Goal: Complete application form: Complete application form

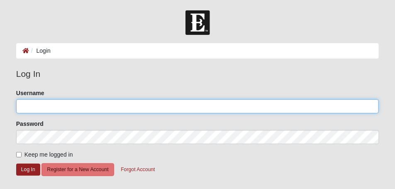
type input "Suezra143@gmail.com"
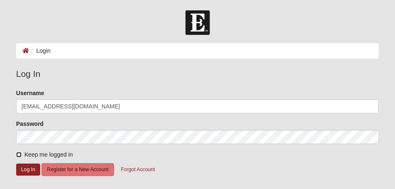
click at [19, 155] on input "Keep me logged in" at bounding box center [18, 154] width 5 height 5
checkbox input "true"
click at [30, 169] on button "Log In" at bounding box center [28, 170] width 24 height 12
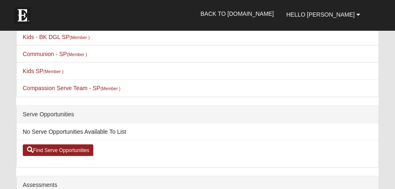
scroll to position [208, 0]
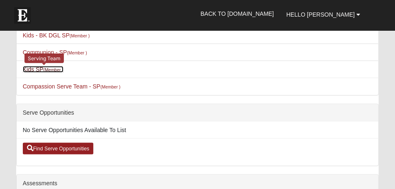
click at [52, 69] on small "(Member )" at bounding box center [54, 69] width 20 height 5
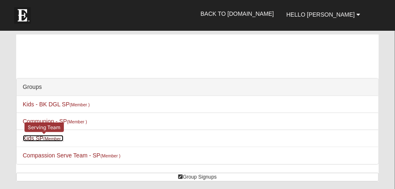
click at [39, 140] on link "Kids SP (Member )" at bounding box center [43, 138] width 41 height 7
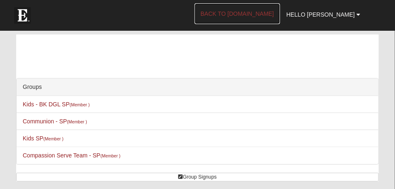
click at [268, 14] on link "Back to [DOMAIN_NAME]" at bounding box center [238, 13] width 86 height 21
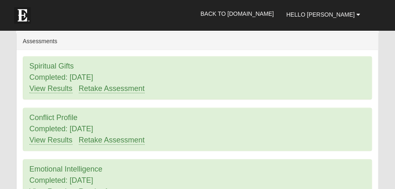
scroll to position [353, 0]
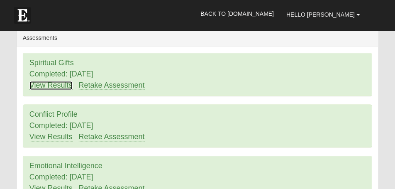
click at [56, 87] on link "View Results" at bounding box center [50, 85] width 43 height 9
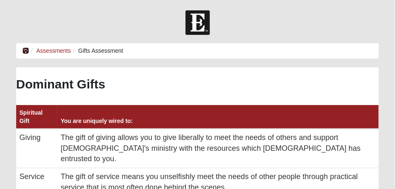
click at [26, 53] on icon at bounding box center [25, 51] width 7 height 6
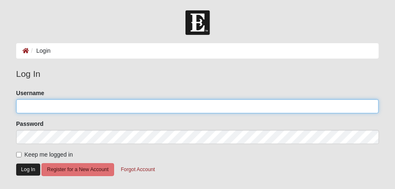
type input "Suezra143@gmail.com"
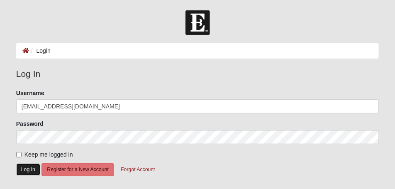
click at [34, 169] on button "Log In" at bounding box center [28, 170] width 24 height 12
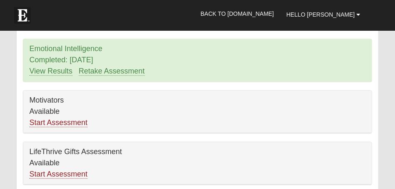
scroll to position [478, 0]
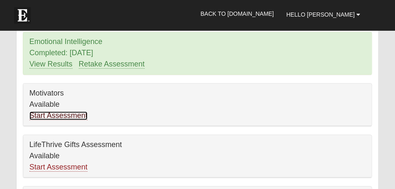
click at [56, 117] on link "Start Assessment" at bounding box center [58, 115] width 58 height 9
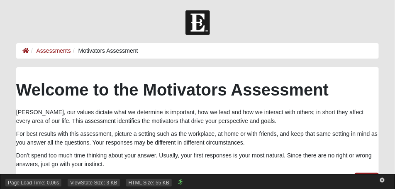
click at [359, 174] on div "Page Load Time: 0.06s ViewState Size: 3 KB HTML Size: 55 KB" at bounding box center [197, 181] width 395 height 15
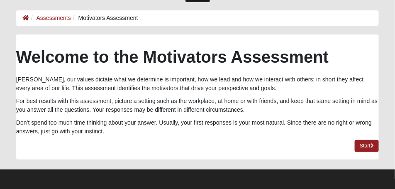
scroll to position [34, 0]
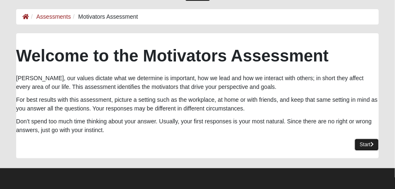
click at [364, 143] on link "Start" at bounding box center [367, 145] width 24 height 12
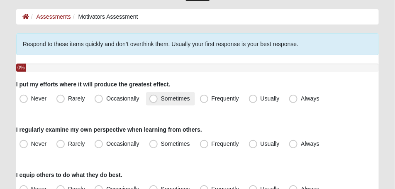
click at [161, 99] on span "Sometimes" at bounding box center [175, 98] width 29 height 7
click at [155, 99] on input "Sometimes" at bounding box center [155, 98] width 5 height 5
radio input "true"
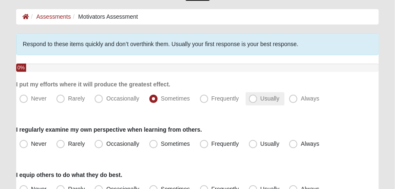
click at [261, 100] on span "Usually" at bounding box center [270, 98] width 19 height 7
click at [254, 100] on input "Usually" at bounding box center [255, 98] width 5 height 5
radio input "true"
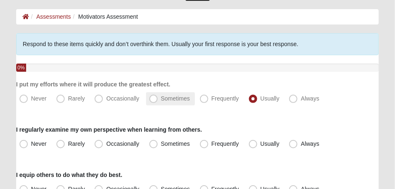
click at [161, 102] on span "Sometimes" at bounding box center [175, 98] width 29 height 7
click at [155, 101] on input "Sometimes" at bounding box center [155, 98] width 5 height 5
radio input "true"
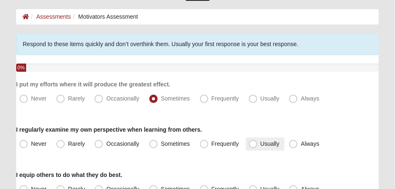
click at [261, 144] on span "Usually" at bounding box center [270, 143] width 19 height 7
click at [253, 144] on input "Usually" at bounding box center [255, 143] width 5 height 5
radio input "true"
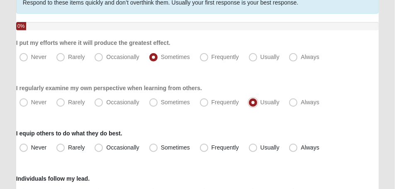
scroll to position [96, 0]
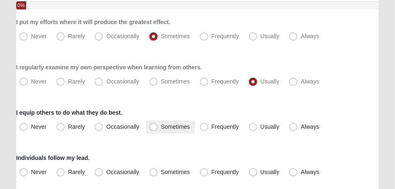
click at [161, 129] on span "Sometimes" at bounding box center [175, 126] width 29 height 7
click at [154, 129] on input "Sometimes" at bounding box center [155, 126] width 5 height 5
radio input "true"
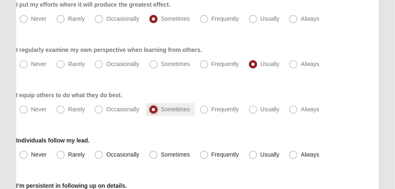
scroll to position [138, 0]
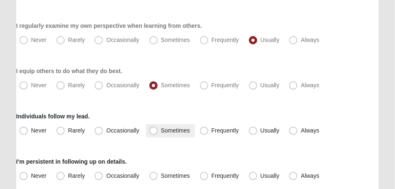
click at [161, 130] on span "Sometimes" at bounding box center [175, 130] width 29 height 7
click at [153, 130] on input "Sometimes" at bounding box center [155, 130] width 5 height 5
radio input "true"
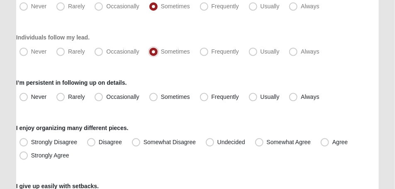
scroll to position [221, 0]
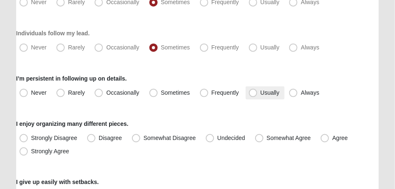
click at [261, 94] on span "Usually" at bounding box center [270, 92] width 19 height 7
click at [253, 94] on input "Usually" at bounding box center [255, 92] width 5 height 5
radio input "true"
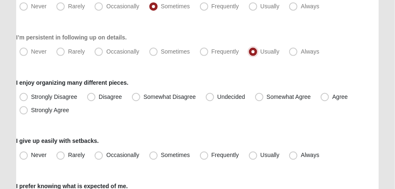
scroll to position [263, 0]
click at [333, 97] on span "Agree" at bounding box center [340, 96] width 15 height 7
click at [324, 97] on input "Agree" at bounding box center [326, 96] width 5 height 5
radio input "true"
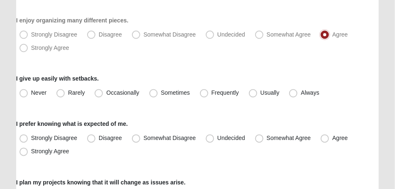
scroll to position [325, 0]
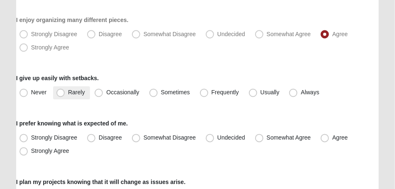
click at [68, 93] on span "Rarely" at bounding box center [76, 92] width 17 height 7
click at [63, 93] on input "Rarely" at bounding box center [62, 92] width 5 height 5
radio input "true"
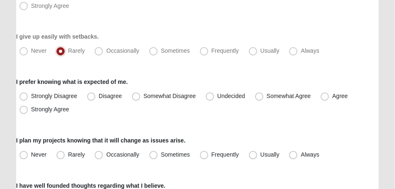
scroll to position [387, 0]
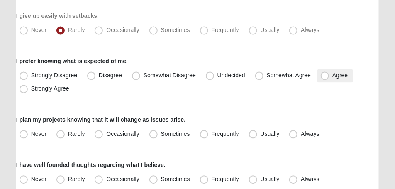
click at [333, 75] on span "Agree" at bounding box center [340, 75] width 15 height 7
click at [327, 75] on input "Agree" at bounding box center [326, 75] width 5 height 5
radio input "true"
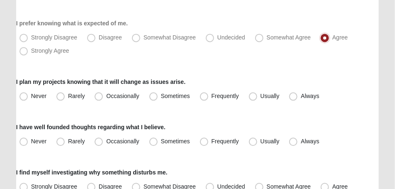
scroll to position [429, 0]
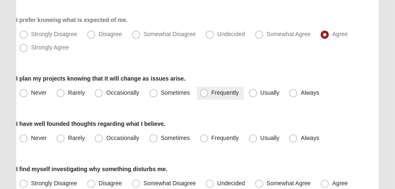
click at [212, 94] on span "Frequently" at bounding box center [225, 92] width 27 height 7
click at [204, 94] on input "Frequently" at bounding box center [206, 92] width 5 height 5
radio input "true"
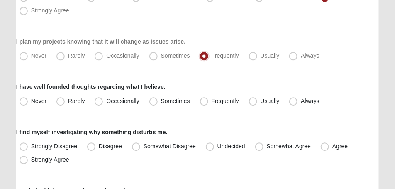
scroll to position [470, 0]
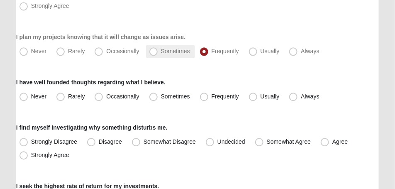
click at [161, 50] on span "Sometimes" at bounding box center [175, 51] width 29 height 7
click at [154, 50] on input "Sometimes" at bounding box center [155, 51] width 5 height 5
radio input "true"
click at [212, 52] on span "Frequently" at bounding box center [225, 51] width 27 height 7
click at [204, 52] on input "Frequently" at bounding box center [206, 51] width 5 height 5
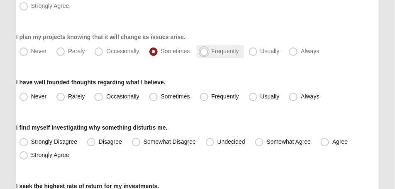
radio input "true"
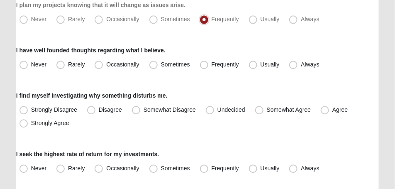
scroll to position [512, 0]
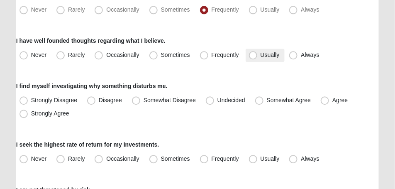
click at [261, 56] on span "Usually" at bounding box center [270, 55] width 19 height 7
click at [253, 56] on input "Usually" at bounding box center [255, 54] width 5 height 5
radio input "true"
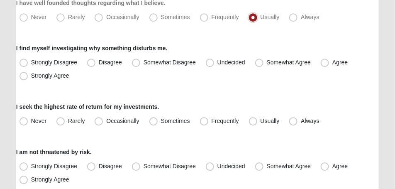
scroll to position [553, 0]
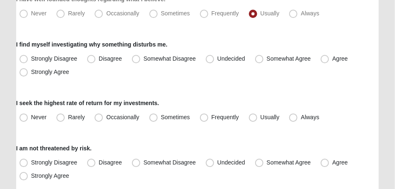
drag, startPoint x: 325, startPoint y: 58, endPoint x: 305, endPoint y: 66, distance: 21.1
click at [333, 58] on span "Agree" at bounding box center [340, 58] width 15 height 7
click at [325, 58] on input "Agree" at bounding box center [326, 58] width 5 height 5
radio input "true"
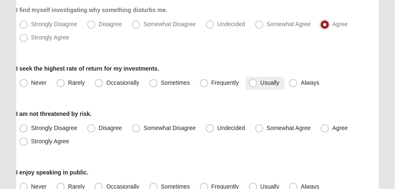
scroll to position [595, 0]
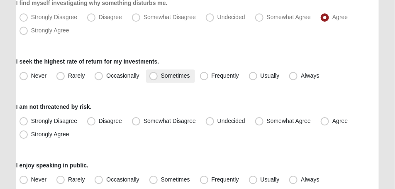
click at [161, 75] on span "Sometimes" at bounding box center [175, 75] width 29 height 7
click at [155, 75] on input "Sometimes" at bounding box center [155, 75] width 5 height 5
radio input "true"
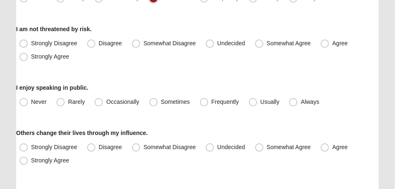
scroll to position [678, 0]
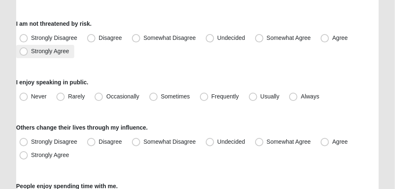
click at [31, 52] on span "Strongly Agree" at bounding box center [50, 51] width 38 height 7
click at [25, 52] on input "Strongly Agree" at bounding box center [25, 51] width 5 height 5
radio input "true"
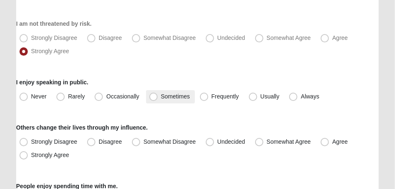
click at [161, 96] on span "Sometimes" at bounding box center [175, 96] width 29 height 7
click at [154, 96] on input "Sometimes" at bounding box center [155, 96] width 5 height 5
radio input "true"
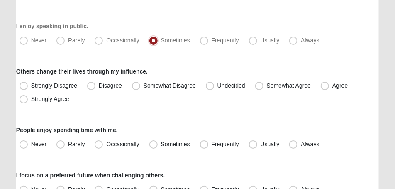
scroll to position [740, 0]
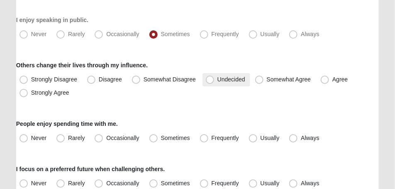
click at [218, 80] on span "Undecided" at bounding box center [232, 79] width 28 height 7
click at [209, 80] on input "Undecided" at bounding box center [211, 79] width 5 height 5
radio input "true"
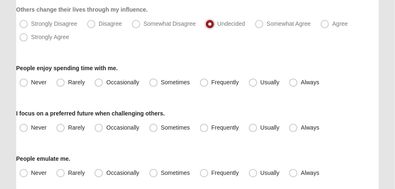
scroll to position [803, 0]
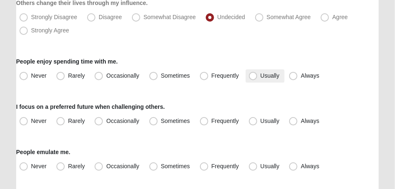
click at [261, 76] on span "Usually" at bounding box center [270, 75] width 19 height 7
click at [253, 76] on input "Usually" at bounding box center [255, 75] width 5 height 5
radio input "true"
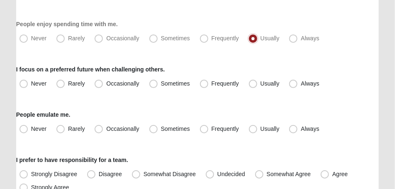
scroll to position [865, 0]
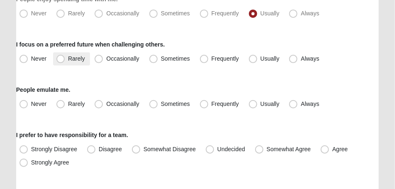
click at [68, 59] on span "Rarely" at bounding box center [76, 58] width 17 height 7
click at [61, 59] on input "Rarely" at bounding box center [62, 58] width 5 height 5
radio input "true"
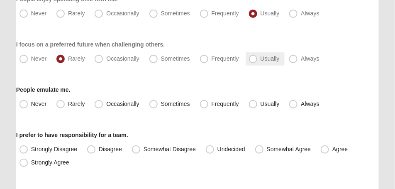
click at [261, 58] on span "Usually" at bounding box center [270, 58] width 19 height 7
click at [256, 58] on input "Usually" at bounding box center [255, 58] width 5 height 5
radio input "true"
click at [68, 106] on span "Rarely" at bounding box center [76, 104] width 17 height 7
click at [61, 106] on input "Rarely" at bounding box center [62, 103] width 5 height 5
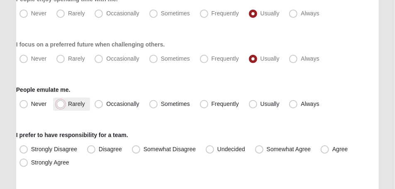
radio input "true"
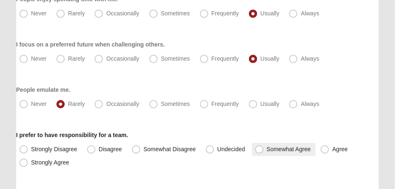
click at [267, 150] on span "Somewhat Agree" at bounding box center [289, 149] width 44 height 7
click at [261, 150] on input "Somewhat Agree" at bounding box center [261, 149] width 5 height 5
radio input "true"
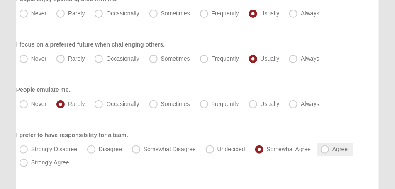
click at [333, 149] on span "Agree" at bounding box center [340, 149] width 15 height 7
click at [324, 149] on input "Agree" at bounding box center [326, 149] width 5 height 5
radio input "true"
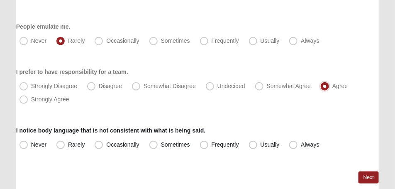
scroll to position [948, 0]
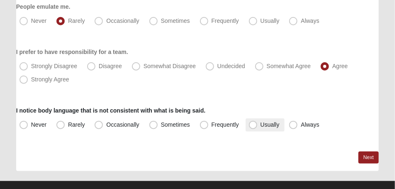
click at [261, 123] on span "Usually" at bounding box center [270, 124] width 19 height 7
click at [253, 123] on input "Usually" at bounding box center [255, 124] width 5 height 5
radio input "true"
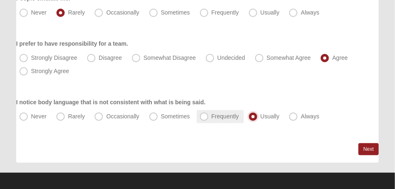
scroll to position [961, 0]
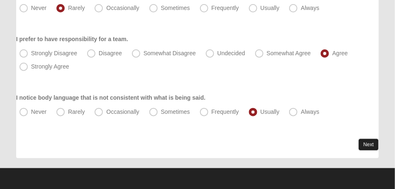
click at [372, 143] on link "Next" at bounding box center [369, 145] width 20 height 12
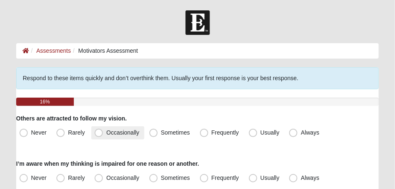
click at [106, 135] on span "Occasionally" at bounding box center [122, 132] width 33 height 7
click at [98, 135] on input "Occasionally" at bounding box center [100, 132] width 5 height 5
radio input "true"
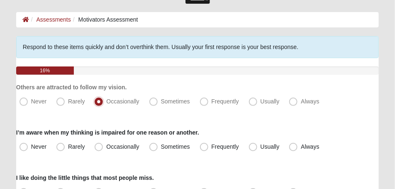
scroll to position [42, 0]
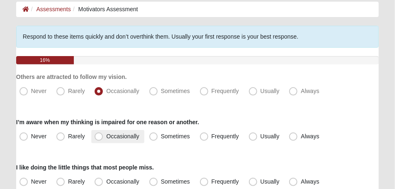
click at [106, 137] on span "Occasionally" at bounding box center [122, 136] width 33 height 7
click at [101, 137] on input "Occasionally" at bounding box center [100, 136] width 5 height 5
radio input "true"
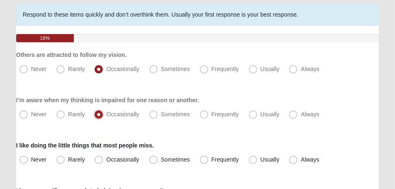
scroll to position [125, 0]
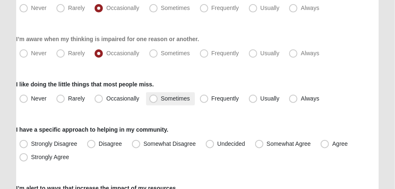
click at [161, 100] on span "Sometimes" at bounding box center [175, 98] width 29 height 7
click at [154, 100] on input "Sometimes" at bounding box center [155, 98] width 5 height 5
radio input "true"
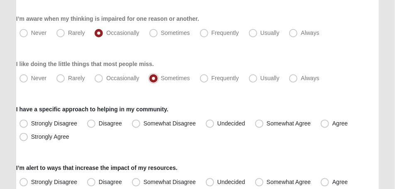
scroll to position [166, 0]
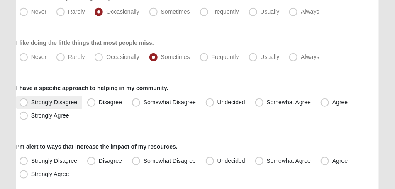
click at [31, 103] on span "Strongly Disagree" at bounding box center [54, 102] width 46 height 7
click at [25, 103] on input "Strongly Disagree" at bounding box center [25, 102] width 5 height 5
radio input "true"
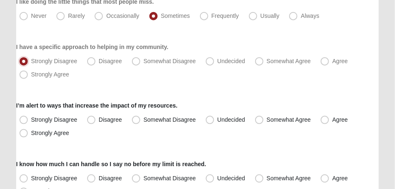
scroll to position [208, 0]
click at [31, 74] on span "Strongly Agree" at bounding box center [50, 74] width 38 height 7
click at [23, 74] on input "Strongly Agree" at bounding box center [25, 73] width 5 height 5
radio input "true"
click at [31, 132] on span "Strongly Agree" at bounding box center [50, 132] width 38 height 7
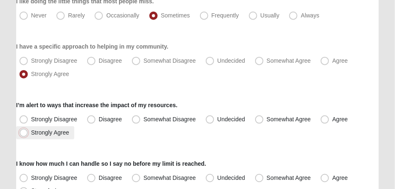
click at [25, 132] on input "Strongly Agree" at bounding box center [25, 132] width 5 height 5
radio input "true"
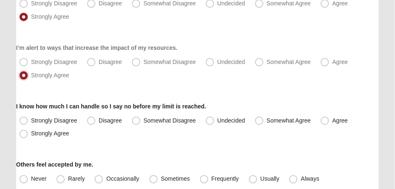
scroll to position [270, 0]
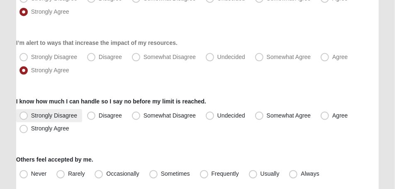
click at [31, 115] on span "Strongly Disagree" at bounding box center [54, 115] width 46 height 7
click at [23, 115] on input "Strongly Disagree" at bounding box center [25, 115] width 5 height 5
radio input "true"
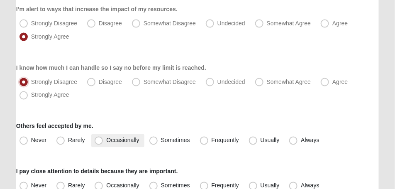
scroll to position [312, 0]
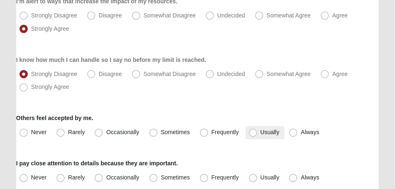
click at [261, 132] on span "Usually" at bounding box center [270, 132] width 19 height 7
click at [254, 132] on input "Usually" at bounding box center [255, 132] width 5 height 5
radio input "true"
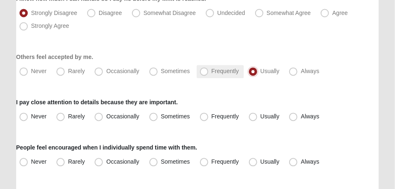
scroll to position [374, 0]
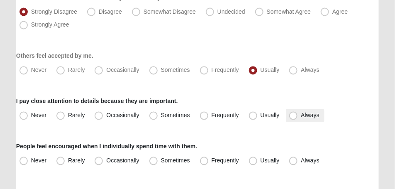
click at [301, 117] on span "Always" at bounding box center [310, 115] width 18 height 7
click at [293, 117] on input "Always" at bounding box center [295, 115] width 5 height 5
radio input "true"
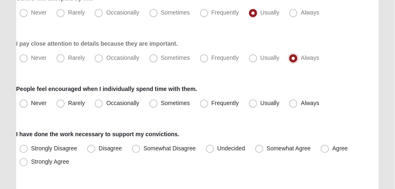
scroll to position [436, 0]
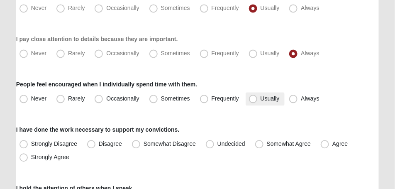
click at [261, 99] on span "Usually" at bounding box center [270, 98] width 19 height 7
click at [253, 99] on input "Usually" at bounding box center [255, 98] width 5 height 5
radio input "true"
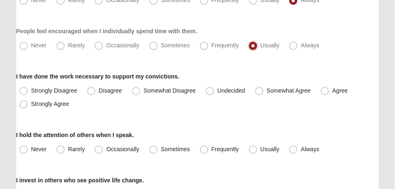
scroll to position [498, 0]
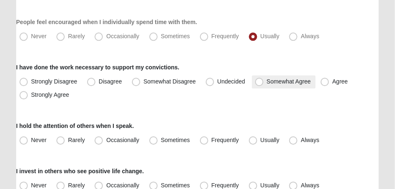
click at [267, 83] on span "Somewhat Agree" at bounding box center [289, 81] width 44 height 7
click at [259, 83] on input "Somewhat Agree" at bounding box center [261, 81] width 5 height 5
radio input "true"
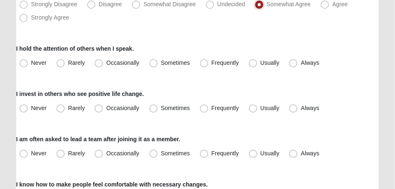
scroll to position [582, 0]
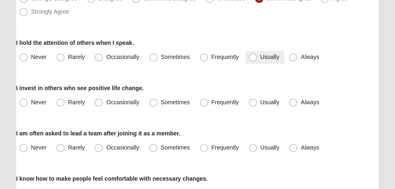
click at [261, 60] on span "Usually" at bounding box center [270, 57] width 19 height 7
click at [253, 60] on input "Usually" at bounding box center [255, 56] width 5 height 5
radio input "true"
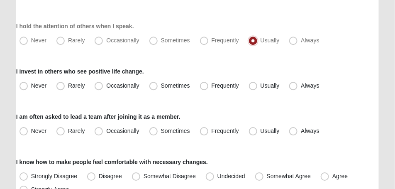
scroll to position [623, 0]
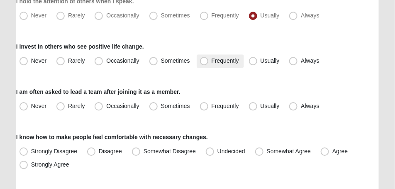
click at [212, 59] on span "Frequently" at bounding box center [225, 60] width 27 height 7
click at [206, 59] on input "Frequently" at bounding box center [206, 60] width 5 height 5
radio input "true"
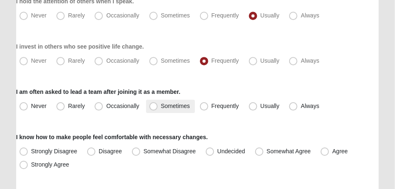
click at [161, 107] on span "Sometimes" at bounding box center [175, 106] width 29 height 7
click at [154, 107] on input "Sometimes" at bounding box center [155, 105] width 5 height 5
radio input "true"
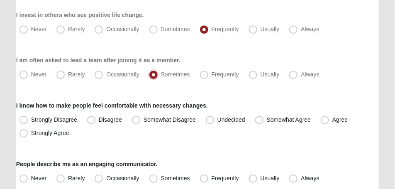
scroll to position [665, 0]
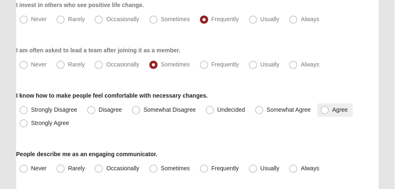
click at [333, 110] on span "Agree" at bounding box center [340, 109] width 15 height 7
click at [326, 110] on input "Agree" at bounding box center [326, 109] width 5 height 5
radio input "true"
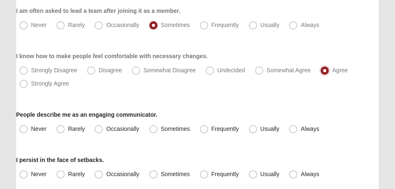
scroll to position [727, 0]
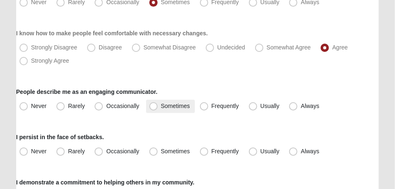
click at [161, 104] on span "Sometimes" at bounding box center [175, 106] width 29 height 7
click at [153, 104] on input "Sometimes" at bounding box center [155, 105] width 5 height 5
radio input "true"
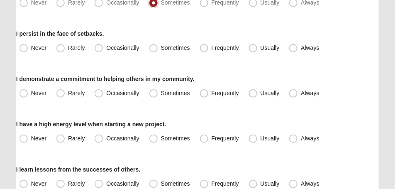
scroll to position [831, 0]
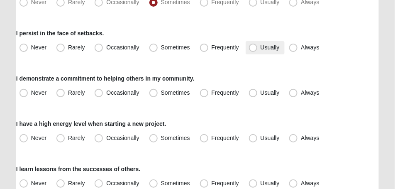
click at [261, 48] on span "Usually" at bounding box center [270, 47] width 19 height 7
click at [253, 48] on input "Usually" at bounding box center [255, 47] width 5 height 5
radio input "true"
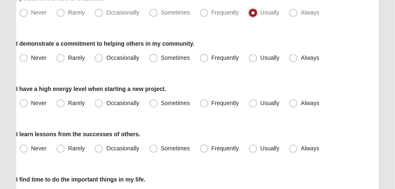
scroll to position [872, 0]
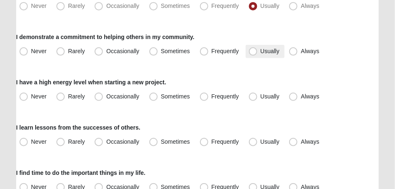
click at [261, 53] on span "Usually" at bounding box center [270, 51] width 19 height 7
click at [255, 53] on input "Usually" at bounding box center [255, 51] width 5 height 5
radio input "true"
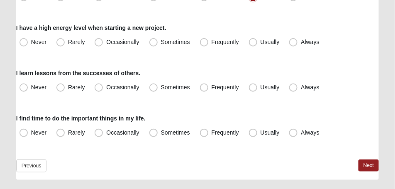
scroll to position [935, 0]
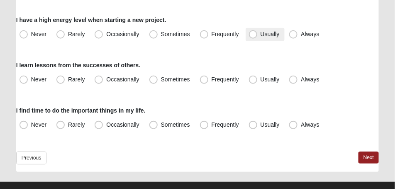
click at [261, 37] on span "Usually" at bounding box center [270, 34] width 19 height 7
click at [253, 37] on input "Usually" at bounding box center [255, 34] width 5 height 5
radio input "true"
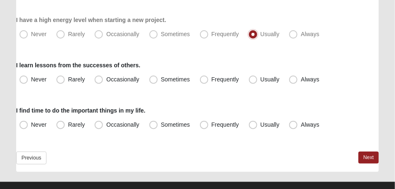
scroll to position [948, 0]
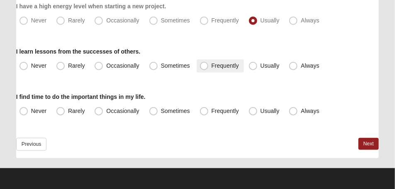
click at [212, 66] on span "Frequently" at bounding box center [225, 65] width 27 height 7
click at [204, 66] on input "Frequently" at bounding box center [206, 65] width 5 height 5
radio input "true"
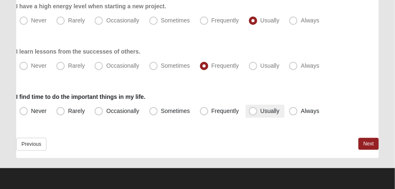
click at [261, 111] on span "Usually" at bounding box center [270, 111] width 19 height 7
click at [253, 111] on input "Usually" at bounding box center [255, 110] width 5 height 5
radio input "true"
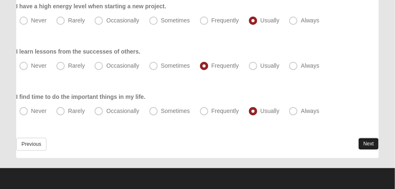
click at [366, 142] on link "Next" at bounding box center [369, 144] width 20 height 12
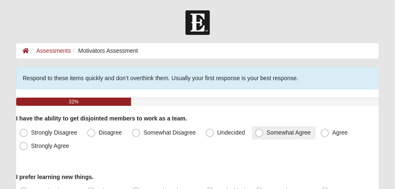
click at [267, 133] on span "Somewhat Agree" at bounding box center [289, 132] width 44 height 7
click at [260, 133] on input "Somewhat Agree" at bounding box center [261, 132] width 5 height 5
radio input "true"
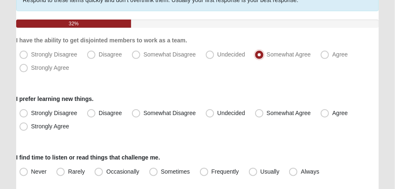
scroll to position [83, 0]
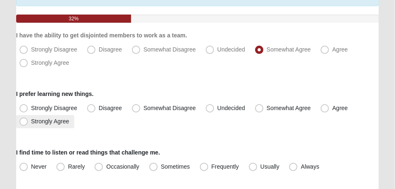
click at [31, 122] on span "Strongly Agree" at bounding box center [50, 121] width 38 height 7
click at [25, 122] on input "Strongly Agree" at bounding box center [25, 121] width 5 height 5
radio input "true"
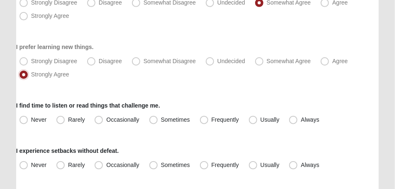
scroll to position [145, 0]
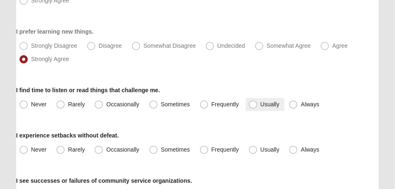
click at [261, 103] on span "Usually" at bounding box center [270, 104] width 19 height 7
click at [253, 103] on input "Usually" at bounding box center [255, 104] width 5 height 5
radio input "true"
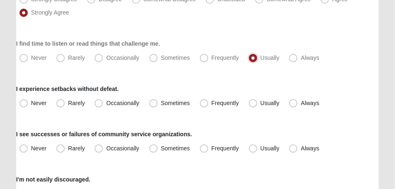
scroll to position [208, 0]
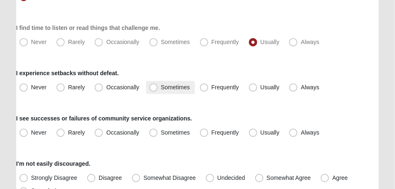
click at [161, 88] on span "Sometimes" at bounding box center [175, 87] width 29 height 7
click at [153, 88] on input "Sometimes" at bounding box center [155, 87] width 5 height 5
radio input "true"
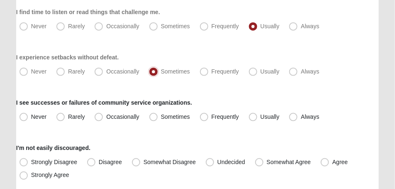
scroll to position [228, 0]
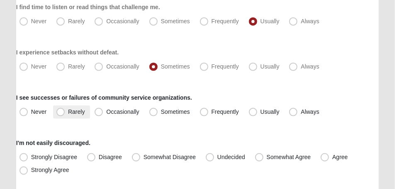
click at [68, 112] on span "Rarely" at bounding box center [76, 111] width 17 height 7
click at [60, 112] on input "Rarely" at bounding box center [62, 111] width 5 height 5
radio input "true"
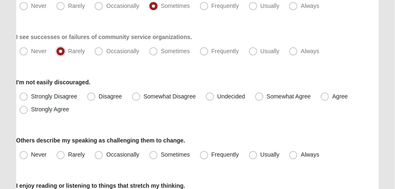
scroll to position [291, 0]
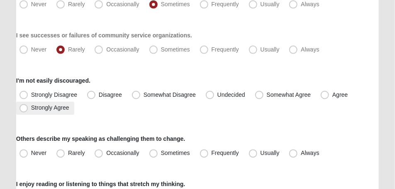
click at [31, 108] on span "Strongly Agree" at bounding box center [50, 108] width 38 height 7
click at [24, 108] on input "Strongly Agree" at bounding box center [25, 108] width 5 height 5
radio input "true"
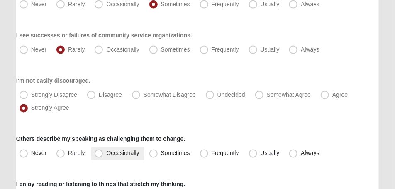
click at [106, 153] on span "Occasionally" at bounding box center [122, 153] width 33 height 7
click at [99, 153] on input "Occasionally" at bounding box center [100, 153] width 5 height 5
radio input "true"
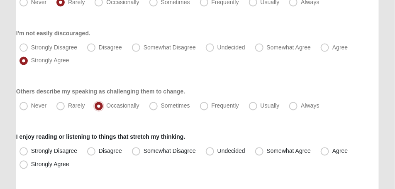
scroll to position [374, 0]
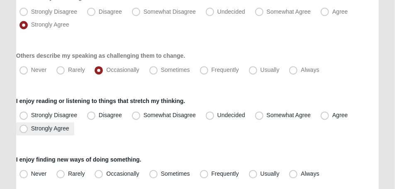
click at [31, 129] on span "Strongly Agree" at bounding box center [50, 128] width 38 height 7
click at [23, 129] on input "Strongly Agree" at bounding box center [25, 128] width 5 height 5
radio input "true"
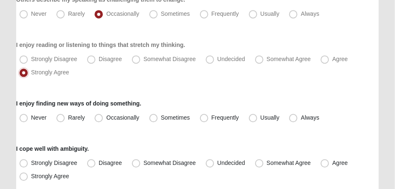
scroll to position [436, 0]
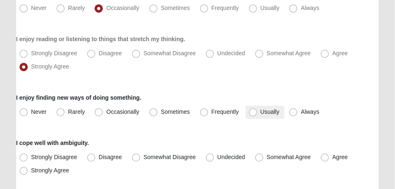
click at [261, 112] on span "Usually" at bounding box center [270, 111] width 19 height 7
click at [253, 112] on input "Usually" at bounding box center [255, 111] width 5 height 5
radio input "true"
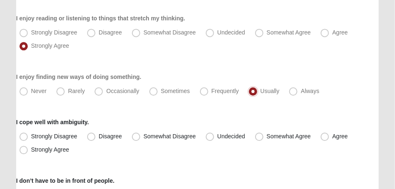
scroll to position [478, 0]
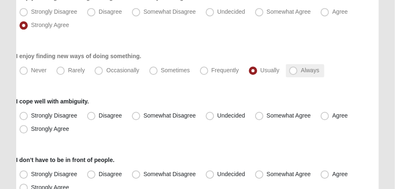
click at [301, 70] on span "Always" at bounding box center [310, 70] width 18 height 7
click at [294, 70] on input "Always" at bounding box center [295, 70] width 5 height 5
radio input "true"
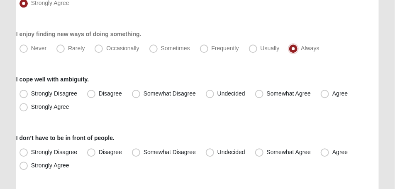
scroll to position [519, 0]
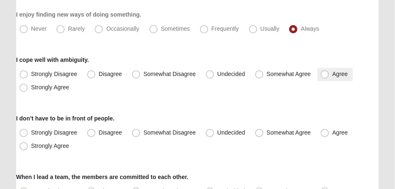
click at [333, 75] on span "Agree" at bounding box center [340, 74] width 15 height 7
click at [325, 75] on input "Agree" at bounding box center [326, 73] width 5 height 5
radio input "true"
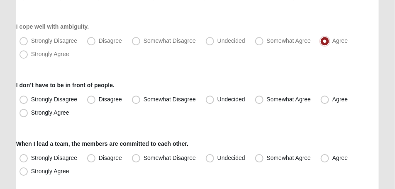
scroll to position [561, 0]
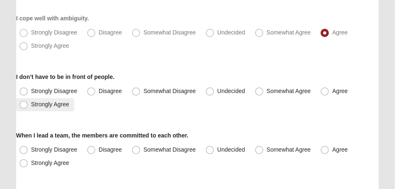
click at [31, 105] on span "Strongly Agree" at bounding box center [50, 104] width 38 height 7
click at [24, 105] on input "Strongly Agree" at bounding box center [25, 104] width 5 height 5
radio input "true"
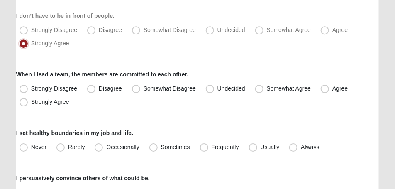
scroll to position [623, 0]
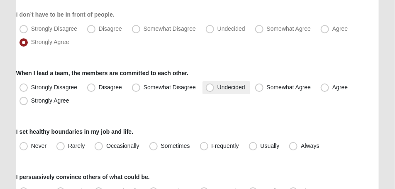
click at [218, 88] on span "Undecided" at bounding box center [232, 87] width 28 height 7
click at [211, 88] on input "Undecided" at bounding box center [211, 87] width 5 height 5
radio input "true"
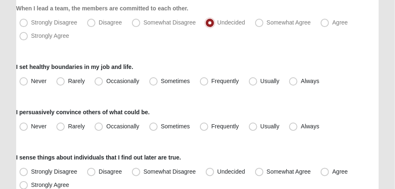
scroll to position [706, 0]
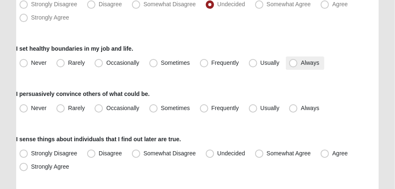
click at [301, 65] on span "Always" at bounding box center [310, 62] width 18 height 7
click at [294, 65] on input "Always" at bounding box center [295, 62] width 5 height 5
radio input "true"
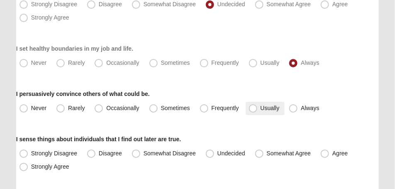
click at [261, 110] on span "Usually" at bounding box center [270, 108] width 19 height 7
click at [253, 110] on input "Usually" at bounding box center [255, 108] width 5 height 5
radio input "true"
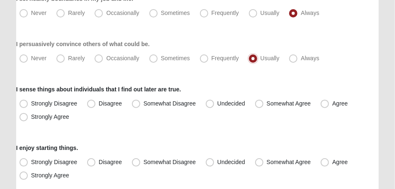
scroll to position [789, 0]
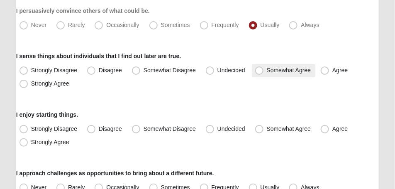
click at [267, 69] on span "Somewhat Agree" at bounding box center [289, 70] width 44 height 7
click at [261, 69] on input "Somewhat Agree" at bounding box center [261, 70] width 5 height 5
radio input "true"
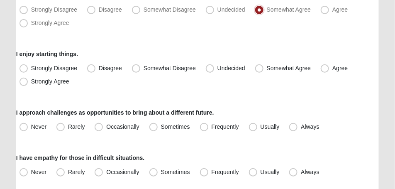
scroll to position [852, 0]
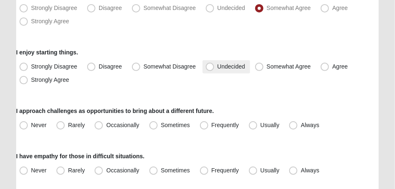
click at [218, 68] on span "Undecided" at bounding box center [232, 66] width 28 height 7
click at [211, 68] on input "Undecided" at bounding box center [211, 66] width 5 height 5
radio input "true"
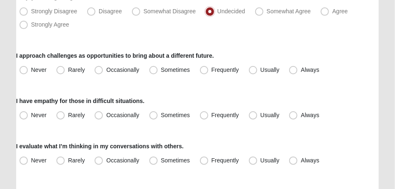
scroll to position [914, 0]
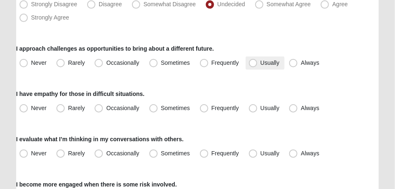
click at [261, 62] on span "Usually" at bounding box center [270, 62] width 19 height 7
click at [255, 62] on input "Usually" at bounding box center [255, 62] width 5 height 5
radio input "true"
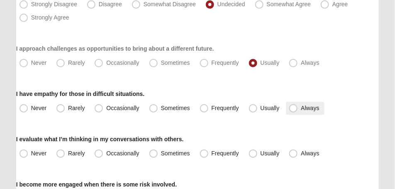
click at [301, 108] on span "Always" at bounding box center [310, 108] width 18 height 7
click at [293, 108] on input "Always" at bounding box center [295, 108] width 5 height 5
radio input "true"
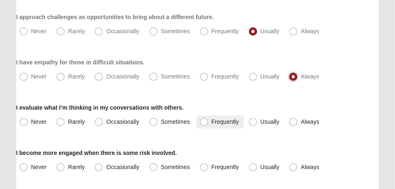
scroll to position [955, 0]
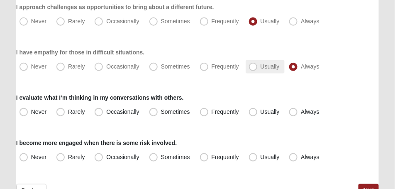
click at [261, 67] on span "Usually" at bounding box center [270, 66] width 19 height 7
click at [254, 67] on input "Usually" at bounding box center [255, 66] width 5 height 5
radio input "true"
click at [261, 111] on span "Usually" at bounding box center [270, 111] width 19 height 7
click at [253, 111] on input "Usually" at bounding box center [255, 111] width 5 height 5
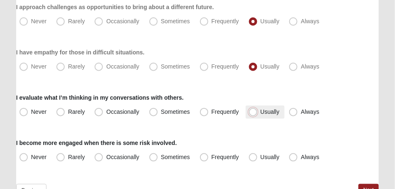
radio input "true"
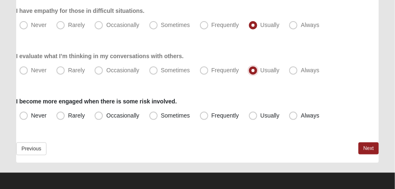
scroll to position [1001, 0]
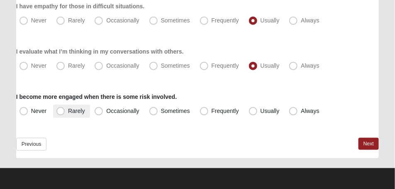
click at [68, 112] on span "Rarely" at bounding box center [76, 111] width 17 height 7
click at [62, 112] on input "Rarely" at bounding box center [62, 110] width 5 height 5
radio input "true"
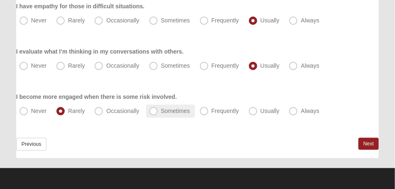
click at [161, 110] on span "Sometimes" at bounding box center [175, 111] width 29 height 7
click at [154, 110] on input "Sometimes" at bounding box center [155, 110] width 5 height 5
radio input "true"
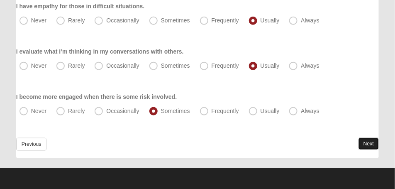
click at [368, 144] on link "Next" at bounding box center [369, 144] width 20 height 12
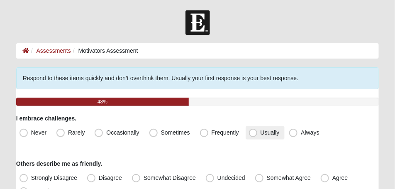
click at [261, 133] on span "Usually" at bounding box center [270, 132] width 19 height 7
click at [253, 133] on input "Usually" at bounding box center [255, 132] width 5 height 5
radio input "true"
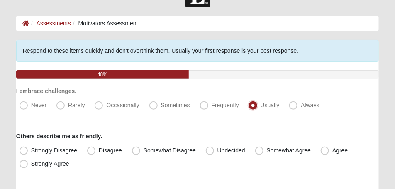
scroll to position [42, 0]
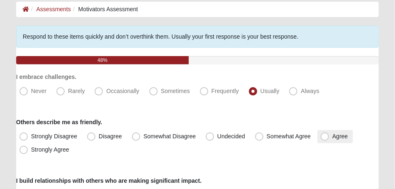
click at [333, 137] on span "Agree" at bounding box center [340, 136] width 15 height 7
click at [324, 137] on input "Agree" at bounding box center [326, 136] width 5 height 5
radio input "true"
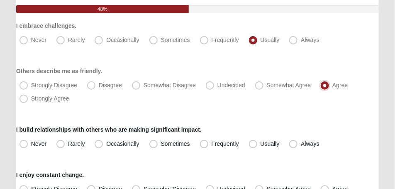
scroll to position [104, 0]
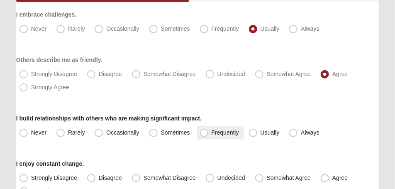
click at [212, 134] on span "Frequently" at bounding box center [225, 132] width 27 height 7
click at [204, 134] on input "Frequently" at bounding box center [206, 132] width 5 height 5
radio input "true"
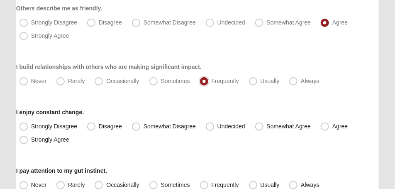
scroll to position [166, 0]
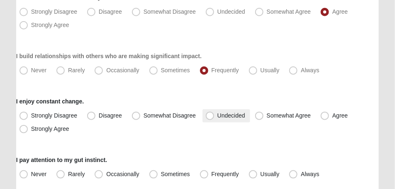
click at [218, 118] on span "Undecided" at bounding box center [232, 115] width 28 height 7
click at [211, 118] on input "Undecided" at bounding box center [211, 115] width 5 height 5
radio input "true"
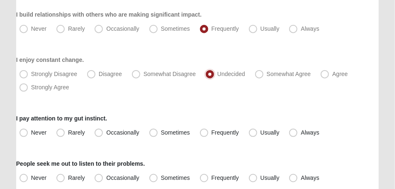
scroll to position [228, 0]
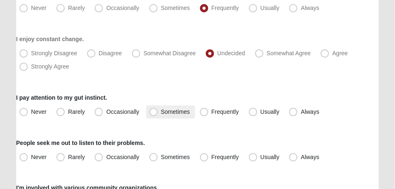
click at [161, 111] on span "Sometimes" at bounding box center [175, 111] width 29 height 7
click at [153, 111] on input "Sometimes" at bounding box center [155, 111] width 5 height 5
radio input "true"
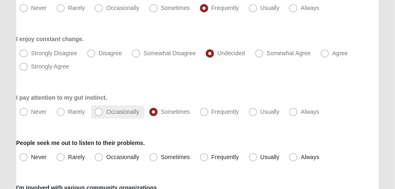
click at [106, 115] on span "Occasionally" at bounding box center [122, 111] width 33 height 7
click at [100, 115] on input "Occasionally" at bounding box center [100, 111] width 5 height 5
radio input "true"
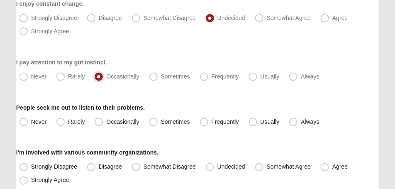
scroll to position [270, 0]
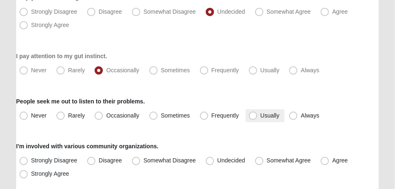
click at [261, 116] on span "Usually" at bounding box center [270, 115] width 19 height 7
click at [253, 116] on input "Usually" at bounding box center [255, 115] width 5 height 5
radio input "true"
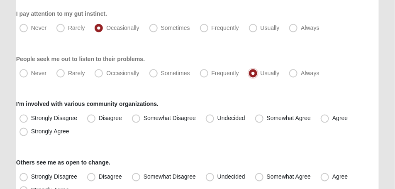
scroll to position [332, 0]
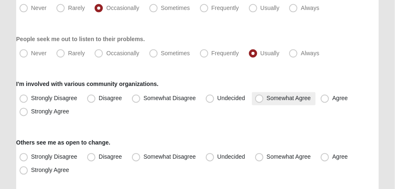
click at [267, 99] on span "Somewhat Agree" at bounding box center [289, 98] width 44 height 7
click at [260, 99] on input "Somewhat Agree" at bounding box center [261, 98] width 5 height 5
radio input "true"
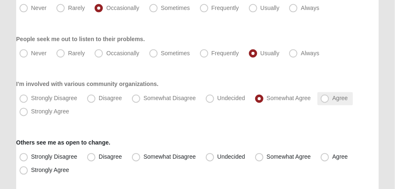
click at [333, 97] on span "Agree" at bounding box center [340, 98] width 15 height 7
click at [324, 97] on input "Agree" at bounding box center [326, 98] width 5 height 5
radio input "true"
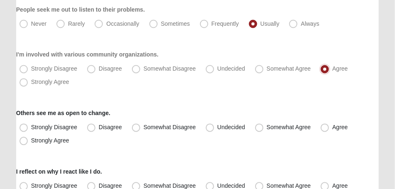
scroll to position [374, 0]
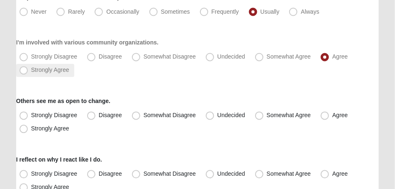
click at [31, 71] on span "Strongly Agree" at bounding box center [50, 70] width 38 height 7
click at [26, 71] on input "Strongly Agree" at bounding box center [25, 70] width 5 height 5
radio input "true"
drag, startPoint x: 324, startPoint y: 118, endPoint x: 262, endPoint y: 152, distance: 70.4
click at [333, 118] on span "Agree" at bounding box center [340, 115] width 15 height 7
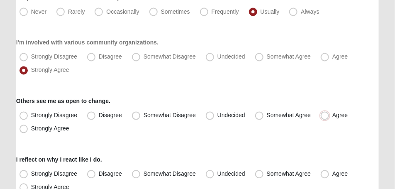
click at [324, 118] on input "Agree" at bounding box center [326, 115] width 5 height 5
radio input "true"
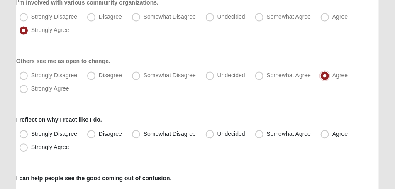
scroll to position [415, 0]
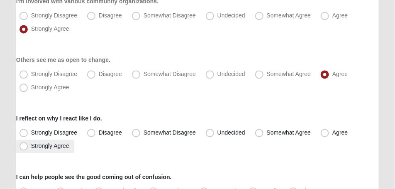
click at [31, 145] on span "Strongly Agree" at bounding box center [50, 145] width 38 height 7
click at [25, 145] on input "Strongly Agree" at bounding box center [25, 145] width 5 height 5
radio input "true"
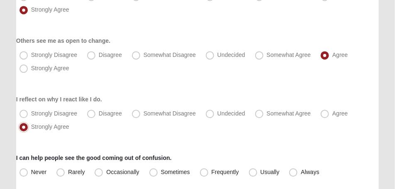
scroll to position [457, 0]
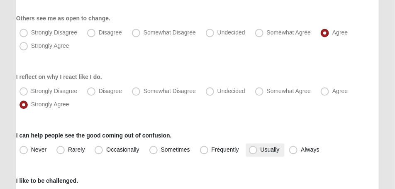
click at [261, 150] on span "Usually" at bounding box center [270, 149] width 19 height 7
click at [253, 150] on input "Usually" at bounding box center [255, 149] width 5 height 5
radio input "true"
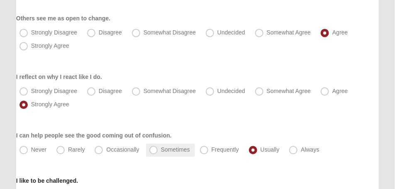
click at [161, 152] on span "Sometimes" at bounding box center [175, 149] width 29 height 7
click at [153, 152] on input "Sometimes" at bounding box center [155, 149] width 5 height 5
radio input "true"
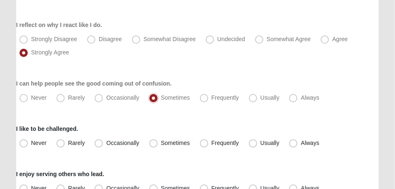
scroll to position [519, 0]
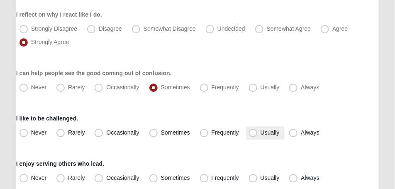
click at [261, 132] on span "Usually" at bounding box center [270, 132] width 19 height 7
click at [253, 132] on input "Usually" at bounding box center [255, 132] width 5 height 5
radio input "true"
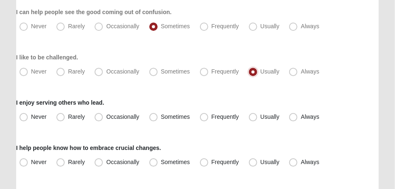
scroll to position [582, 0]
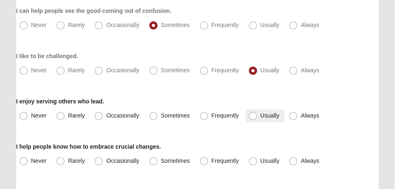
click at [261, 118] on span "Usually" at bounding box center [270, 115] width 19 height 7
click at [253, 118] on input "Usually" at bounding box center [255, 115] width 5 height 5
radio input "true"
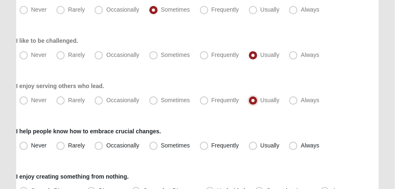
scroll to position [623, 0]
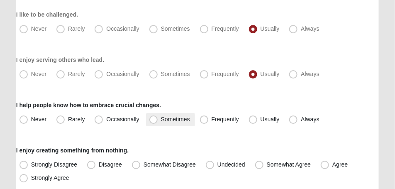
click at [161, 121] on span "Sometimes" at bounding box center [175, 119] width 29 height 7
click at [153, 121] on input "Sometimes" at bounding box center [155, 119] width 5 height 5
radio input "true"
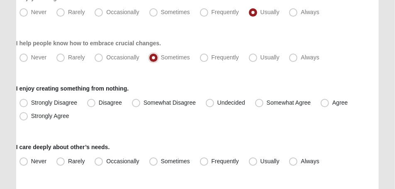
scroll to position [685, 0]
click at [31, 115] on span "Strongly Agree" at bounding box center [50, 115] width 38 height 7
click at [23, 115] on input "Strongly Agree" at bounding box center [25, 115] width 5 height 5
radio input "true"
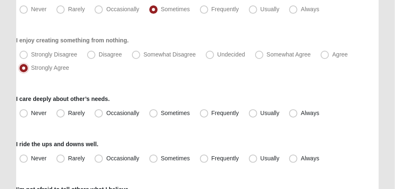
scroll to position [748, 0]
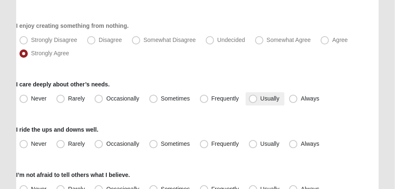
click at [261, 97] on span "Usually" at bounding box center [270, 98] width 19 height 7
click at [253, 97] on input "Usually" at bounding box center [255, 98] width 5 height 5
radio input "true"
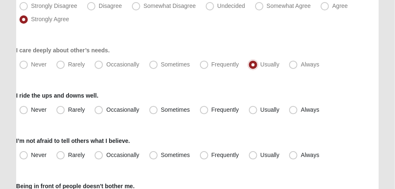
scroll to position [810, 0]
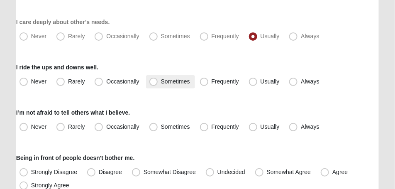
click at [161, 83] on span "Sometimes" at bounding box center [175, 81] width 29 height 7
click at [154, 83] on input "Sometimes" at bounding box center [155, 81] width 5 height 5
radio input "true"
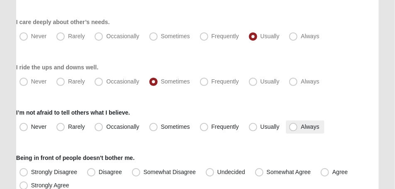
click at [301, 128] on span "Always" at bounding box center [310, 126] width 18 height 7
click at [293, 128] on input "Always" at bounding box center [295, 126] width 5 height 5
radio input "true"
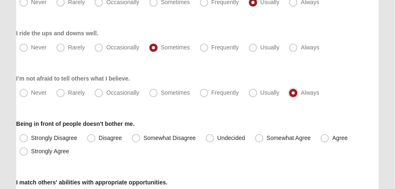
scroll to position [852, 0]
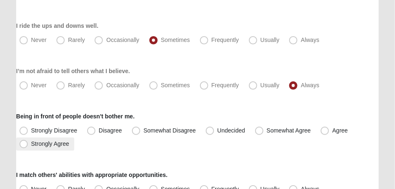
click at [31, 145] on span "Strongly Agree" at bounding box center [50, 143] width 38 height 7
click at [23, 145] on input "Strongly Agree" at bounding box center [25, 143] width 5 height 5
radio input "true"
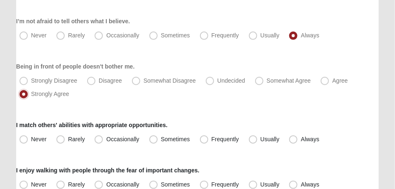
scroll to position [914, 0]
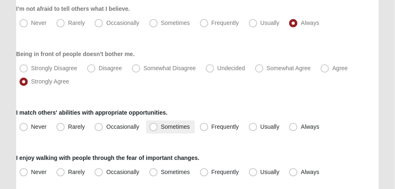
click at [161, 130] on span "Sometimes" at bounding box center [175, 126] width 29 height 7
click at [153, 130] on input "Sometimes" at bounding box center [155, 126] width 5 height 5
radio input "true"
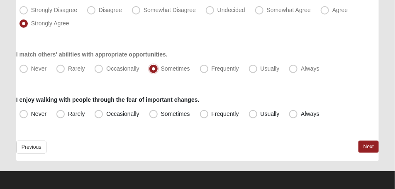
scroll to position [975, 0]
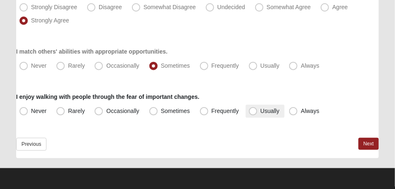
click at [261, 112] on span "Usually" at bounding box center [270, 111] width 19 height 7
click at [253, 112] on input "Usually" at bounding box center [255, 110] width 5 height 5
radio input "true"
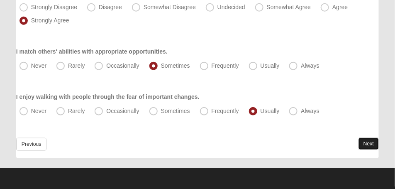
drag, startPoint x: 366, startPoint y: 147, endPoint x: 356, endPoint y: 154, distance: 12.9
click at [366, 147] on link "Next" at bounding box center [369, 144] width 20 height 12
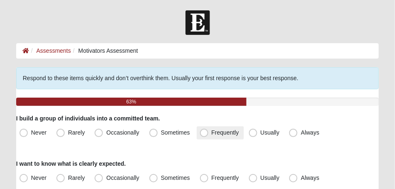
click at [212, 134] on span "Frequently" at bounding box center [225, 132] width 27 height 7
click at [206, 134] on input "Frequently" at bounding box center [206, 132] width 5 height 5
radio input "true"
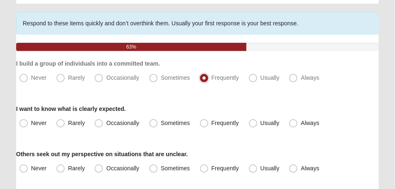
scroll to position [62, 0]
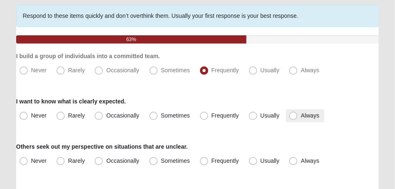
click at [301, 116] on span "Always" at bounding box center [310, 115] width 18 height 7
click at [294, 116] on input "Always" at bounding box center [295, 115] width 5 height 5
radio input "true"
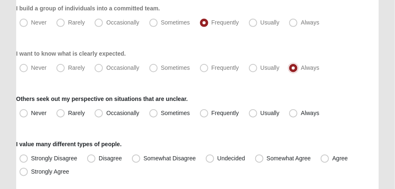
scroll to position [125, 0]
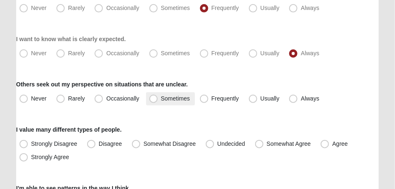
click at [161, 98] on span "Sometimes" at bounding box center [175, 98] width 29 height 7
click at [153, 98] on input "Sometimes" at bounding box center [155, 98] width 5 height 5
radio input "true"
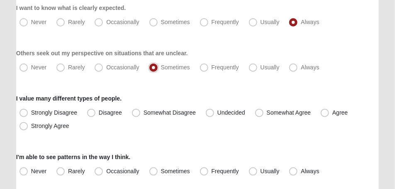
scroll to position [166, 0]
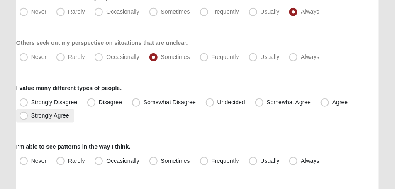
click at [31, 118] on span "Strongly Agree" at bounding box center [50, 115] width 38 height 7
click at [23, 118] on input "Strongly Agree" at bounding box center [25, 115] width 5 height 5
radio input "true"
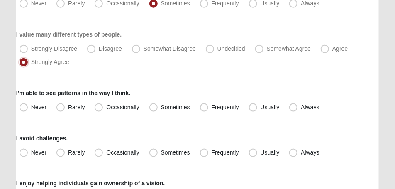
scroll to position [228, 0]
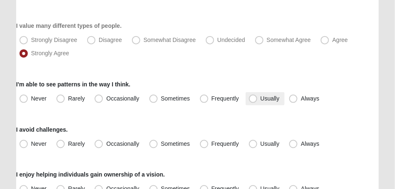
click at [261, 101] on span "Usually" at bounding box center [270, 98] width 19 height 7
click at [253, 101] on input "Usually" at bounding box center [255, 98] width 5 height 5
radio input "true"
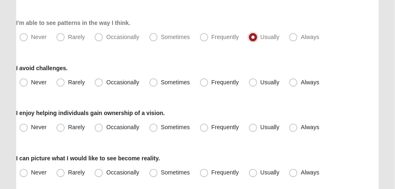
scroll to position [291, 0]
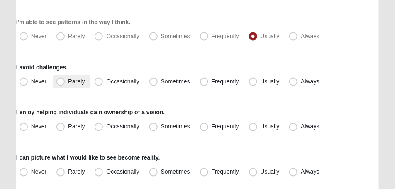
click at [68, 82] on span "Rarely" at bounding box center [76, 81] width 17 height 7
click at [62, 82] on input "Rarely" at bounding box center [62, 81] width 5 height 5
radio input "true"
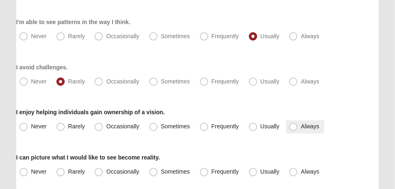
click at [301, 128] on span "Always" at bounding box center [310, 126] width 18 height 7
click at [293, 128] on input "Always" at bounding box center [295, 126] width 5 height 5
radio input "true"
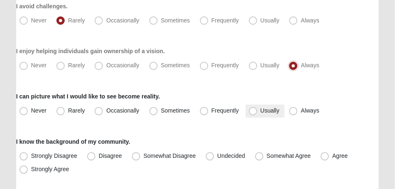
scroll to position [353, 0]
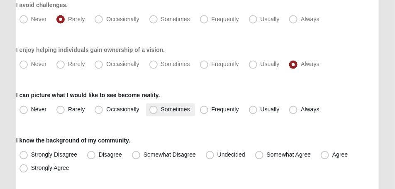
click at [161, 109] on span "Sometimes" at bounding box center [175, 109] width 29 height 7
click at [157, 109] on input "Sometimes" at bounding box center [155, 109] width 5 height 5
radio input "true"
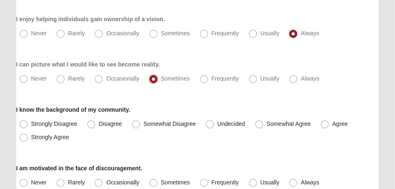
scroll to position [395, 0]
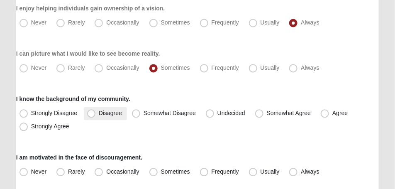
click at [99, 114] on span "Disagree" at bounding box center [110, 113] width 23 height 7
click at [92, 114] on input "Disagree" at bounding box center [93, 113] width 5 height 5
radio input "true"
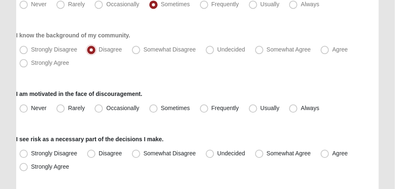
scroll to position [478, 0]
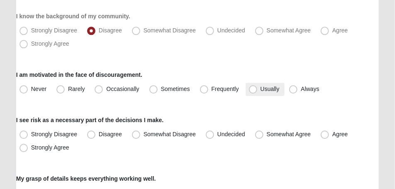
click at [261, 89] on span "Usually" at bounding box center [270, 89] width 19 height 7
click at [253, 89] on input "Usually" at bounding box center [255, 88] width 5 height 5
radio input "true"
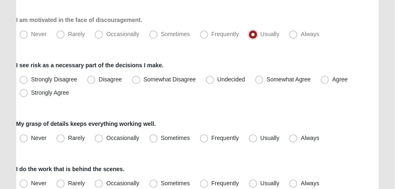
scroll to position [540, 0]
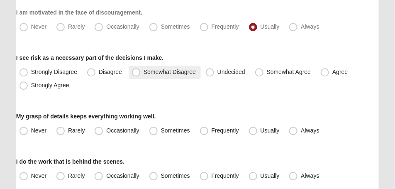
click at [144, 73] on span "Somewhat Disagree" at bounding box center [170, 72] width 52 height 7
click at [136, 73] on input "Somewhat Disagree" at bounding box center [137, 71] width 5 height 5
radio input "true"
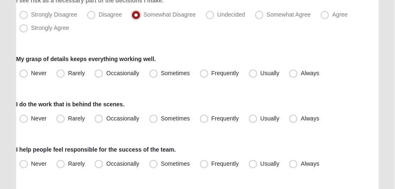
scroll to position [602, 0]
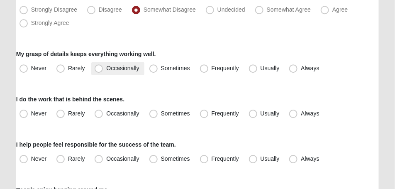
click at [106, 69] on span "Occasionally" at bounding box center [122, 68] width 33 height 7
click at [101, 69] on input "Occasionally" at bounding box center [100, 68] width 5 height 5
radio input "true"
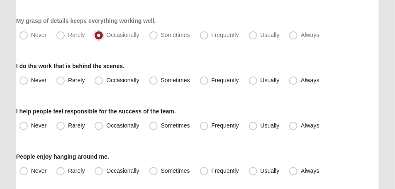
scroll to position [644, 0]
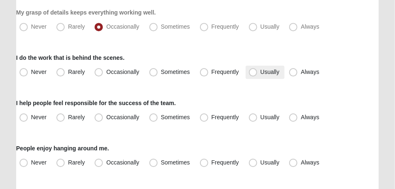
click at [261, 75] on span "Usually" at bounding box center [270, 72] width 19 height 7
click at [253, 75] on input "Usually" at bounding box center [255, 71] width 5 height 5
radio input "true"
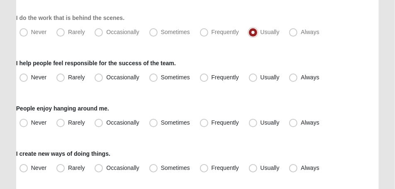
scroll to position [706, 0]
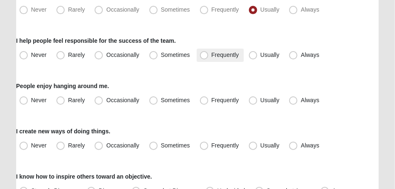
click at [212, 56] on span "Frequently" at bounding box center [225, 55] width 27 height 7
click at [204, 56] on input "Frequently" at bounding box center [206, 54] width 5 height 5
radio input "true"
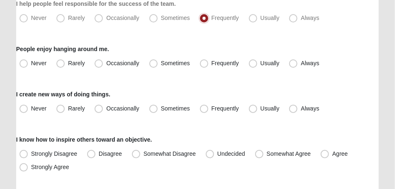
scroll to position [748, 0]
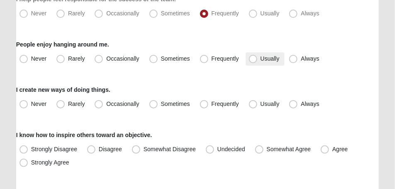
click at [261, 59] on span "Usually" at bounding box center [270, 58] width 19 height 7
click at [253, 59] on input "Usually" at bounding box center [255, 58] width 5 height 5
radio input "true"
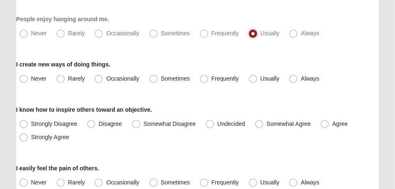
scroll to position [789, 0]
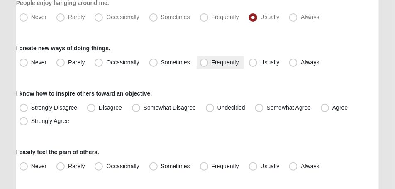
click at [212, 64] on span "Frequently" at bounding box center [225, 62] width 27 height 7
click at [204, 64] on input "Frequently" at bounding box center [206, 62] width 5 height 5
radio input "true"
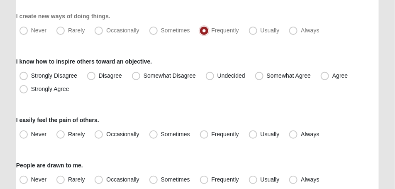
scroll to position [831, 0]
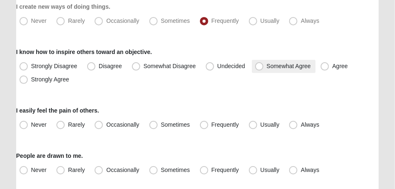
click at [267, 66] on span "Somewhat Agree" at bounding box center [289, 66] width 44 height 7
click at [259, 66] on input "Somewhat Agree" at bounding box center [261, 66] width 5 height 5
radio input "true"
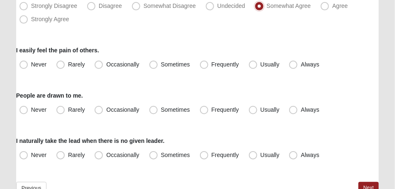
scroll to position [893, 0]
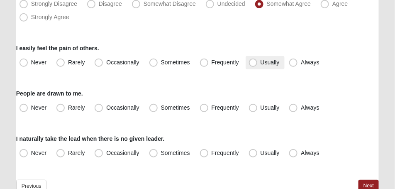
click at [261, 63] on span "Usually" at bounding box center [270, 62] width 19 height 7
click at [253, 63] on input "Usually" at bounding box center [255, 62] width 5 height 5
radio input "true"
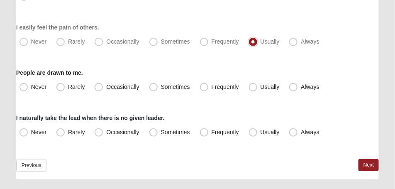
scroll to position [935, 0]
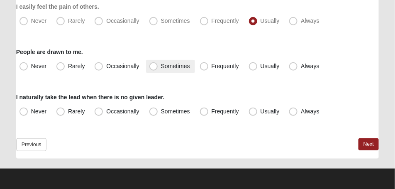
click at [161, 67] on span "Sometimes" at bounding box center [175, 66] width 29 height 7
click at [153, 67] on input "Sometimes" at bounding box center [155, 66] width 5 height 5
radio input "true"
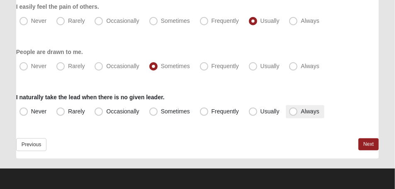
click at [301, 112] on span "Always" at bounding box center [310, 111] width 18 height 7
click at [293, 112] on input "Always" at bounding box center [295, 111] width 5 height 5
radio input "true"
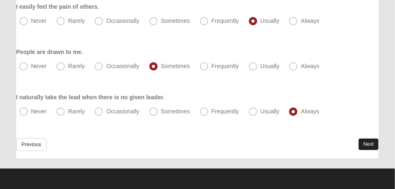
click at [365, 146] on link "Next" at bounding box center [369, 144] width 20 height 12
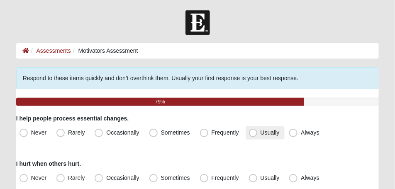
click at [261, 134] on span "Usually" at bounding box center [270, 132] width 19 height 7
click at [253, 134] on input "Usually" at bounding box center [255, 132] width 5 height 5
radio input "true"
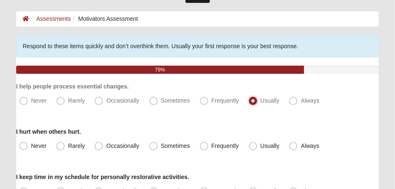
scroll to position [42, 0]
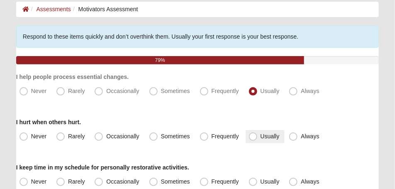
click at [261, 136] on span "Usually" at bounding box center [270, 136] width 19 height 7
click at [253, 136] on input "Usually" at bounding box center [255, 136] width 5 height 5
radio input "true"
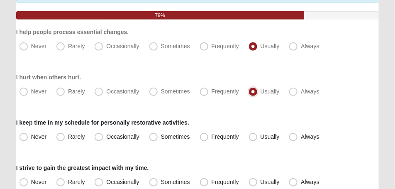
scroll to position [104, 0]
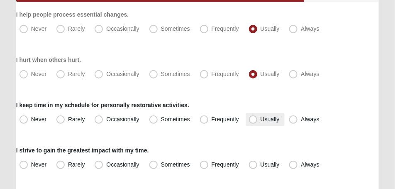
click at [261, 121] on span "Usually" at bounding box center [270, 119] width 19 height 7
click at [253, 121] on input "Usually" at bounding box center [255, 119] width 5 height 5
radio input "true"
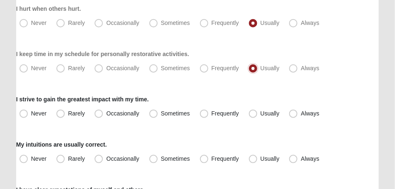
scroll to position [166, 0]
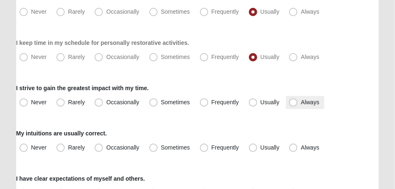
click at [301, 102] on span "Always" at bounding box center [310, 102] width 18 height 7
click at [293, 102] on input "Always" at bounding box center [295, 102] width 5 height 5
radio input "true"
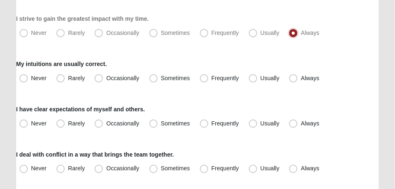
scroll to position [228, 0]
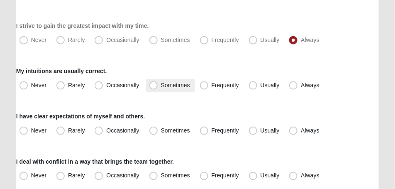
click at [161, 86] on span "Sometimes" at bounding box center [175, 85] width 29 height 7
click at [156, 86] on input "Sometimes" at bounding box center [155, 85] width 5 height 5
radio input "true"
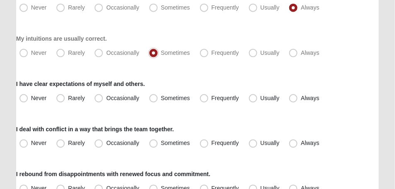
scroll to position [270, 0]
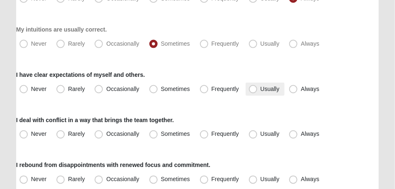
click at [261, 89] on span "Usually" at bounding box center [270, 89] width 19 height 7
click at [256, 89] on input "Usually" at bounding box center [255, 88] width 5 height 5
radio input "true"
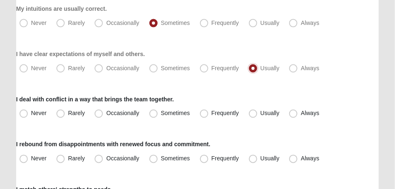
scroll to position [312, 0]
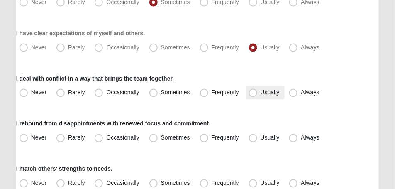
click at [261, 93] on span "Usually" at bounding box center [270, 92] width 19 height 7
click at [254, 93] on input "Usually" at bounding box center [255, 92] width 5 height 5
radio input "true"
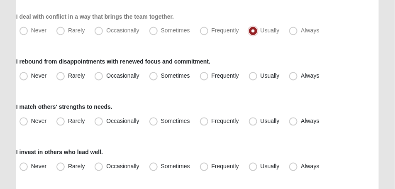
scroll to position [374, 0]
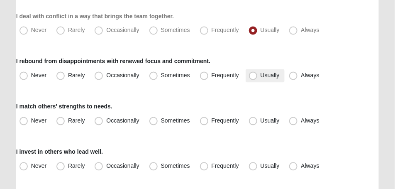
click at [261, 78] on span "Usually" at bounding box center [270, 75] width 19 height 7
click at [253, 78] on input "Usually" at bounding box center [255, 75] width 5 height 5
radio input "true"
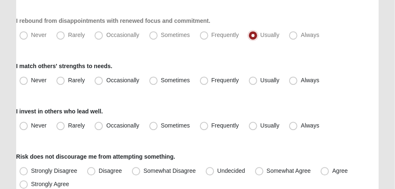
scroll to position [415, 0]
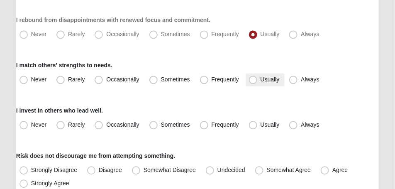
click at [261, 80] on span "Usually" at bounding box center [270, 79] width 19 height 7
click at [254, 80] on input "Usually" at bounding box center [255, 79] width 5 height 5
radio input "true"
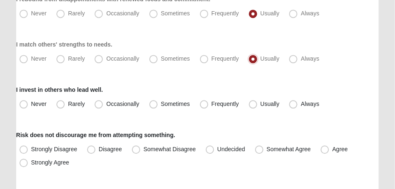
scroll to position [457, 0]
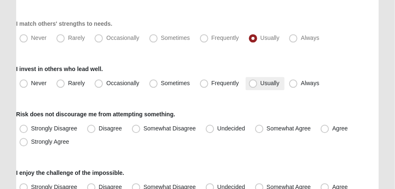
click at [261, 86] on span "Usually" at bounding box center [270, 83] width 19 height 7
click at [253, 86] on input "Usually" at bounding box center [255, 83] width 5 height 5
radio input "true"
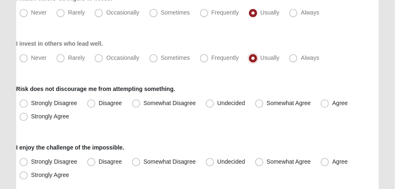
scroll to position [498, 0]
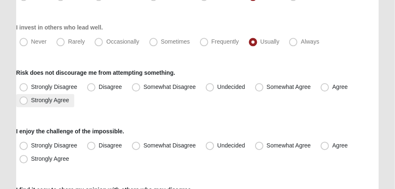
click at [31, 102] on span "Strongly Agree" at bounding box center [50, 100] width 38 height 7
click at [25, 102] on input "Strongly Agree" at bounding box center [25, 100] width 5 height 5
radio input "true"
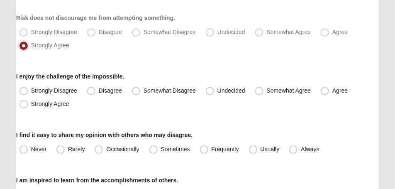
scroll to position [561, 0]
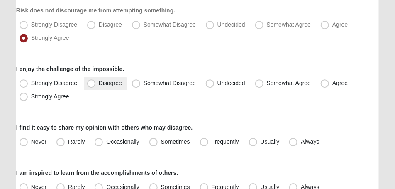
drag, startPoint x: 92, startPoint y: 84, endPoint x: 96, endPoint y: 86, distance: 4.8
click at [99, 84] on span "Disagree" at bounding box center [110, 83] width 23 height 7
click at [92, 84] on input "Disagree" at bounding box center [93, 83] width 5 height 5
radio input "true"
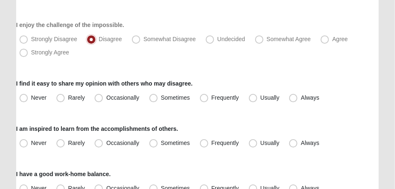
scroll to position [623, 0]
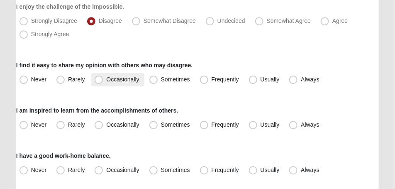
click at [106, 82] on span "Occasionally" at bounding box center [122, 79] width 33 height 7
click at [99, 82] on input "Occasionally" at bounding box center [100, 79] width 5 height 5
radio input "true"
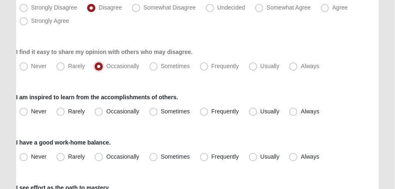
scroll to position [644, 0]
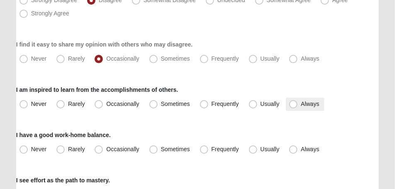
click at [301, 104] on span "Always" at bounding box center [310, 104] width 18 height 7
click at [293, 104] on input "Always" at bounding box center [295, 103] width 5 height 5
radio input "true"
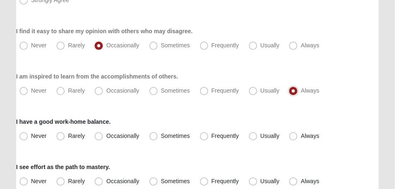
scroll to position [685, 0]
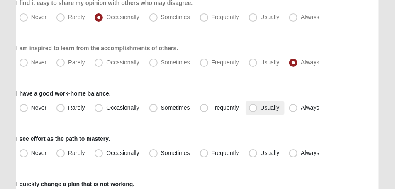
click at [261, 109] on span "Usually" at bounding box center [270, 107] width 19 height 7
click at [253, 109] on input "Usually" at bounding box center [255, 107] width 5 height 5
radio input "true"
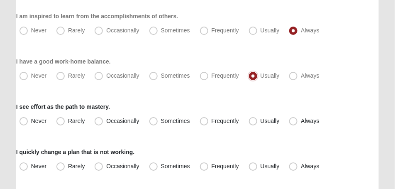
scroll to position [727, 0]
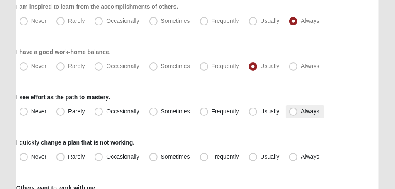
click at [301, 111] on span "Always" at bounding box center [310, 111] width 18 height 7
click at [293, 111] on input "Always" at bounding box center [295, 111] width 5 height 5
radio input "true"
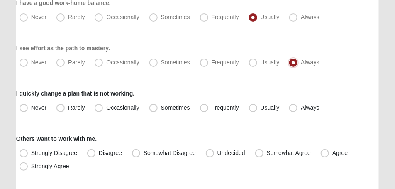
scroll to position [789, 0]
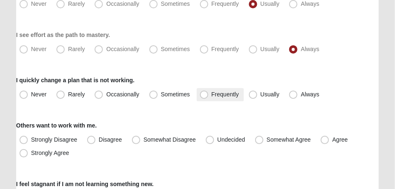
click at [212, 94] on span "Frequently" at bounding box center [225, 94] width 27 height 7
click at [206, 94] on input "Frequently" at bounding box center [206, 94] width 5 height 5
radio input "true"
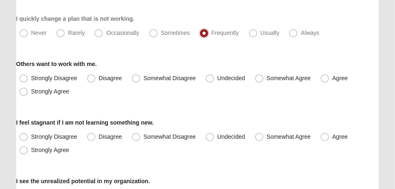
scroll to position [852, 0]
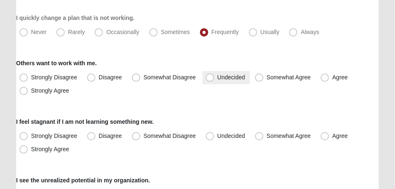
click at [218, 79] on span "Undecided" at bounding box center [232, 77] width 28 height 7
click at [211, 79] on input "Undecided" at bounding box center [211, 77] width 5 height 5
radio input "true"
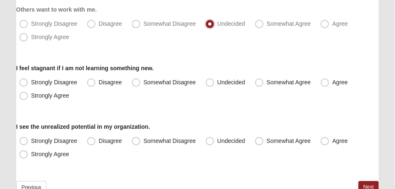
scroll to position [914, 0]
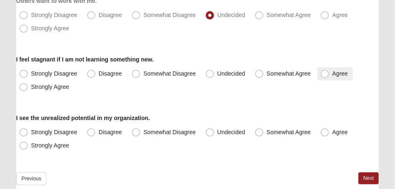
click at [333, 75] on span "Agree" at bounding box center [340, 73] width 15 height 7
click at [324, 75] on input "Agree" at bounding box center [326, 73] width 5 height 5
radio input "true"
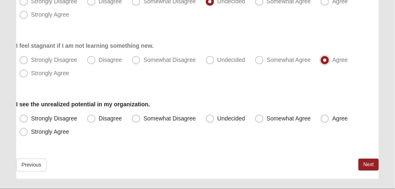
scroll to position [948, 0]
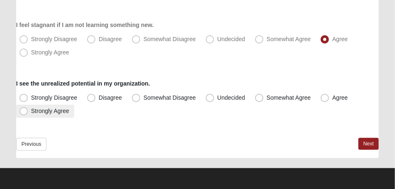
click at [31, 113] on span "Strongly Agree" at bounding box center [50, 111] width 38 height 7
click at [24, 113] on input "Strongly Agree" at bounding box center [25, 110] width 5 height 5
radio input "true"
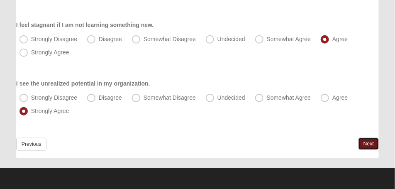
click at [363, 142] on link "Next" at bounding box center [369, 144] width 20 height 12
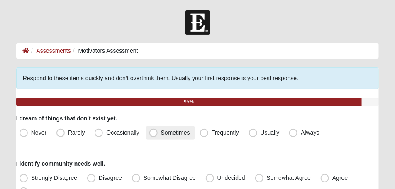
click at [161, 134] on span "Sometimes" at bounding box center [175, 132] width 29 height 7
click at [153, 134] on input "Sometimes" at bounding box center [155, 132] width 5 height 5
radio input "true"
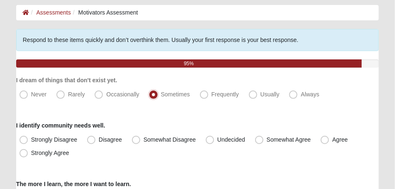
scroll to position [42, 0]
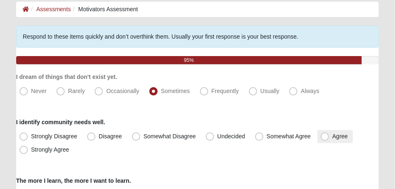
click at [333, 137] on span "Agree" at bounding box center [340, 136] width 15 height 7
click at [324, 137] on input "Agree" at bounding box center [326, 136] width 5 height 5
radio input "true"
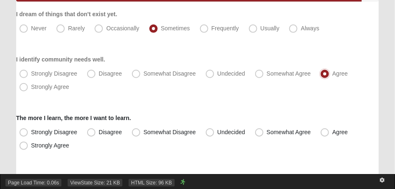
scroll to position [125, 0]
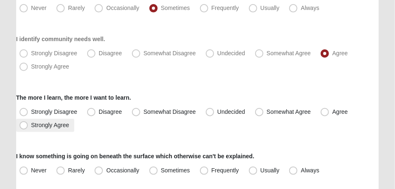
click at [31, 126] on span "Strongly Agree" at bounding box center [50, 125] width 38 height 7
click at [23, 126] on input "Strongly Agree" at bounding box center [25, 125] width 5 height 5
radio input "true"
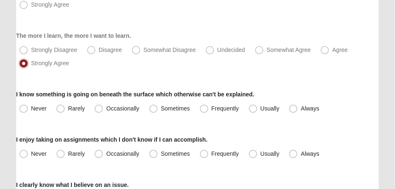
scroll to position [187, 0]
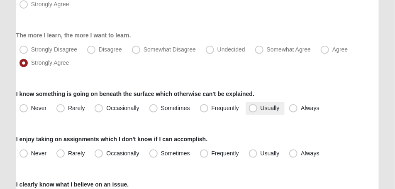
click at [261, 109] on span "Usually" at bounding box center [270, 108] width 19 height 7
click at [254, 109] on input "Usually" at bounding box center [255, 108] width 5 height 5
radio input "true"
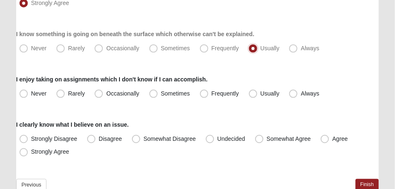
scroll to position [249, 0]
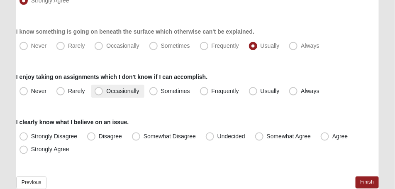
click at [106, 93] on span "Occasionally" at bounding box center [122, 91] width 33 height 7
click at [100, 93] on input "Occasionally" at bounding box center [100, 90] width 5 height 5
radio input "true"
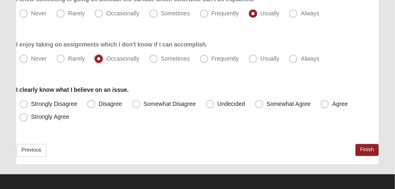
scroll to position [288, 0]
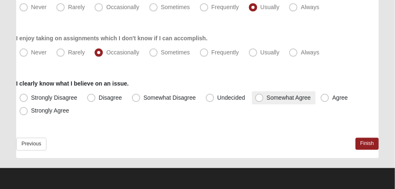
click at [267, 99] on span "Somewhat Agree" at bounding box center [289, 97] width 44 height 7
click at [259, 99] on input "Somewhat Agree" at bounding box center [261, 97] width 5 height 5
radio input "true"
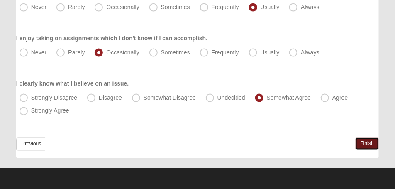
click at [363, 143] on link "Finish" at bounding box center [368, 144] width 24 height 12
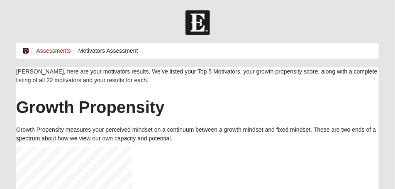
click at [26, 51] on icon at bounding box center [25, 51] width 7 height 6
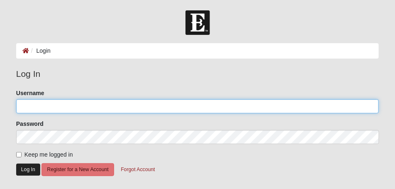
type input "[EMAIL_ADDRESS][DOMAIN_NAME]"
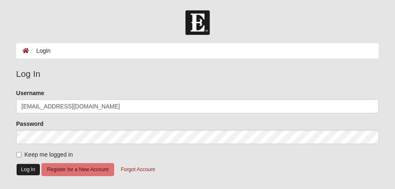
click at [34, 168] on button "Log In" at bounding box center [28, 170] width 24 height 12
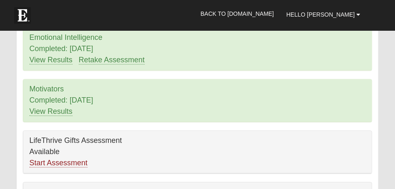
scroll to position [549, 0]
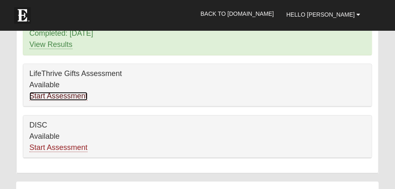
click at [52, 98] on link "Start Assessment" at bounding box center [58, 96] width 58 height 9
click at [74, 96] on link "Start Assessment" at bounding box center [58, 96] width 58 height 9
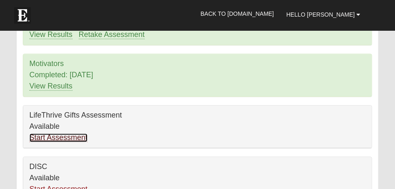
scroll to position [550, 0]
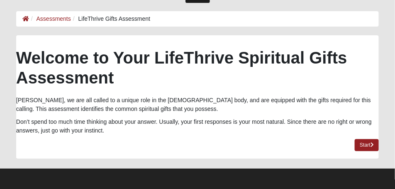
scroll to position [32, 0]
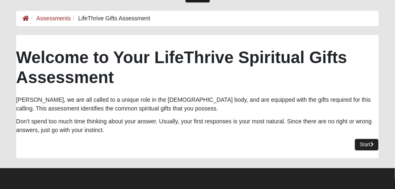
click at [363, 145] on link "Start" at bounding box center [367, 145] width 24 height 12
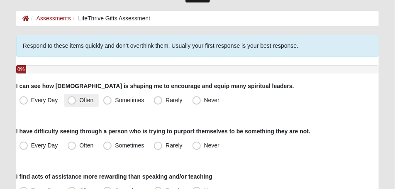
click at [79, 101] on span "Often" at bounding box center [86, 100] width 14 height 7
click at [71, 101] on input "Often" at bounding box center [73, 100] width 5 height 5
radio input "true"
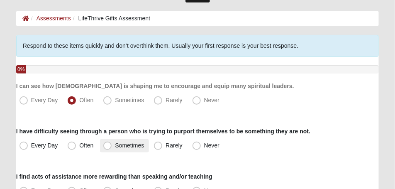
click at [115, 145] on span "Sometimes" at bounding box center [129, 145] width 29 height 7
click at [107, 145] on input "Sometimes" at bounding box center [109, 145] width 5 height 5
radio input "true"
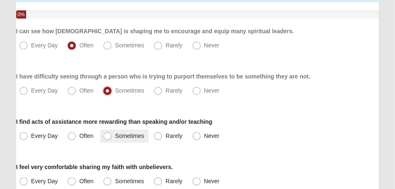
scroll to position [95, 0]
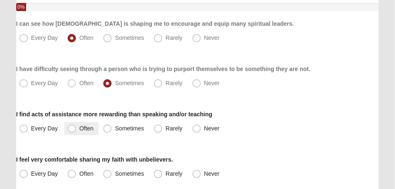
click at [79, 130] on span "Often" at bounding box center [86, 128] width 14 height 7
click at [72, 130] on input "Often" at bounding box center [73, 128] width 5 height 5
radio input "true"
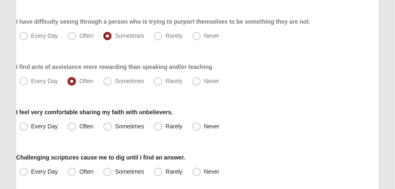
scroll to position [157, 0]
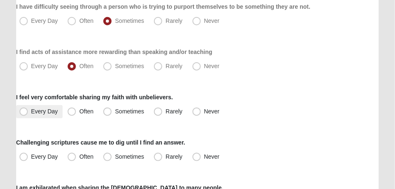
click at [31, 113] on span "Every Day" at bounding box center [44, 111] width 27 height 7
click at [23, 113] on input "Every Day" at bounding box center [25, 111] width 5 height 5
radio input "true"
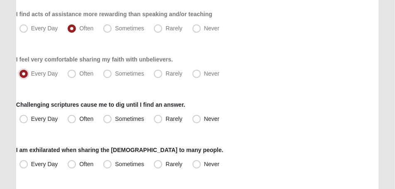
scroll to position [199, 0]
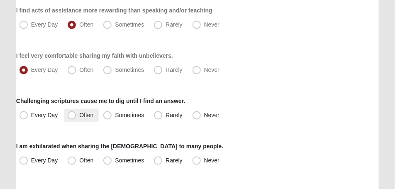
click at [79, 117] on span "Often" at bounding box center [86, 115] width 14 height 7
click at [73, 117] on input "Often" at bounding box center [73, 115] width 5 height 5
radio input "true"
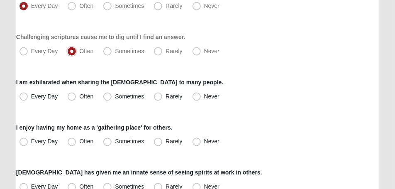
scroll to position [282, 0]
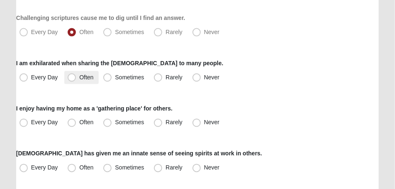
click at [79, 78] on span "Often" at bounding box center [86, 77] width 14 height 7
click at [71, 78] on input "Often" at bounding box center [73, 77] width 5 height 5
radio input "true"
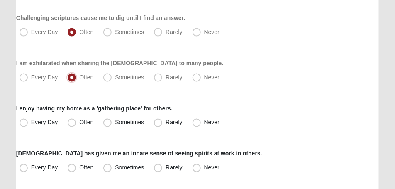
scroll to position [302, 0]
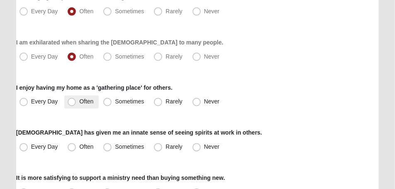
click at [79, 104] on span "Often" at bounding box center [86, 101] width 14 height 7
click at [73, 104] on input "Often" at bounding box center [73, 101] width 5 height 5
radio input "true"
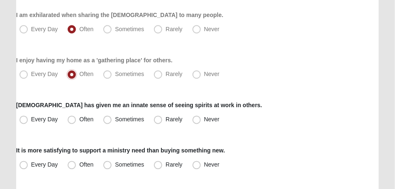
scroll to position [344, 0]
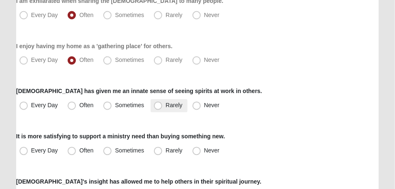
click at [166, 106] on span "Rarely" at bounding box center [174, 105] width 17 height 7
click at [157, 106] on input "Rarely" at bounding box center [159, 105] width 5 height 5
radio input "true"
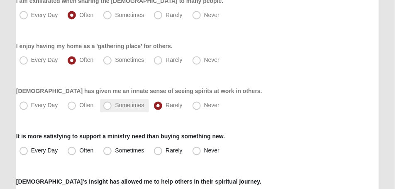
click at [115, 105] on span "Sometimes" at bounding box center [129, 105] width 29 height 7
click at [107, 105] on input "Sometimes" at bounding box center [109, 105] width 5 height 5
radio input "true"
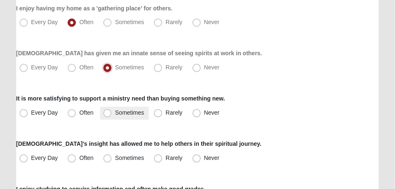
scroll to position [385, 0]
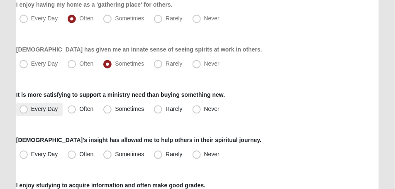
click at [31, 109] on span "Every Day" at bounding box center [44, 109] width 27 height 7
click at [23, 109] on input "Every Day" at bounding box center [25, 109] width 5 height 5
radio input "true"
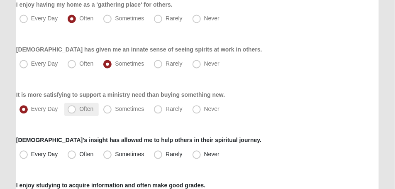
click at [79, 109] on span "Often" at bounding box center [86, 109] width 14 height 7
click at [71, 109] on input "Often" at bounding box center [73, 109] width 5 height 5
radio input "true"
click at [79, 156] on span "Often" at bounding box center [86, 154] width 14 height 7
click at [72, 156] on input "Often" at bounding box center [73, 154] width 5 height 5
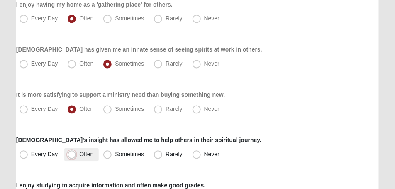
radio input "true"
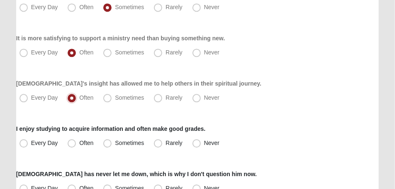
scroll to position [448, 0]
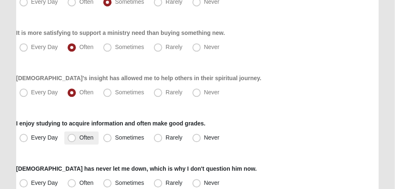
click at [79, 140] on span "Often" at bounding box center [86, 137] width 14 height 7
click at [74, 140] on input "Often" at bounding box center [73, 137] width 5 height 5
radio input "true"
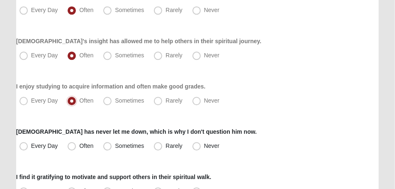
scroll to position [489, 0]
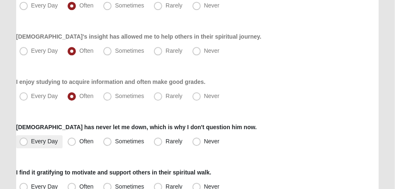
click at [31, 145] on span "Every Day" at bounding box center [44, 141] width 27 height 7
click at [23, 144] on input "Every Day" at bounding box center [25, 141] width 5 height 5
radio input "true"
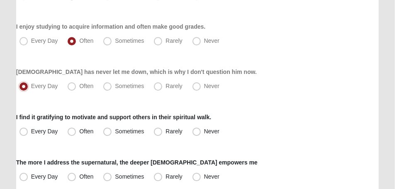
scroll to position [552, 0]
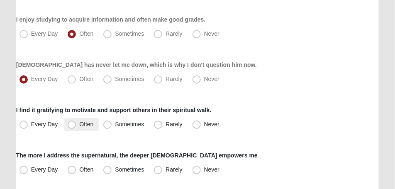
click at [79, 125] on span "Often" at bounding box center [86, 124] width 14 height 7
click at [73, 125] on input "Often" at bounding box center [73, 124] width 5 height 5
radio input "true"
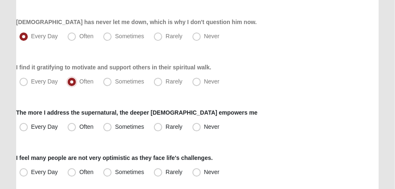
scroll to position [614, 0]
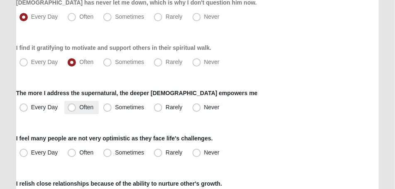
click at [79, 106] on span "Often" at bounding box center [86, 107] width 14 height 7
click at [72, 106] on input "Often" at bounding box center [73, 107] width 5 height 5
radio input "true"
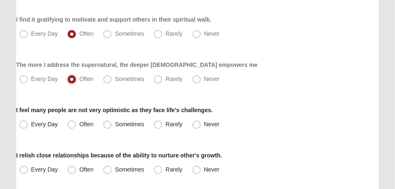
scroll to position [655, 0]
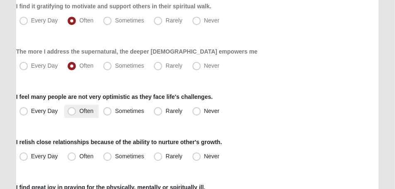
click at [79, 113] on span "Often" at bounding box center [86, 111] width 14 height 7
click at [72, 113] on input "Often" at bounding box center [73, 110] width 5 height 5
radio input "true"
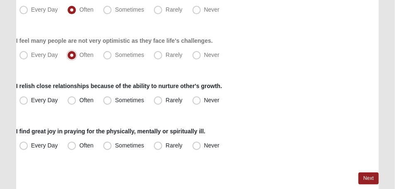
scroll to position [718, 0]
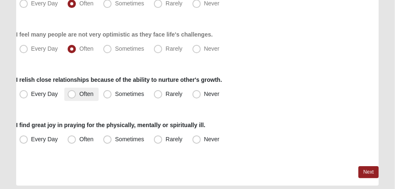
click at [79, 95] on span "Often" at bounding box center [86, 94] width 14 height 7
click at [72, 95] on input "Often" at bounding box center [73, 93] width 5 height 5
radio input "true"
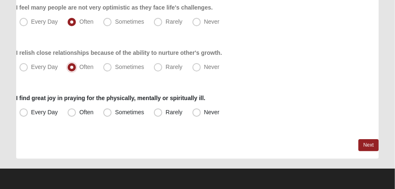
scroll to position [745, 0]
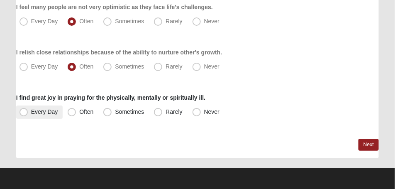
click at [31, 115] on span "Every Day" at bounding box center [44, 111] width 27 height 7
click at [23, 115] on input "Every Day" at bounding box center [25, 111] width 5 height 5
radio input "true"
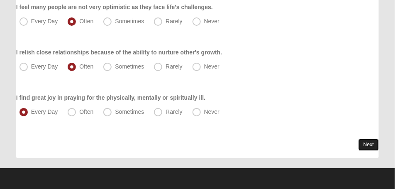
click at [363, 142] on link "Next" at bounding box center [369, 145] width 20 height 12
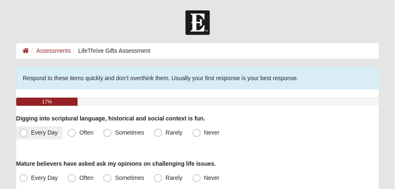
click at [31, 136] on span "Every Day" at bounding box center [44, 132] width 27 height 7
click at [26, 135] on input "Every Day" at bounding box center [25, 132] width 5 height 5
radio input "true"
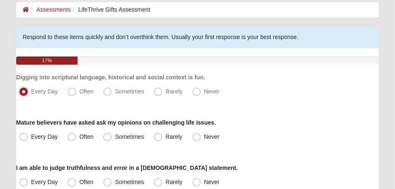
scroll to position [42, 0]
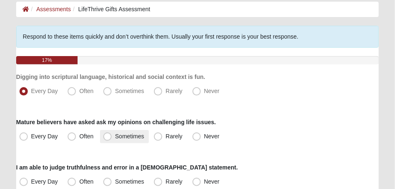
click at [115, 137] on span "Sometimes" at bounding box center [129, 136] width 29 height 7
click at [109, 137] on input "Sometimes" at bounding box center [109, 136] width 5 height 5
radio input "true"
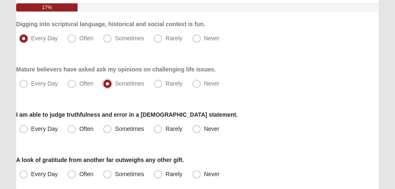
scroll to position [104, 0]
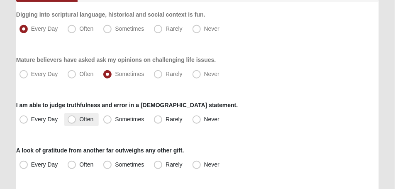
click at [79, 121] on span "Often" at bounding box center [86, 119] width 14 height 7
click at [74, 121] on input "Often" at bounding box center [73, 119] width 5 height 5
radio input "true"
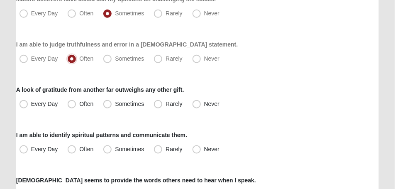
scroll to position [166, 0]
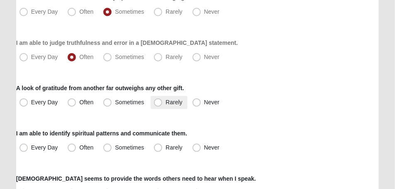
click at [166, 104] on span "Rarely" at bounding box center [174, 102] width 17 height 7
click at [159, 104] on input "Rarely" at bounding box center [159, 102] width 5 height 5
radio input "true"
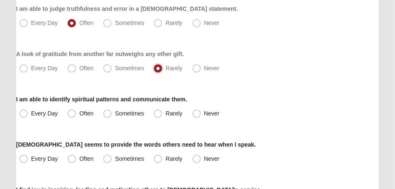
scroll to position [208, 0]
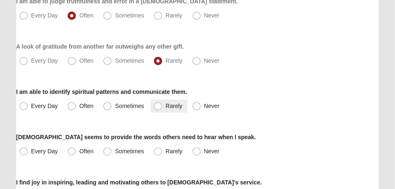
click at [166, 106] on span "Rarely" at bounding box center [174, 106] width 17 height 7
click at [157, 106] on input "Rarely" at bounding box center [159, 105] width 5 height 5
radio input "true"
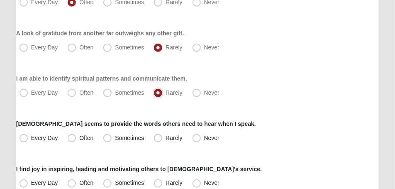
scroll to position [228, 0]
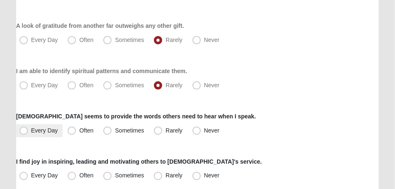
click at [31, 130] on span "Every Day" at bounding box center [44, 130] width 27 height 7
click at [27, 130] on input "Every Day" at bounding box center [25, 130] width 5 height 5
radio input "true"
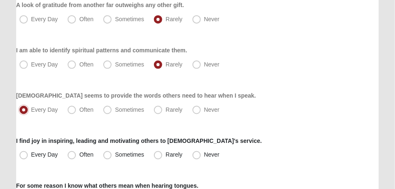
scroll to position [270, 0]
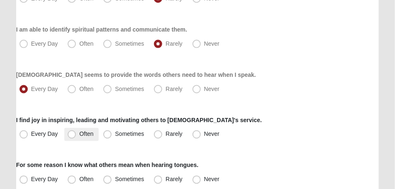
click at [79, 135] on span "Often" at bounding box center [86, 134] width 14 height 7
click at [73, 135] on input "Often" at bounding box center [73, 134] width 5 height 5
radio input "true"
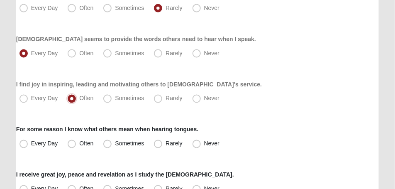
scroll to position [312, 0]
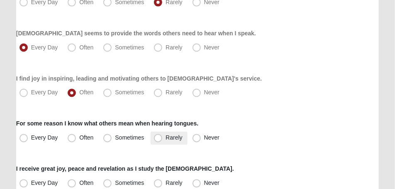
click at [166, 137] on span "Rarely" at bounding box center [174, 138] width 17 height 7
click at [157, 137] on input "Rarely" at bounding box center [159, 137] width 5 height 5
radio input "true"
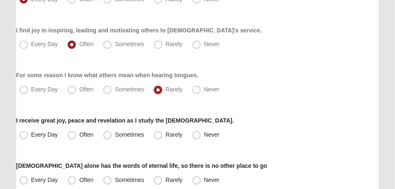
scroll to position [395, 0]
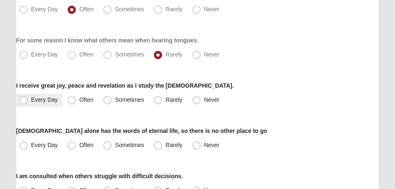
click at [31, 103] on span "Every Day" at bounding box center [44, 100] width 27 height 7
click at [26, 103] on input "Every Day" at bounding box center [25, 100] width 5 height 5
radio input "true"
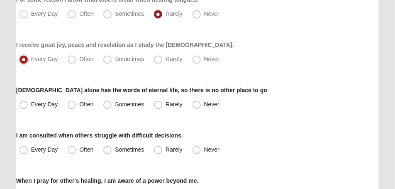
scroll to position [436, 0]
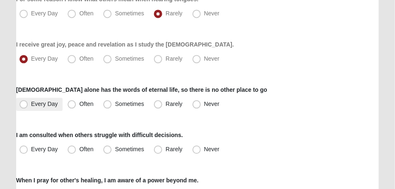
click at [31, 105] on span "Every Day" at bounding box center [44, 104] width 27 height 7
click at [24, 105] on input "Every Day" at bounding box center [25, 103] width 5 height 5
radio input "true"
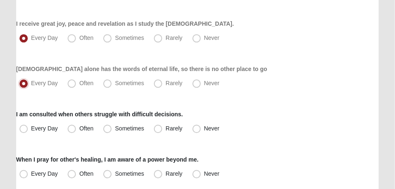
scroll to position [478, 0]
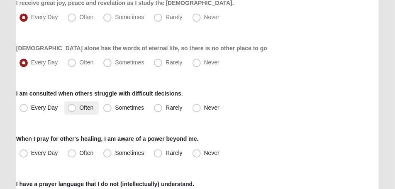
click at [79, 110] on span "Often" at bounding box center [86, 107] width 14 height 7
click at [74, 110] on input "Often" at bounding box center [73, 107] width 5 height 5
radio input "true"
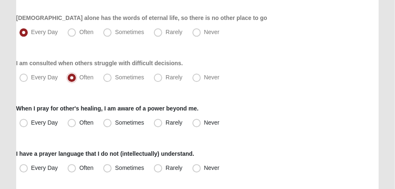
scroll to position [519, 0]
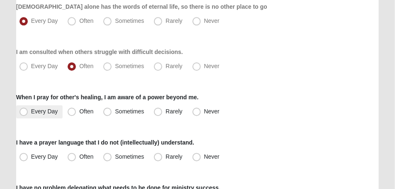
click at [31, 113] on span "Every Day" at bounding box center [44, 111] width 27 height 7
click at [27, 113] on input "Every Day" at bounding box center [25, 111] width 5 height 5
radio input "true"
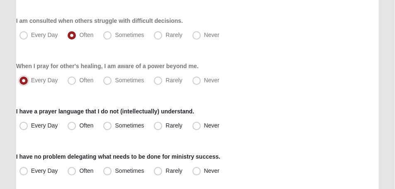
scroll to position [561, 0]
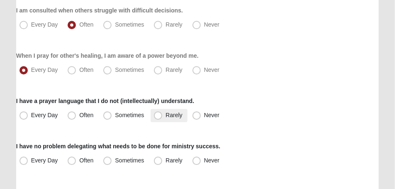
click at [166, 117] on span "Rarely" at bounding box center [174, 115] width 17 height 7
click at [159, 117] on input "Rarely" at bounding box center [159, 115] width 5 height 5
radio input "true"
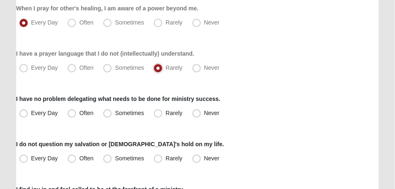
scroll to position [623, 0]
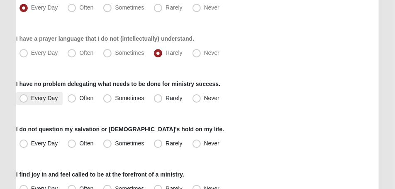
click at [31, 98] on span "Every Day" at bounding box center [44, 98] width 27 height 7
click at [23, 98] on input "Every Day" at bounding box center [25, 98] width 5 height 5
radio input "true"
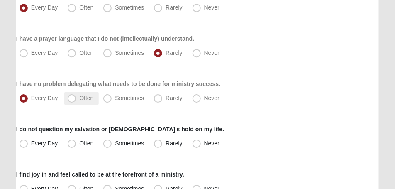
click at [79, 98] on span "Often" at bounding box center [86, 98] width 14 height 7
click at [74, 98] on input "Often" at bounding box center [73, 98] width 5 height 5
radio input "true"
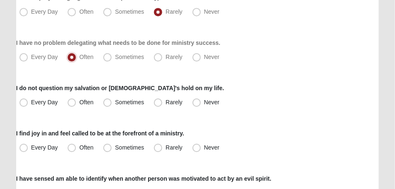
scroll to position [665, 0]
click at [31, 102] on span "Every Day" at bounding box center [44, 101] width 27 height 7
click at [23, 102] on input "Every Day" at bounding box center [25, 101] width 5 height 5
radio input "true"
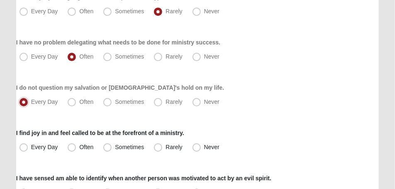
scroll to position [685, 0]
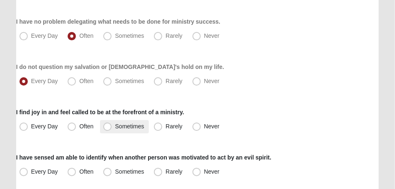
click at [115, 125] on span "Sometimes" at bounding box center [129, 126] width 29 height 7
click at [109, 125] on input "Sometimes" at bounding box center [109, 126] width 5 height 5
radio input "true"
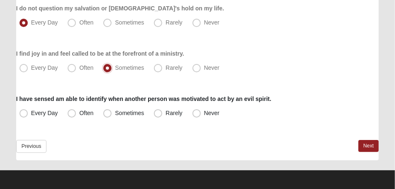
scroll to position [746, 0]
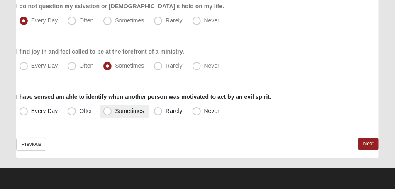
click at [115, 112] on span "Sometimes" at bounding box center [129, 111] width 29 height 7
click at [108, 112] on input "Sometimes" at bounding box center [109, 110] width 5 height 5
radio input "true"
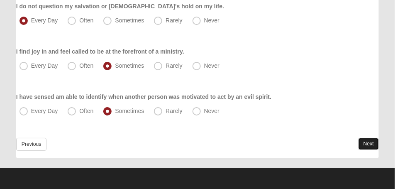
click at [368, 144] on link "Next" at bounding box center [369, 144] width 20 height 12
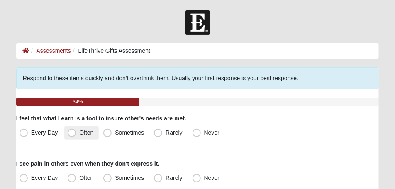
click at [79, 133] on span "Often" at bounding box center [86, 132] width 14 height 7
click at [72, 133] on input "Often" at bounding box center [73, 132] width 5 height 5
radio input "true"
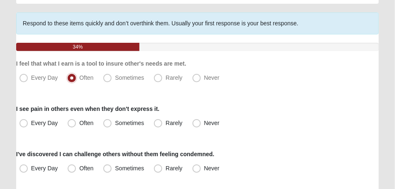
scroll to position [62, 0]
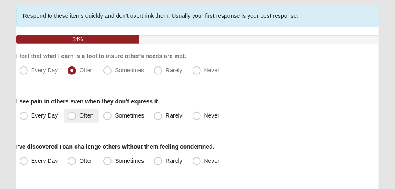
click at [79, 114] on span "Often" at bounding box center [86, 115] width 14 height 7
click at [71, 114] on input "Often" at bounding box center [73, 115] width 5 height 5
radio input "true"
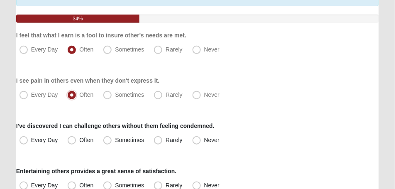
scroll to position [104, 0]
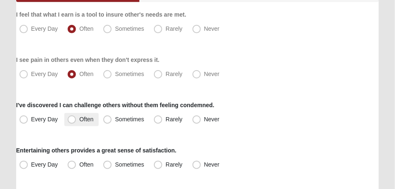
click at [79, 120] on span "Often" at bounding box center [86, 119] width 14 height 7
click at [71, 120] on input "Often" at bounding box center [73, 119] width 5 height 5
radio input "true"
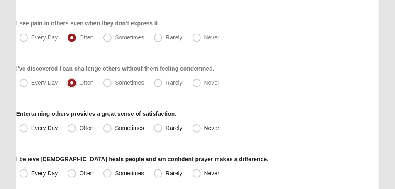
scroll to position [166, 0]
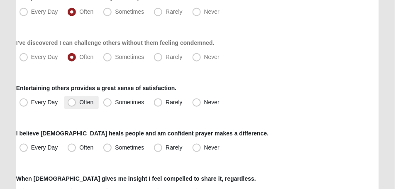
click at [79, 104] on span "Often" at bounding box center [86, 102] width 14 height 7
click at [72, 104] on input "Often" at bounding box center [73, 102] width 5 height 5
radio input "true"
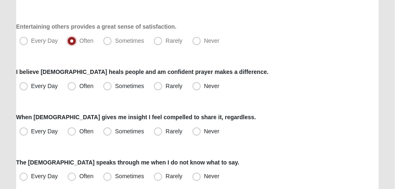
scroll to position [228, 0]
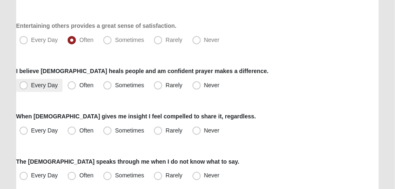
click at [24, 90] on label "Every Day" at bounding box center [39, 85] width 47 height 13
click at [24, 88] on input "Every Day" at bounding box center [25, 85] width 5 height 5
radio input "true"
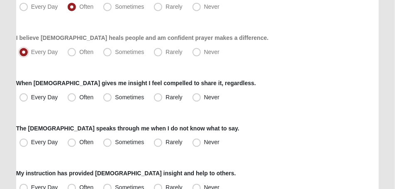
scroll to position [270, 0]
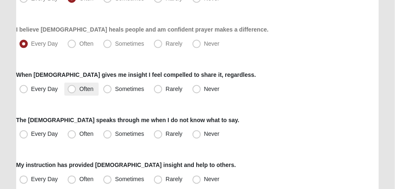
click at [79, 87] on span "Often" at bounding box center [86, 89] width 14 height 7
click at [71, 87] on input "Often" at bounding box center [73, 88] width 5 height 5
radio input "true"
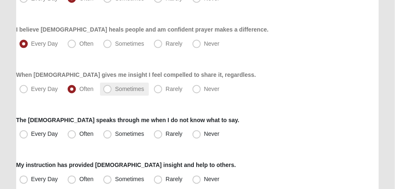
click at [115, 92] on span "Sometimes" at bounding box center [129, 89] width 29 height 7
click at [108, 92] on input "Sometimes" at bounding box center [109, 88] width 5 height 5
radio input "true"
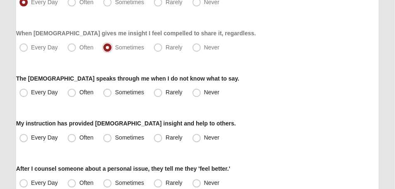
scroll to position [332, 0]
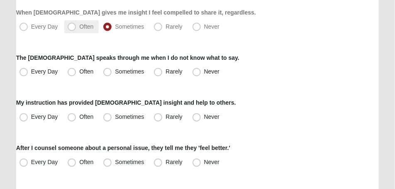
click at [79, 27] on span "Often" at bounding box center [86, 26] width 14 height 7
click at [72, 27] on input "Often" at bounding box center [73, 26] width 5 height 5
radio input "true"
click at [31, 72] on span "Every Day" at bounding box center [44, 72] width 27 height 7
click at [25, 72] on input "Every Day" at bounding box center [25, 71] width 5 height 5
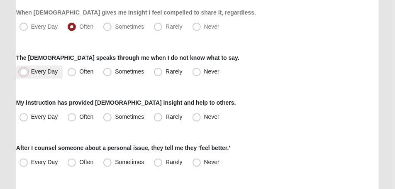
radio input "true"
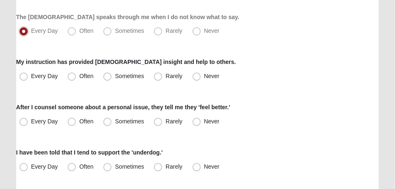
scroll to position [374, 0]
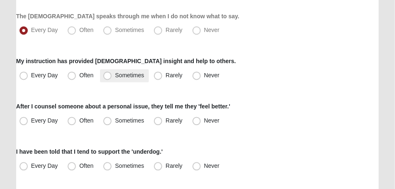
click at [115, 77] on span "Sometimes" at bounding box center [129, 75] width 29 height 7
click at [107, 77] on input "Sometimes" at bounding box center [109, 75] width 5 height 5
radio input "true"
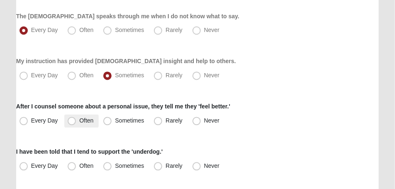
click at [79, 120] on span "Often" at bounding box center [86, 121] width 14 height 7
click at [74, 120] on input "Often" at bounding box center [73, 120] width 5 height 5
radio input "true"
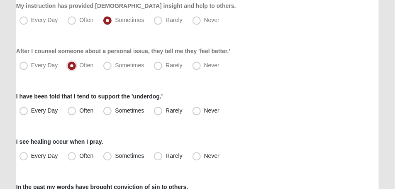
scroll to position [436, 0]
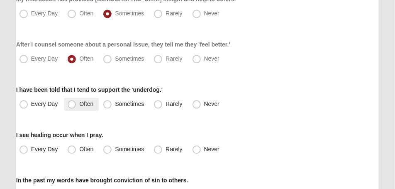
click at [79, 106] on span "Often" at bounding box center [86, 104] width 14 height 7
click at [73, 106] on input "Often" at bounding box center [73, 103] width 5 height 5
radio input "true"
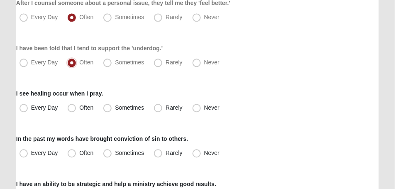
scroll to position [498, 0]
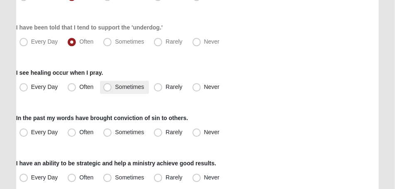
click at [115, 87] on span "Sometimes" at bounding box center [129, 86] width 29 height 7
click at [109, 87] on input "Sometimes" at bounding box center [109, 86] width 5 height 5
radio input "true"
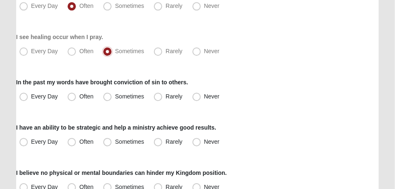
scroll to position [540, 0]
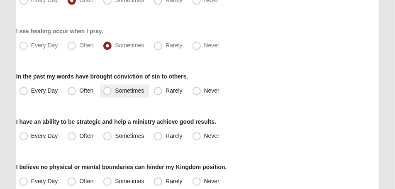
click at [115, 94] on span "Sometimes" at bounding box center [129, 90] width 29 height 7
click at [109, 93] on input "Sometimes" at bounding box center [109, 90] width 5 height 5
radio input "true"
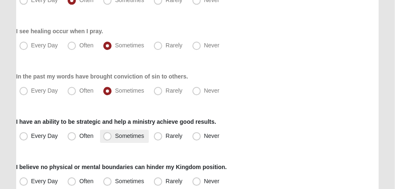
click at [115, 135] on span "Sometimes" at bounding box center [129, 136] width 29 height 7
click at [110, 135] on input "Sometimes" at bounding box center [109, 135] width 5 height 5
radio input "true"
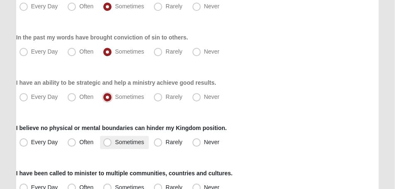
scroll to position [602, 0]
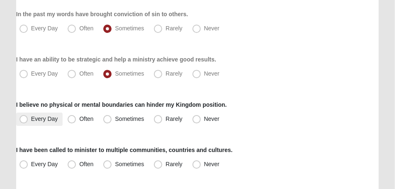
click at [31, 120] on span "Every Day" at bounding box center [44, 118] width 27 height 7
click at [25, 120] on input "Every Day" at bounding box center [25, 118] width 5 height 5
radio input "true"
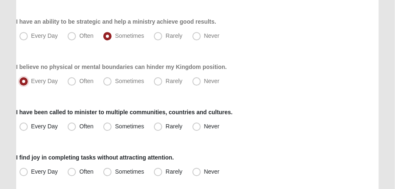
scroll to position [644, 0]
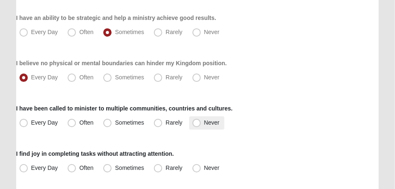
click at [204, 124] on span "Never" at bounding box center [211, 122] width 15 height 7
click at [196, 124] on input "Never" at bounding box center [198, 122] width 5 height 5
radio input "true"
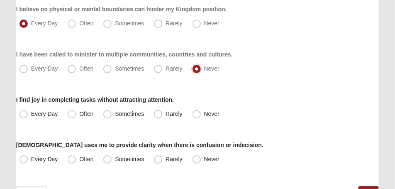
scroll to position [706, 0]
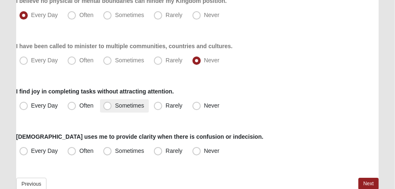
click at [115, 107] on span "Sometimes" at bounding box center [129, 105] width 29 height 7
click at [109, 107] on input "Sometimes" at bounding box center [109, 105] width 5 height 5
radio input "true"
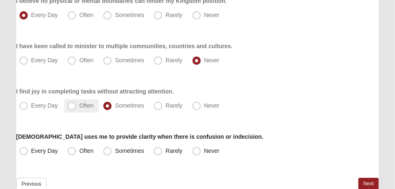
click at [79, 108] on span "Often" at bounding box center [86, 105] width 14 height 7
click at [76, 108] on input "Often" at bounding box center [73, 105] width 5 height 5
radio input "true"
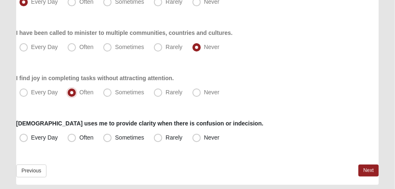
scroll to position [727, 0]
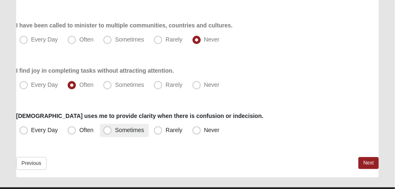
drag, startPoint x: 107, startPoint y: 133, endPoint x: 114, endPoint y: 131, distance: 7.3
click at [115, 133] on span "Sometimes" at bounding box center [129, 130] width 29 height 7
click at [108, 133] on input "Sometimes" at bounding box center [109, 130] width 5 height 5
radio input "true"
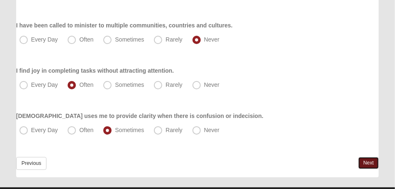
scroll to position [746, 0]
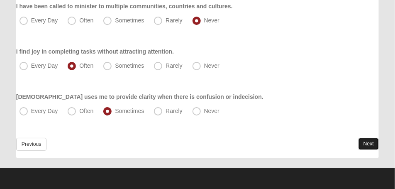
click at [366, 144] on link "Next" at bounding box center [369, 144] width 20 height 12
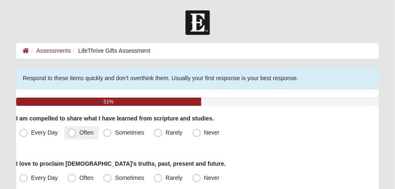
click at [79, 135] on span "Often" at bounding box center [86, 132] width 14 height 7
click at [72, 135] on input "Often" at bounding box center [73, 132] width 5 height 5
radio input "true"
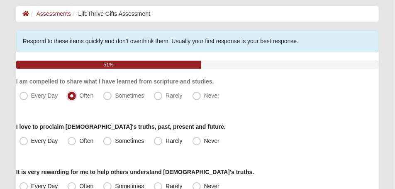
scroll to position [42, 0]
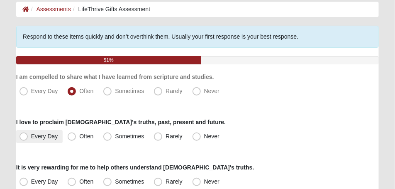
click at [31, 137] on span "Every Day" at bounding box center [44, 136] width 27 height 7
click at [26, 137] on input "Every Day" at bounding box center [25, 136] width 5 height 5
radio input "true"
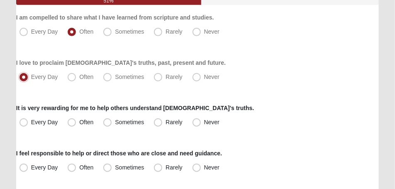
scroll to position [104, 0]
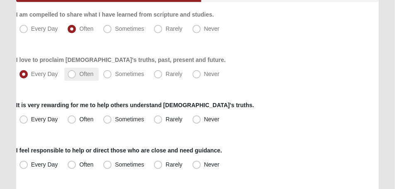
click at [79, 73] on span "Often" at bounding box center [86, 74] width 14 height 7
click at [73, 73] on input "Often" at bounding box center [73, 73] width 5 height 5
radio input "true"
click at [31, 75] on span "Every Day" at bounding box center [44, 74] width 27 height 7
click at [27, 75] on input "Every Day" at bounding box center [25, 73] width 5 height 5
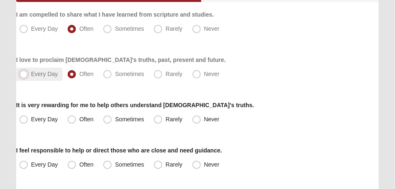
radio input "true"
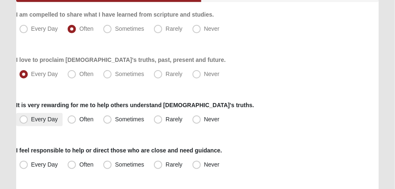
click at [31, 119] on span "Every Day" at bounding box center [44, 119] width 27 height 7
click at [25, 119] on input "Every Day" at bounding box center [25, 119] width 5 height 5
radio input "true"
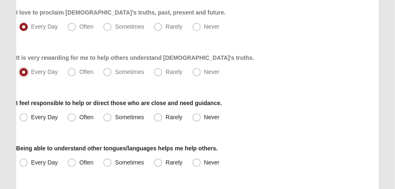
scroll to position [166, 0]
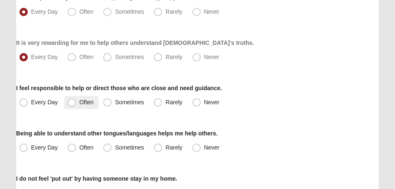
click at [79, 103] on span "Often" at bounding box center [86, 102] width 14 height 7
click at [73, 103] on input "Often" at bounding box center [73, 102] width 5 height 5
radio input "true"
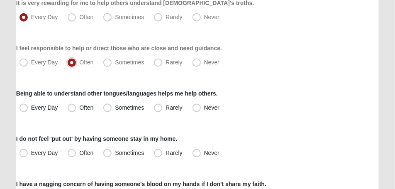
scroll to position [208, 0]
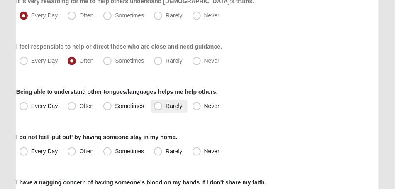
click at [166, 108] on span "Rarely" at bounding box center [174, 106] width 17 height 7
click at [160, 108] on input "Rarely" at bounding box center [159, 105] width 5 height 5
radio input "true"
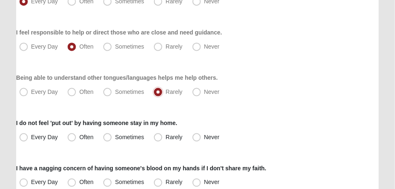
scroll to position [270, 0]
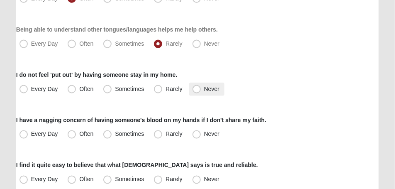
click at [204, 88] on span "Never" at bounding box center [211, 89] width 15 height 7
click at [196, 88] on input "Never" at bounding box center [198, 88] width 5 height 5
radio input "true"
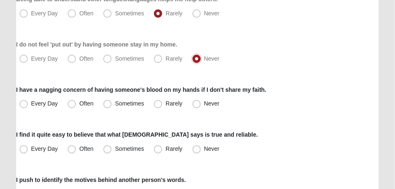
scroll to position [312, 0]
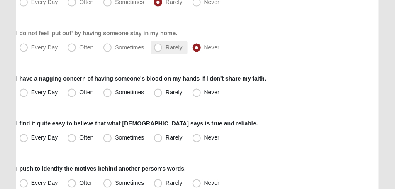
click at [166, 48] on span "Rarely" at bounding box center [174, 47] width 17 height 7
click at [157, 48] on input "Rarely" at bounding box center [159, 47] width 5 height 5
radio input "true"
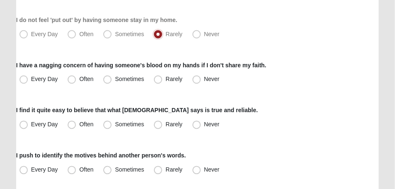
scroll to position [332, 0]
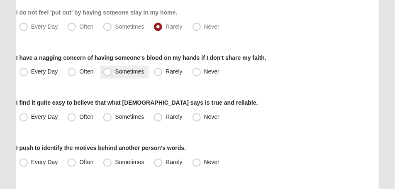
click at [115, 75] on span "Sometimes" at bounding box center [129, 72] width 29 height 7
click at [108, 75] on input "Sometimes" at bounding box center [109, 71] width 5 height 5
radio input "true"
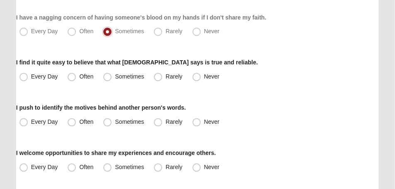
scroll to position [374, 0]
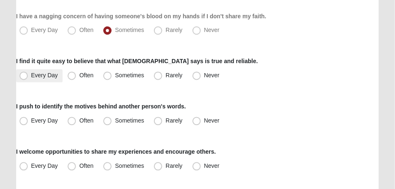
click at [31, 76] on span "Every Day" at bounding box center [44, 75] width 27 height 7
click at [26, 76] on input "Every Day" at bounding box center [25, 75] width 5 height 5
radio input "true"
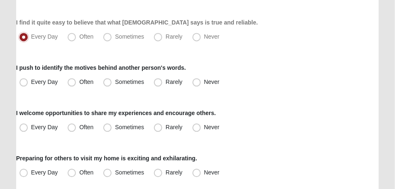
scroll to position [415, 0]
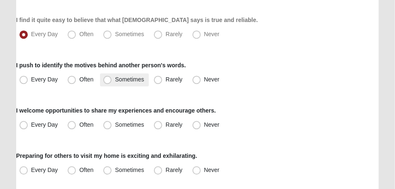
click at [115, 81] on span "Sometimes" at bounding box center [129, 79] width 29 height 7
click at [107, 81] on input "Sometimes" at bounding box center [109, 79] width 5 height 5
radio input "true"
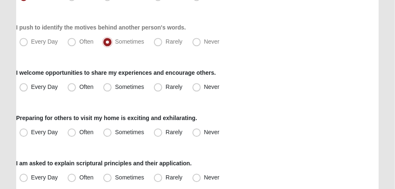
scroll to position [457, 0]
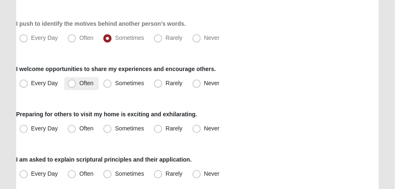
click at [79, 83] on span "Often" at bounding box center [86, 83] width 14 height 7
click at [71, 83] on input "Often" at bounding box center [73, 83] width 5 height 5
radio input "true"
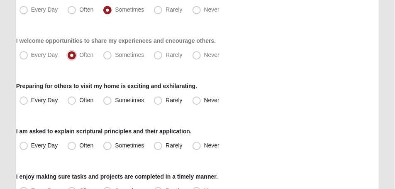
scroll to position [498, 0]
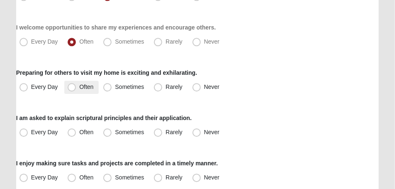
click at [79, 88] on span "Often" at bounding box center [86, 86] width 14 height 7
click at [71, 88] on input "Often" at bounding box center [73, 86] width 5 height 5
radio input "true"
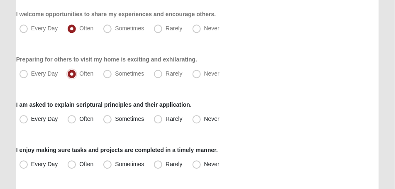
scroll to position [519, 0]
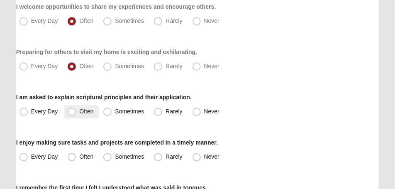
click at [79, 114] on span "Often" at bounding box center [86, 111] width 14 height 7
click at [72, 114] on input "Often" at bounding box center [73, 111] width 5 height 5
radio input "true"
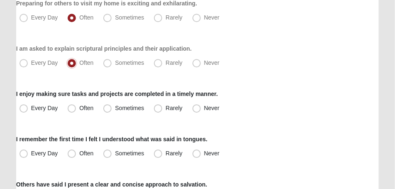
scroll to position [582, 0]
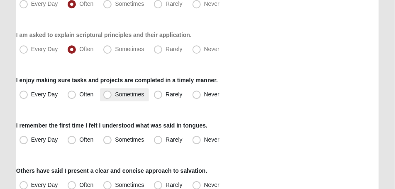
click at [115, 95] on span "Sometimes" at bounding box center [129, 94] width 29 height 7
click at [108, 95] on input "Sometimes" at bounding box center [109, 94] width 5 height 5
radio input "true"
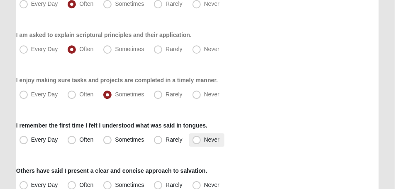
click at [204, 139] on span "Never" at bounding box center [211, 139] width 15 height 7
click at [197, 139] on input "Never" at bounding box center [198, 139] width 5 height 5
radio input "true"
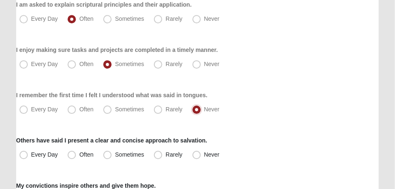
scroll to position [623, 0]
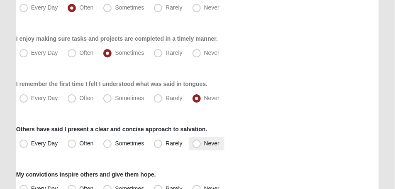
click at [204, 144] on span "Never" at bounding box center [211, 143] width 15 height 7
click at [197, 144] on input "Never" at bounding box center [198, 143] width 5 height 5
radio input "true"
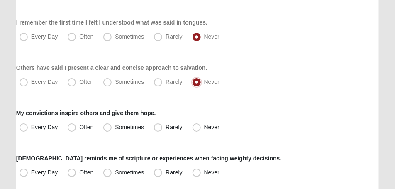
scroll to position [685, 0]
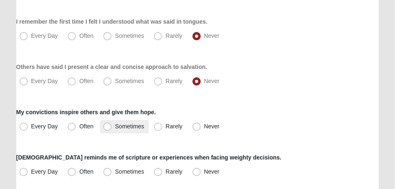
click at [115, 127] on span "Sometimes" at bounding box center [129, 126] width 29 height 7
click at [108, 127] on input "Sometimes" at bounding box center [109, 126] width 5 height 5
radio input "true"
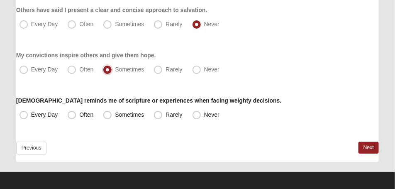
scroll to position [746, 0]
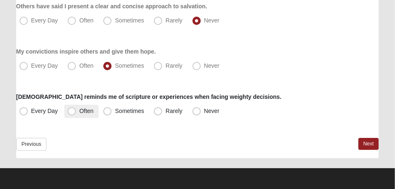
click at [79, 111] on span "Often" at bounding box center [86, 111] width 14 height 7
click at [72, 111] on input "Often" at bounding box center [73, 110] width 5 height 5
radio input "true"
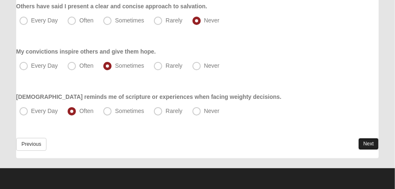
click at [365, 141] on link "Next" at bounding box center [369, 144] width 20 height 12
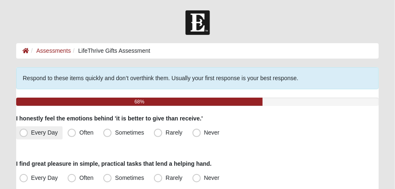
click at [31, 135] on span "Every Day" at bounding box center [44, 132] width 27 height 7
click at [25, 135] on input "Every Day" at bounding box center [25, 132] width 5 height 5
radio input "true"
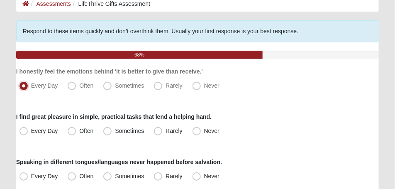
scroll to position [62, 0]
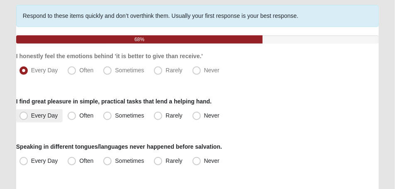
click at [31, 117] on span "Every Day" at bounding box center [44, 115] width 27 height 7
click at [25, 117] on input "Every Day" at bounding box center [25, 115] width 5 height 5
radio input "true"
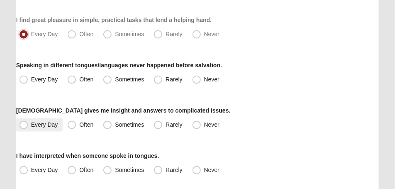
scroll to position [145, 0]
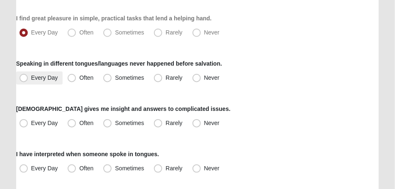
click at [31, 79] on span "Every Day" at bounding box center [44, 77] width 27 height 7
click at [23, 79] on input "Every Day" at bounding box center [25, 77] width 5 height 5
radio input "true"
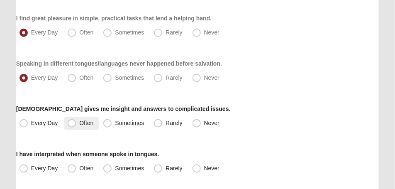
click at [79, 125] on span "Often" at bounding box center [86, 123] width 14 height 7
click at [71, 125] on input "Often" at bounding box center [73, 122] width 5 height 5
radio input "true"
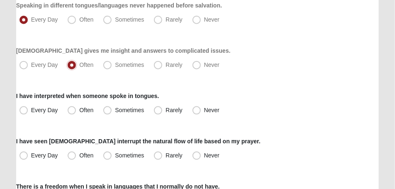
scroll to position [208, 0]
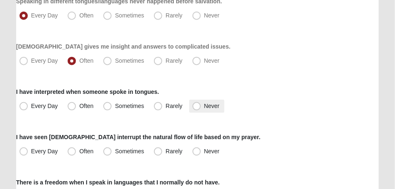
click at [204, 107] on span "Never" at bounding box center [211, 106] width 15 height 7
click at [196, 107] on input "Never" at bounding box center [198, 105] width 5 height 5
radio input "true"
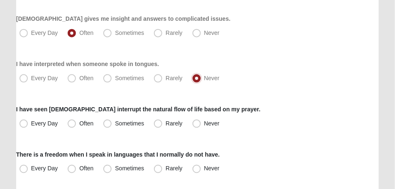
scroll to position [249, 0]
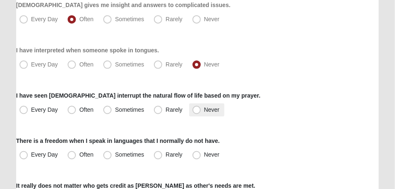
click at [204, 112] on span "Never" at bounding box center [211, 109] width 15 height 7
click at [197, 112] on input "Never" at bounding box center [198, 109] width 5 height 5
radio input "true"
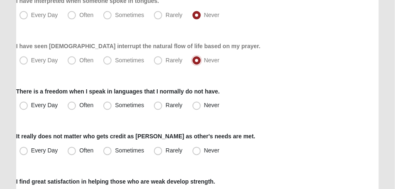
scroll to position [312, 0]
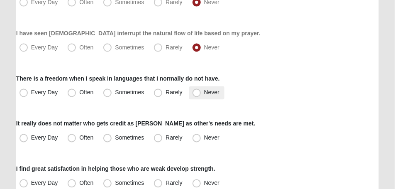
click at [204, 93] on span "Never" at bounding box center [211, 92] width 15 height 7
click at [196, 93] on input "Never" at bounding box center [198, 92] width 5 height 5
radio input "true"
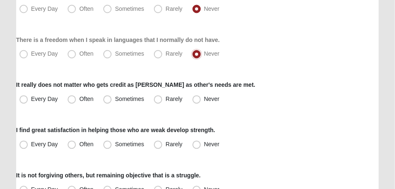
scroll to position [353, 0]
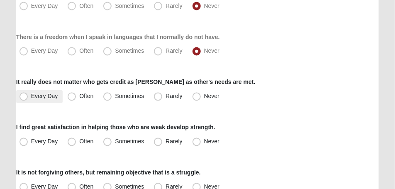
click at [31, 98] on span "Every Day" at bounding box center [44, 96] width 27 height 7
click at [26, 98] on input "Every Day" at bounding box center [25, 96] width 5 height 5
radio input "true"
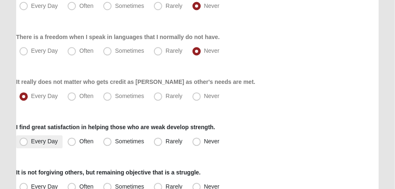
click at [31, 142] on span "Every Day" at bounding box center [44, 141] width 27 height 7
click at [26, 142] on input "Every Day" at bounding box center [25, 141] width 5 height 5
radio input "true"
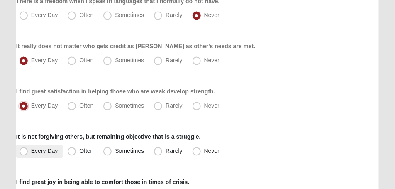
scroll to position [395, 0]
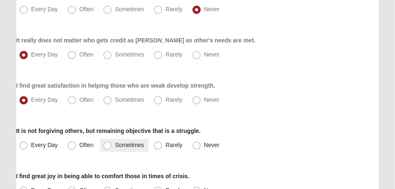
click at [115, 147] on span "Sometimes" at bounding box center [129, 145] width 29 height 7
click at [108, 147] on input "Sometimes" at bounding box center [109, 145] width 5 height 5
radio input "true"
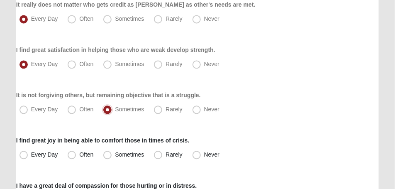
scroll to position [436, 0]
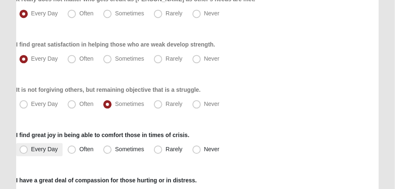
click at [31, 149] on span "Every Day" at bounding box center [44, 149] width 27 height 7
click at [25, 149] on input "Every Day" at bounding box center [25, 149] width 5 height 5
radio input "true"
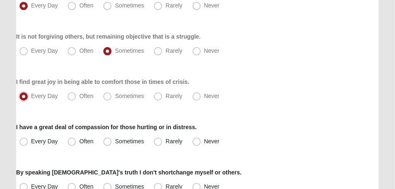
scroll to position [498, 0]
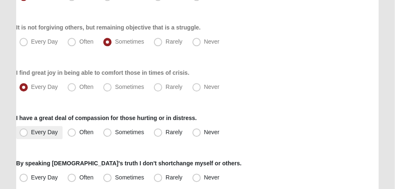
click at [31, 131] on span "Every Day" at bounding box center [44, 132] width 27 height 7
click at [25, 131] on input "Every Day" at bounding box center [25, 132] width 5 height 5
radio input "true"
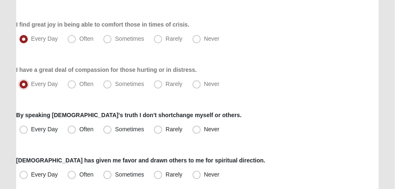
scroll to position [561, 0]
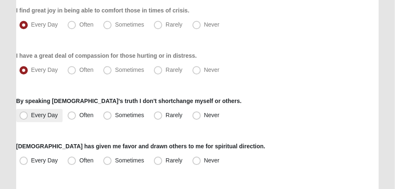
click at [31, 116] on span "Every Day" at bounding box center [44, 115] width 27 height 7
click at [24, 116] on input "Every Day" at bounding box center [25, 115] width 5 height 5
radio input "true"
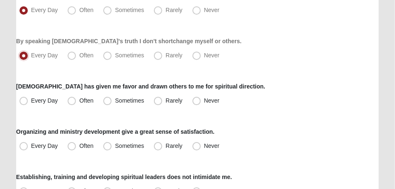
scroll to position [623, 0]
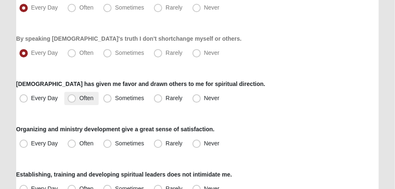
click at [79, 100] on span "Often" at bounding box center [86, 98] width 14 height 7
click at [71, 100] on input "Often" at bounding box center [73, 98] width 5 height 5
radio input "true"
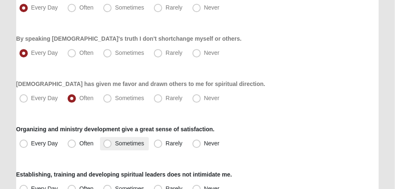
click at [115, 145] on span "Sometimes" at bounding box center [129, 143] width 29 height 7
click at [108, 145] on input "Sometimes" at bounding box center [109, 143] width 5 height 5
radio input "true"
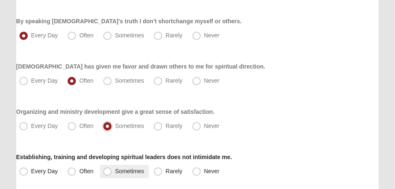
scroll to position [685, 0]
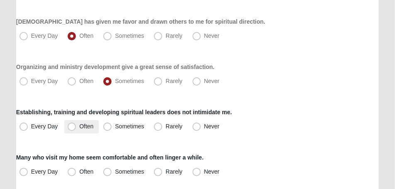
click at [79, 129] on span "Often" at bounding box center [86, 126] width 14 height 7
click at [73, 129] on input "Often" at bounding box center [73, 126] width 5 height 5
radio input "true"
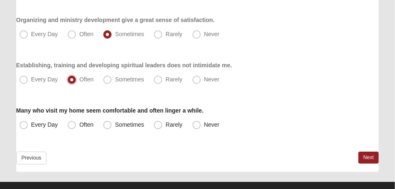
scroll to position [746, 0]
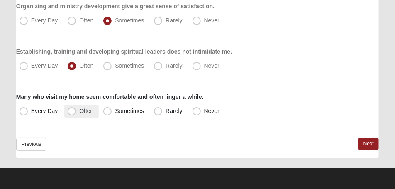
click at [79, 112] on span "Often" at bounding box center [86, 111] width 14 height 7
click at [74, 112] on input "Often" at bounding box center [73, 110] width 5 height 5
radio input "true"
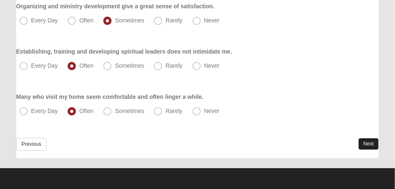
click at [363, 142] on link "Next" at bounding box center [369, 144] width 20 height 12
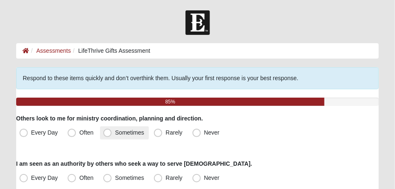
click at [115, 134] on span "Sometimes" at bounding box center [129, 132] width 29 height 7
click at [108, 134] on input "Sometimes" at bounding box center [109, 132] width 5 height 5
radio input "true"
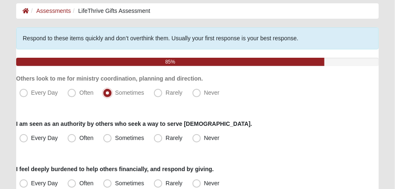
scroll to position [42, 0]
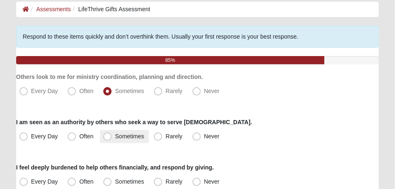
click at [115, 137] on span "Sometimes" at bounding box center [129, 136] width 29 height 7
click at [107, 137] on input "Sometimes" at bounding box center [109, 136] width 5 height 5
radio input "true"
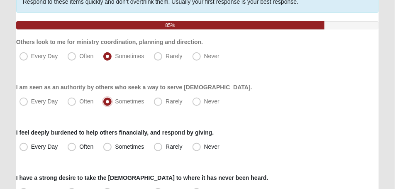
scroll to position [83, 0]
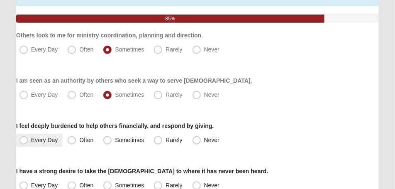
click at [31, 141] on span "Every Day" at bounding box center [44, 140] width 27 height 7
click at [25, 141] on input "Every Day" at bounding box center [25, 139] width 5 height 5
radio input "true"
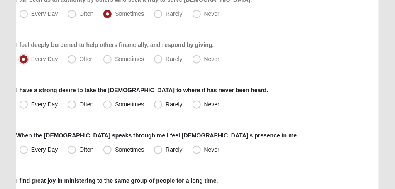
scroll to position [166, 0]
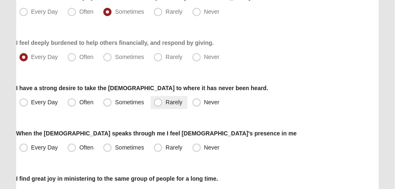
click at [166, 102] on span "Rarely" at bounding box center [174, 102] width 17 height 7
click at [159, 102] on input "Rarely" at bounding box center [159, 102] width 5 height 5
radio input "true"
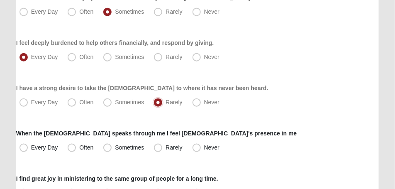
scroll to position [187, 0]
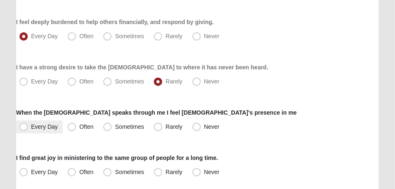
click at [31, 129] on span "Every Day" at bounding box center [44, 126] width 27 height 7
click at [24, 129] on input "Every Day" at bounding box center [25, 126] width 5 height 5
radio input "true"
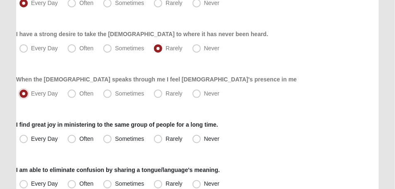
scroll to position [228, 0]
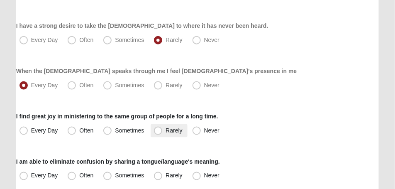
click at [166, 133] on span "Rarely" at bounding box center [174, 130] width 17 height 7
click at [159, 133] on input "Rarely" at bounding box center [159, 130] width 5 height 5
radio input "true"
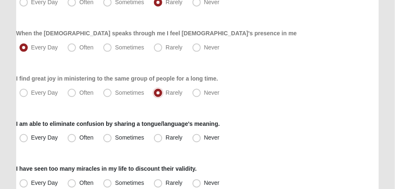
scroll to position [270, 0]
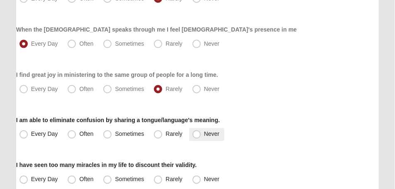
click at [204, 134] on span "Never" at bounding box center [211, 134] width 15 height 7
click at [197, 134] on input "Never" at bounding box center [198, 134] width 5 height 5
radio input "true"
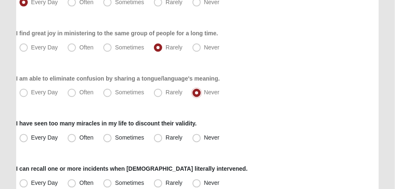
scroll to position [332, 0]
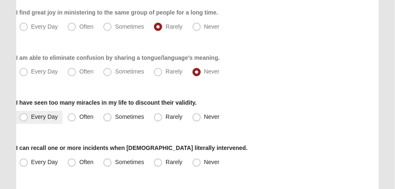
click at [31, 120] on span "Every Day" at bounding box center [44, 117] width 27 height 7
click at [24, 120] on input "Every Day" at bounding box center [25, 117] width 5 height 5
radio input "true"
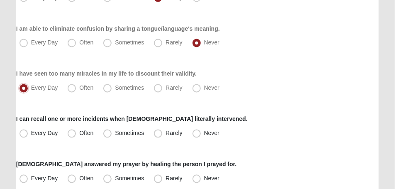
scroll to position [395, 0]
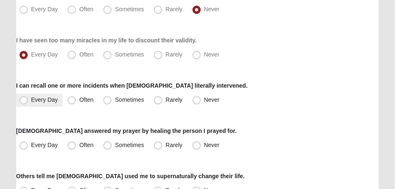
click at [31, 101] on span "Every Day" at bounding box center [44, 100] width 27 height 7
click at [25, 101] on input "Every Day" at bounding box center [25, 100] width 5 height 5
radio input "true"
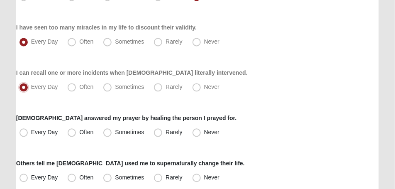
scroll to position [415, 0]
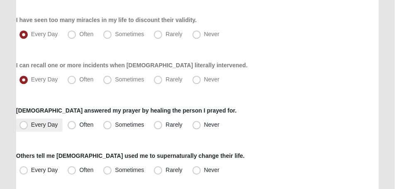
click at [31, 125] on span "Every Day" at bounding box center [44, 124] width 27 height 7
click at [23, 125] on input "Every Day" at bounding box center [25, 124] width 5 height 5
radio input "true"
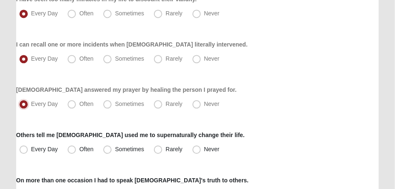
scroll to position [457, 0]
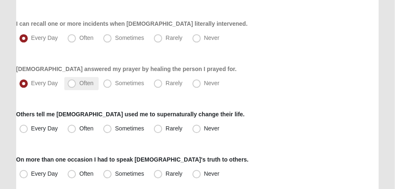
click at [79, 83] on span "Often" at bounding box center [86, 83] width 14 height 7
click at [71, 83] on input "Often" at bounding box center [73, 83] width 5 height 5
radio input "true"
click at [115, 84] on span "Sometimes" at bounding box center [129, 83] width 29 height 7
click at [109, 84] on input "Sometimes" at bounding box center [109, 83] width 5 height 5
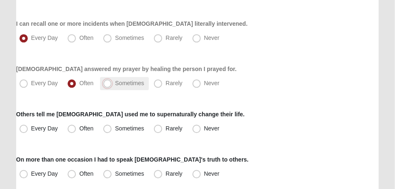
radio input "true"
click at [204, 128] on span "Never" at bounding box center [211, 128] width 15 height 7
click at [196, 128] on input "Never" at bounding box center [198, 128] width 5 height 5
radio input "true"
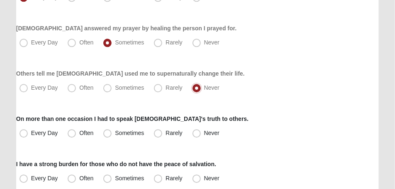
scroll to position [498, 0]
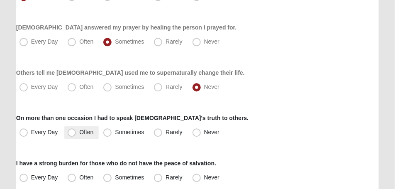
click at [79, 130] on span "Often" at bounding box center [86, 132] width 14 height 7
click at [71, 130] on input "Often" at bounding box center [73, 132] width 5 height 5
radio input "true"
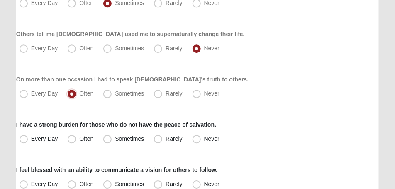
scroll to position [540, 0]
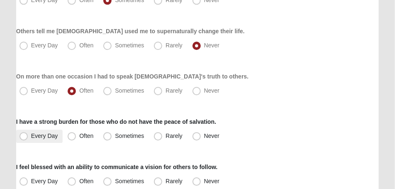
click at [31, 138] on span "Every Day" at bounding box center [44, 136] width 27 height 7
click at [25, 138] on input "Every Day" at bounding box center [25, 135] width 5 height 5
radio input "true"
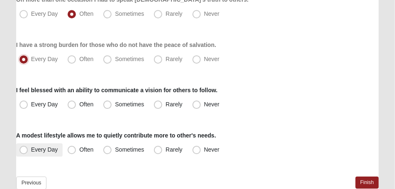
scroll to position [623, 0]
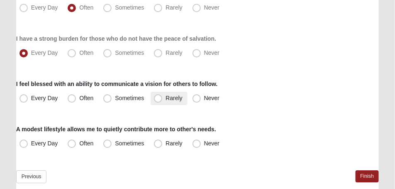
click at [166, 99] on span "Rarely" at bounding box center [174, 98] width 17 height 7
click at [160, 99] on input "Rarely" at bounding box center [159, 98] width 5 height 5
radio input "true"
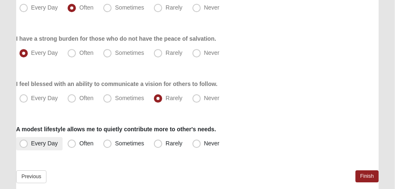
click at [31, 145] on span "Every Day" at bounding box center [44, 143] width 27 height 7
click at [25, 145] on input "Every Day" at bounding box center [25, 143] width 5 height 5
radio input "true"
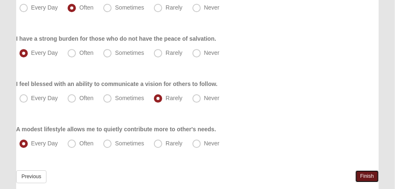
click at [363, 173] on link "Finish" at bounding box center [368, 176] width 24 height 12
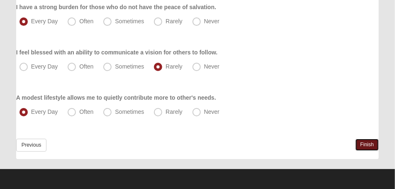
scroll to position [695, 0]
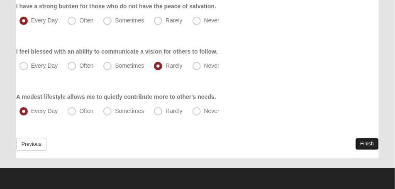
click at [373, 144] on link "Finish" at bounding box center [368, 144] width 24 height 12
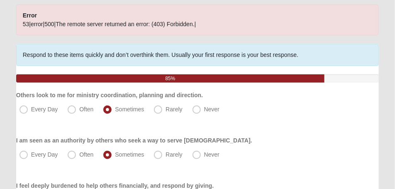
scroll to position [42, 0]
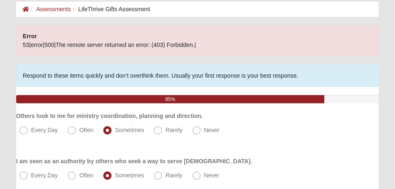
click at [63, 43] on span "53|error|500|The remote server returned an error: (403) Forbidden.|" at bounding box center [110, 45] width 174 height 7
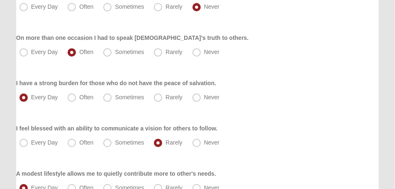
scroll to position [695, 0]
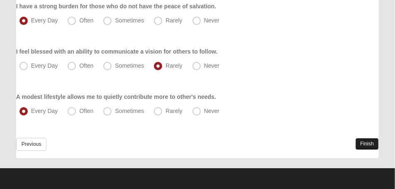
click at [359, 143] on link "Finish" at bounding box center [368, 144] width 24 height 12
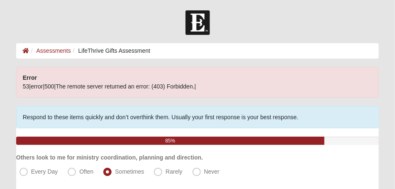
click at [90, 138] on div "85%" at bounding box center [170, 141] width 309 height 8
click at [109, 54] on li "LifeThrive Gifts Assessment" at bounding box center [110, 51] width 79 height 9
click at [160, 85] on span "53|error|500|The remote server returned an error: (403) Forbidden.|" at bounding box center [110, 86] width 174 height 7
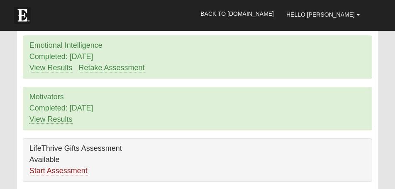
scroll to position [498, 0]
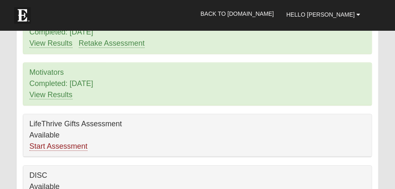
click at [70, 154] on div "LifeThrive Gifts Assessment Available Start Assessment" at bounding box center [197, 135] width 349 height 42
click at [71, 146] on link "Start Assessment" at bounding box center [58, 146] width 58 height 9
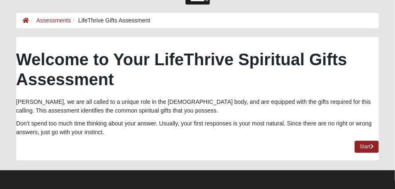
scroll to position [32, 0]
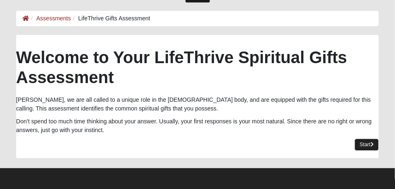
click at [365, 146] on link "Start" at bounding box center [367, 145] width 24 height 12
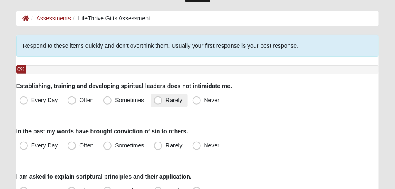
click at [166, 101] on span "Rarely" at bounding box center [174, 100] width 17 height 7
click at [159, 101] on input "Rarely" at bounding box center [159, 100] width 5 height 5
radio input "true"
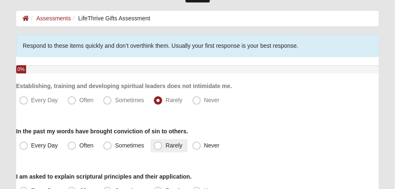
click at [166, 147] on span "Rarely" at bounding box center [174, 145] width 17 height 7
click at [159, 147] on input "Rarely" at bounding box center [159, 145] width 5 height 5
radio input "true"
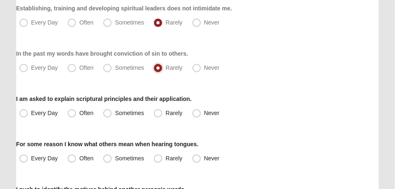
scroll to position [115, 0]
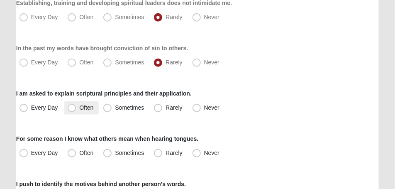
drag, startPoint x: 71, startPoint y: 108, endPoint x: 74, endPoint y: 113, distance: 6.0
click at [79, 108] on span "Often" at bounding box center [86, 107] width 14 height 7
click at [71, 108] on input "Often" at bounding box center [73, 107] width 5 height 5
radio input "true"
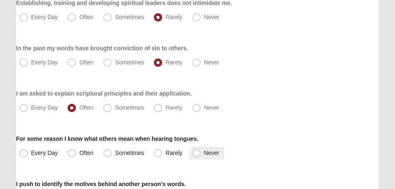
click at [204, 155] on span "Never" at bounding box center [211, 153] width 15 height 7
click at [199, 155] on input "Never" at bounding box center [198, 152] width 5 height 5
radio input "true"
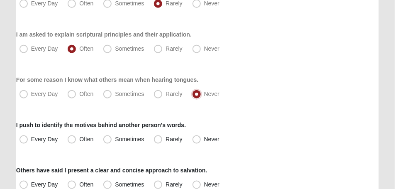
scroll to position [178, 0]
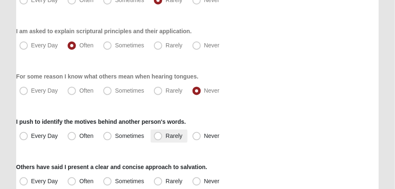
click at [166, 135] on span "Rarely" at bounding box center [174, 136] width 17 height 7
click at [161, 135] on input "Rarely" at bounding box center [159, 135] width 5 height 5
radio input "true"
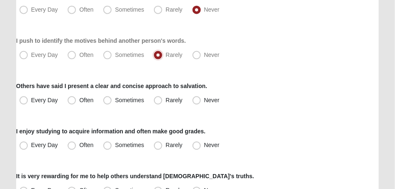
scroll to position [261, 0]
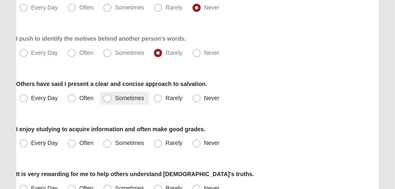
click at [115, 100] on span "Sometimes" at bounding box center [129, 98] width 29 height 7
click at [108, 100] on input "Sometimes" at bounding box center [109, 98] width 5 height 5
radio input "true"
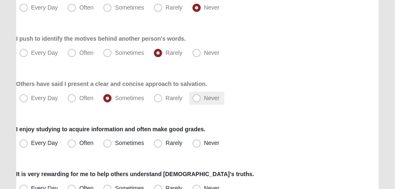
click at [204, 100] on span "Never" at bounding box center [211, 98] width 15 height 7
click at [197, 100] on input "Never" at bounding box center [198, 98] width 5 height 5
radio input "true"
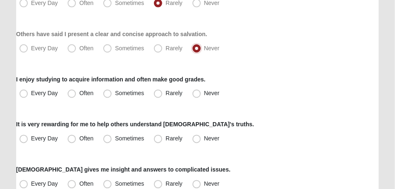
scroll to position [323, 0]
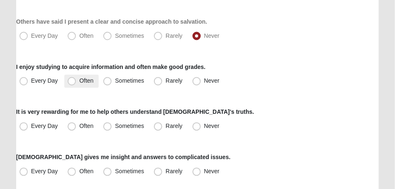
click at [79, 82] on span "Often" at bounding box center [86, 81] width 14 height 7
click at [71, 82] on input "Often" at bounding box center [73, 81] width 5 height 5
radio input "true"
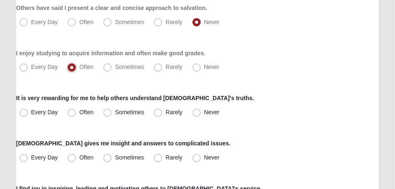
scroll to position [344, 0]
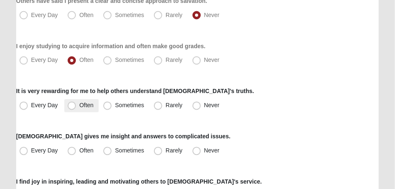
click at [79, 106] on span "Often" at bounding box center [86, 105] width 14 height 7
click at [72, 106] on input "Often" at bounding box center [73, 105] width 5 height 5
radio input "true"
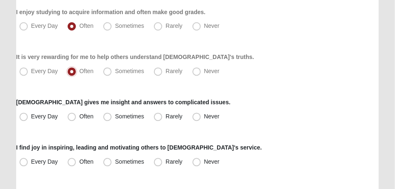
scroll to position [385, 0]
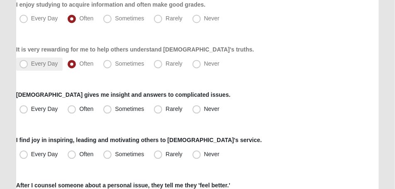
click at [31, 67] on span "Every Day" at bounding box center [44, 64] width 27 height 7
click at [24, 67] on input "Every Day" at bounding box center [25, 63] width 5 height 5
radio input "true"
click at [79, 110] on span "Often" at bounding box center [86, 109] width 14 height 7
click at [72, 110] on input "Often" at bounding box center [73, 109] width 5 height 5
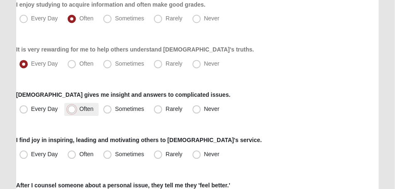
radio input "true"
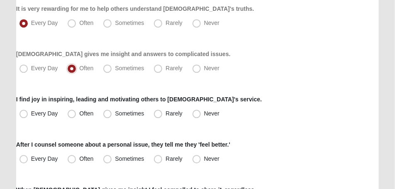
scroll to position [427, 0]
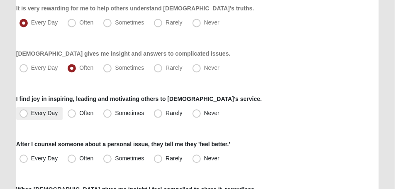
click at [31, 113] on span "Every Day" at bounding box center [44, 113] width 27 height 7
click at [24, 113] on input "Every Day" at bounding box center [25, 112] width 5 height 5
radio input "true"
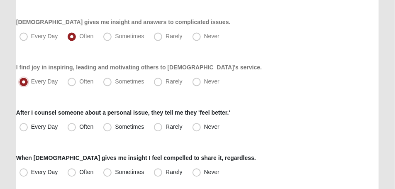
scroll to position [469, 0]
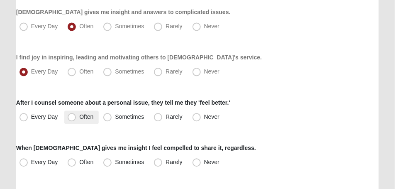
click at [79, 117] on span "Often" at bounding box center [86, 116] width 14 height 7
click at [71, 117] on input "Often" at bounding box center [73, 116] width 5 height 5
radio input "true"
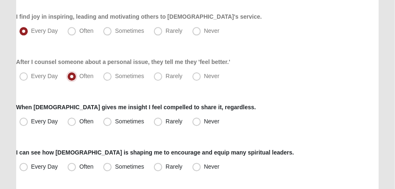
scroll to position [510, 0]
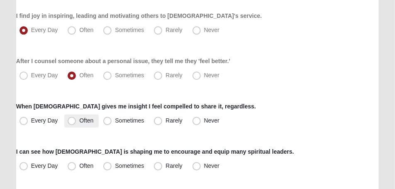
click at [79, 121] on span "Often" at bounding box center [86, 120] width 14 height 7
click at [72, 121] on input "Often" at bounding box center [73, 120] width 5 height 5
radio input "true"
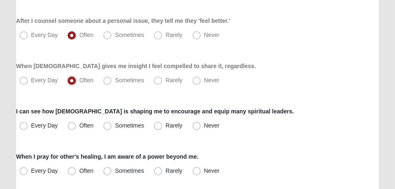
scroll to position [552, 0]
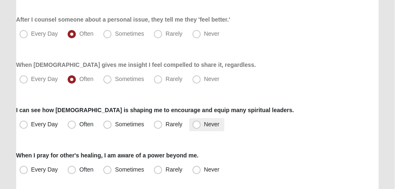
click at [204, 126] on span "Never" at bounding box center [211, 124] width 15 height 7
click at [196, 126] on input "Never" at bounding box center [198, 124] width 5 height 5
radio input "true"
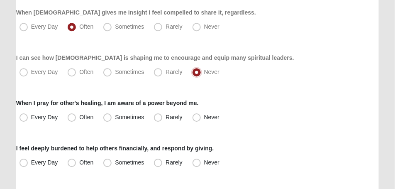
scroll to position [614, 0]
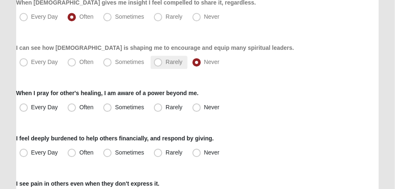
click at [166, 65] on span "Rarely" at bounding box center [174, 62] width 17 height 7
click at [157, 65] on input "Rarely" at bounding box center [159, 61] width 5 height 5
radio input "true"
click at [31, 110] on span "Every Day" at bounding box center [44, 107] width 27 height 7
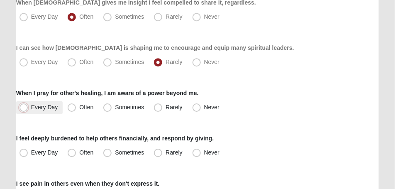
click at [26, 110] on input "Every Day" at bounding box center [25, 107] width 5 height 5
radio input "true"
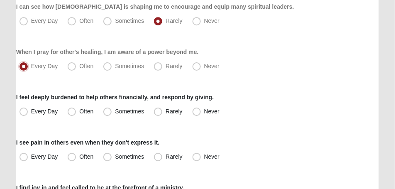
scroll to position [655, 0]
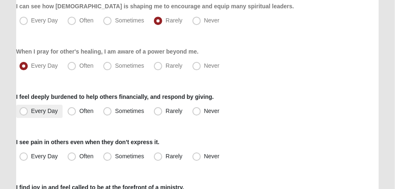
click at [31, 114] on span "Every Day" at bounding box center [44, 111] width 27 height 7
click at [24, 114] on input "Every Day" at bounding box center [25, 110] width 5 height 5
radio input "true"
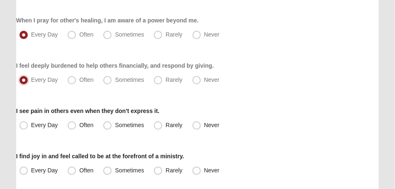
scroll to position [697, 0]
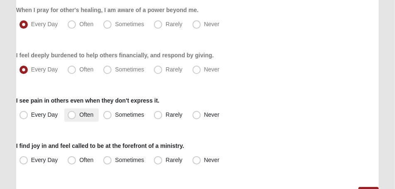
click at [79, 116] on span "Often" at bounding box center [86, 114] width 14 height 7
click at [75, 116] on input "Often" at bounding box center [73, 114] width 5 height 5
radio input "true"
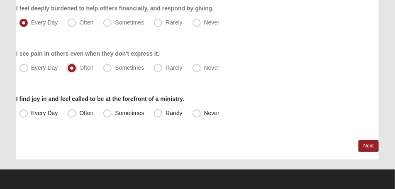
scroll to position [745, 0]
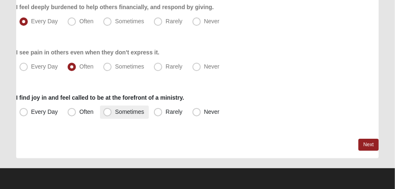
click at [115, 112] on span "Sometimes" at bounding box center [129, 111] width 29 height 7
click at [109, 112] on input "Sometimes" at bounding box center [109, 111] width 5 height 5
radio input "true"
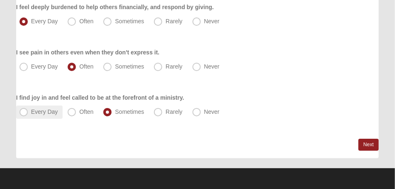
click at [31, 110] on span "Every Day" at bounding box center [44, 111] width 27 height 7
click at [27, 110] on input "Every Day" at bounding box center [25, 111] width 5 height 5
radio input "true"
click at [79, 113] on span "Often" at bounding box center [86, 111] width 14 height 7
click at [74, 113] on input "Often" at bounding box center [73, 111] width 5 height 5
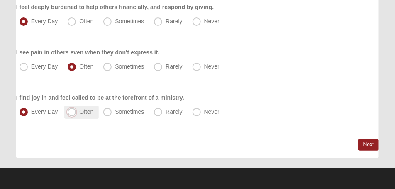
radio input "true"
click at [368, 143] on link "Next" at bounding box center [369, 145] width 20 height 12
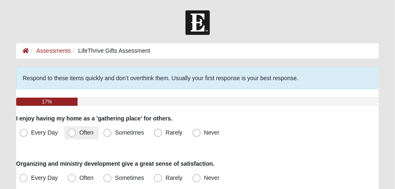
click at [79, 136] on span "Often" at bounding box center [86, 132] width 14 height 7
click at [71, 135] on input "Often" at bounding box center [73, 132] width 5 height 5
radio input "true"
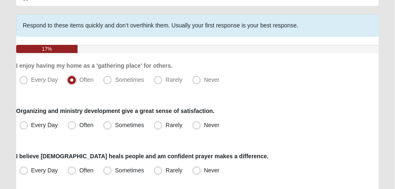
scroll to position [62, 0]
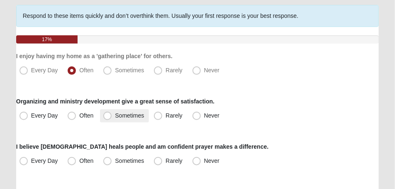
click at [115, 116] on span "Sometimes" at bounding box center [129, 115] width 29 height 7
click at [107, 116] on input "Sometimes" at bounding box center [109, 115] width 5 height 5
radio input "true"
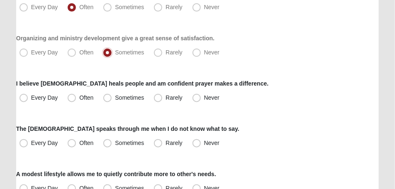
scroll to position [145, 0]
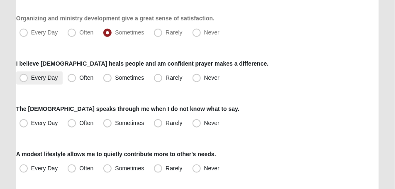
click at [31, 79] on span "Every Day" at bounding box center [44, 77] width 27 height 7
click at [25, 79] on input "Every Day" at bounding box center [25, 77] width 5 height 5
radio input "true"
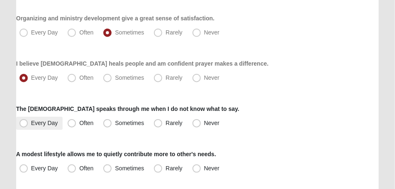
click at [31, 125] on span "Every Day" at bounding box center [44, 123] width 27 height 7
click at [26, 125] on input "Every Day" at bounding box center [25, 122] width 5 height 5
radio input "true"
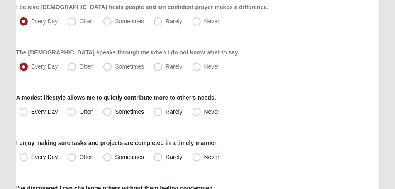
scroll to position [208, 0]
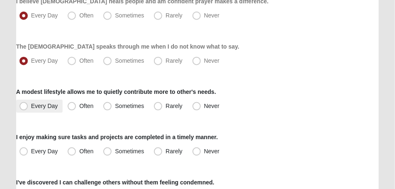
click at [31, 105] on span "Every Day" at bounding box center [44, 106] width 27 height 7
click at [23, 105] on input "Every Day" at bounding box center [25, 105] width 5 height 5
radio input "true"
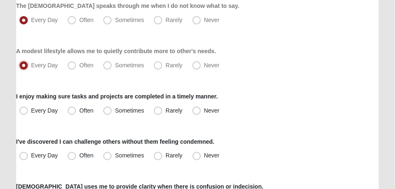
scroll to position [270, 0]
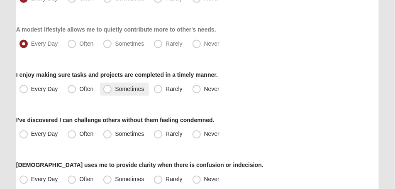
click at [115, 91] on span "Sometimes" at bounding box center [129, 89] width 29 height 7
click at [108, 91] on input "Sometimes" at bounding box center [109, 88] width 5 height 5
radio input "true"
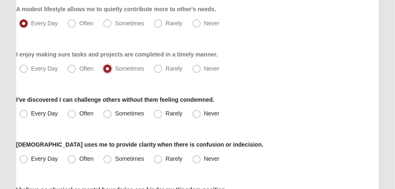
scroll to position [291, 0]
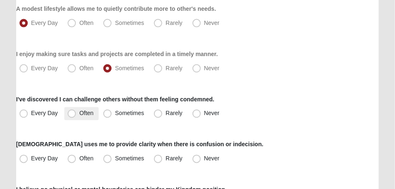
click at [79, 114] on span "Often" at bounding box center [86, 113] width 14 height 7
click at [74, 114] on input "Often" at bounding box center [73, 113] width 5 height 5
radio input "true"
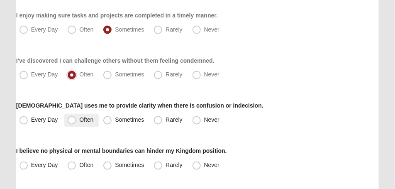
scroll to position [332, 0]
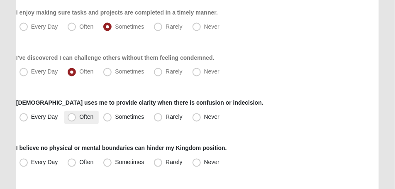
click at [79, 117] on span "Often" at bounding box center [86, 117] width 14 height 7
click at [71, 117] on input "Often" at bounding box center [73, 117] width 5 height 5
radio input "true"
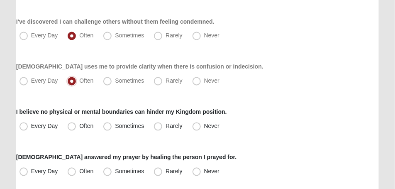
scroll to position [374, 0]
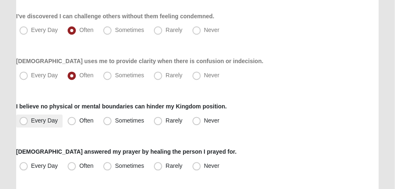
click at [31, 122] on span "Every Day" at bounding box center [44, 121] width 27 height 7
click at [24, 122] on input "Every Day" at bounding box center [25, 120] width 5 height 5
radio input "true"
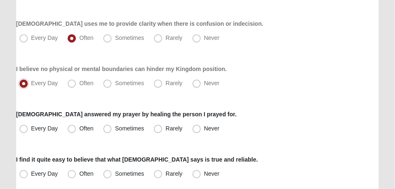
scroll to position [415, 0]
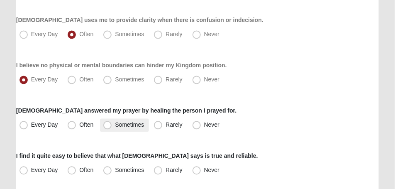
click at [115, 128] on span "Sometimes" at bounding box center [129, 124] width 29 height 7
click at [108, 128] on input "Sometimes" at bounding box center [109, 124] width 5 height 5
radio input "true"
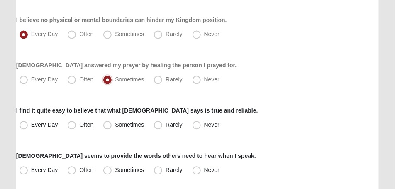
scroll to position [478, 0]
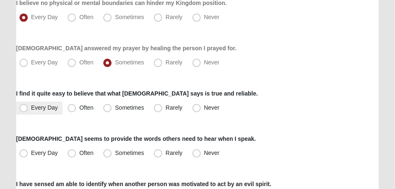
click at [31, 107] on span "Every Day" at bounding box center [44, 107] width 27 height 7
click at [24, 107] on input "Every Day" at bounding box center [25, 107] width 5 height 5
radio input "true"
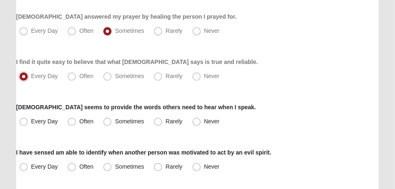
scroll to position [519, 0]
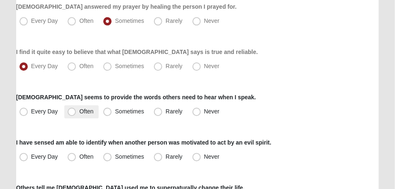
drag, startPoint x: 72, startPoint y: 111, endPoint x: 72, endPoint y: 116, distance: 5.0
click at [79, 111] on span "Often" at bounding box center [86, 111] width 14 height 7
click at [73, 111] on input "Often" at bounding box center [73, 111] width 5 height 5
radio input "true"
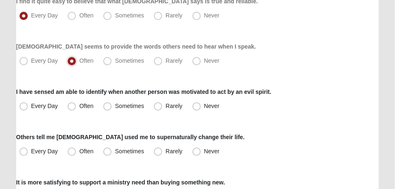
scroll to position [582, 0]
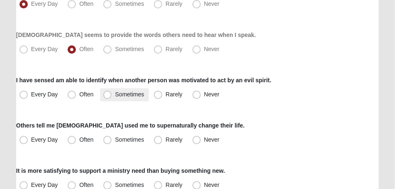
click at [115, 95] on span "Sometimes" at bounding box center [129, 94] width 29 height 7
click at [107, 95] on input "Sometimes" at bounding box center [109, 94] width 5 height 5
radio input "true"
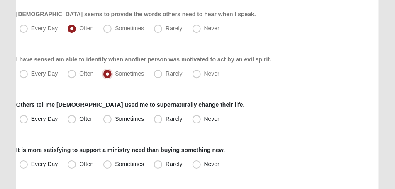
scroll to position [623, 0]
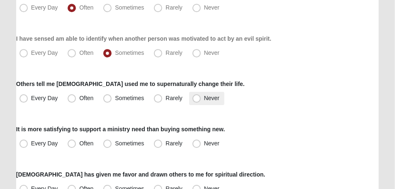
click at [204, 98] on span "Never" at bounding box center [211, 98] width 15 height 7
click at [197, 98] on input "Never" at bounding box center [198, 98] width 5 height 5
radio input "true"
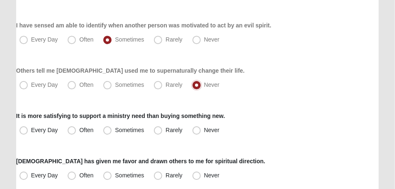
scroll to position [644, 0]
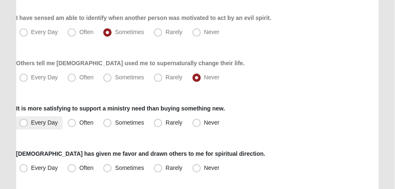
click at [31, 122] on span "Every Day" at bounding box center [44, 122] width 27 height 7
click at [27, 122] on input "Every Day" at bounding box center [25, 122] width 5 height 5
radio input "true"
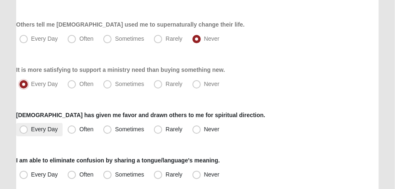
scroll to position [685, 0]
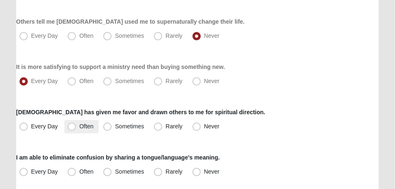
click at [79, 128] on span "Often" at bounding box center [86, 126] width 14 height 7
click at [73, 128] on input "Often" at bounding box center [73, 126] width 5 height 5
radio input "true"
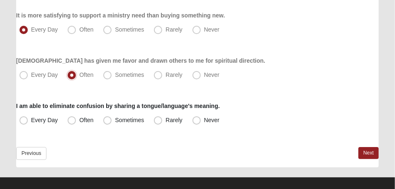
scroll to position [746, 0]
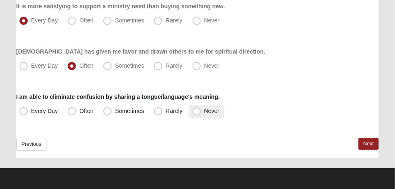
click at [204, 111] on span "Never" at bounding box center [211, 111] width 15 height 7
click at [196, 111] on input "Never" at bounding box center [198, 110] width 5 height 5
radio input "true"
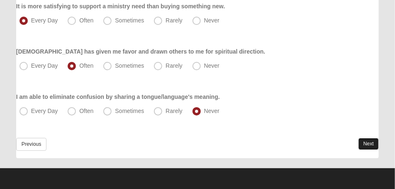
click at [368, 144] on link "Next" at bounding box center [369, 144] width 20 height 12
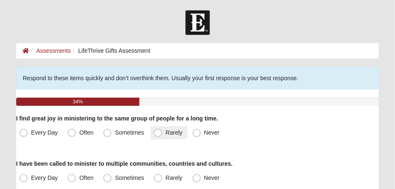
click at [166, 133] on span "Rarely" at bounding box center [174, 132] width 17 height 7
click at [157, 133] on input "Rarely" at bounding box center [159, 132] width 5 height 5
radio input "true"
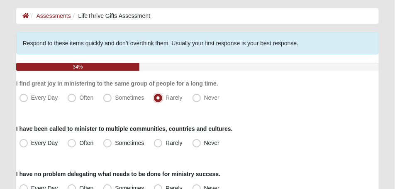
scroll to position [42, 0]
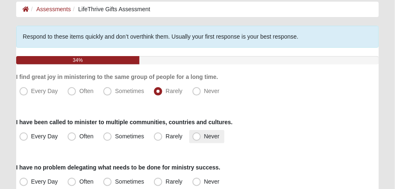
click at [204, 136] on span "Never" at bounding box center [211, 136] width 15 height 7
click at [196, 136] on input "Never" at bounding box center [198, 136] width 5 height 5
radio input "true"
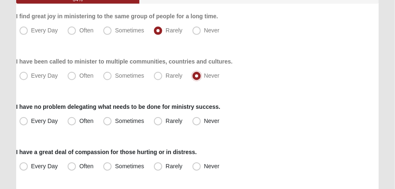
scroll to position [104, 0]
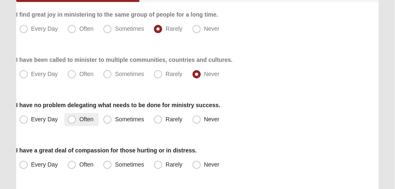
click at [79, 121] on span "Often" at bounding box center [86, 119] width 14 height 7
click at [71, 121] on input "Often" at bounding box center [73, 119] width 5 height 5
radio input "true"
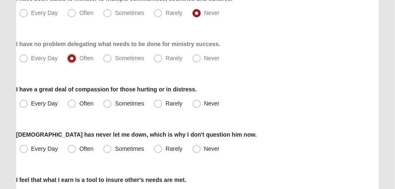
scroll to position [166, 0]
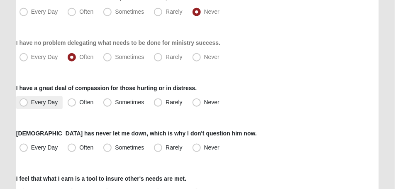
click at [31, 101] on span "Every Day" at bounding box center [44, 102] width 27 height 7
click at [24, 101] on input "Every Day" at bounding box center [25, 102] width 5 height 5
radio input "true"
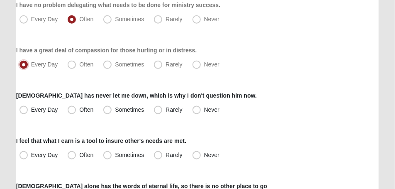
scroll to position [208, 0]
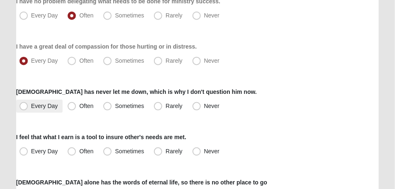
click at [31, 108] on span "Every Day" at bounding box center [44, 106] width 27 height 7
click at [25, 108] on input "Every Day" at bounding box center [25, 105] width 5 height 5
radio input "true"
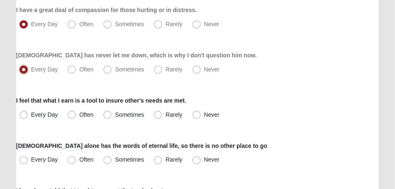
scroll to position [249, 0]
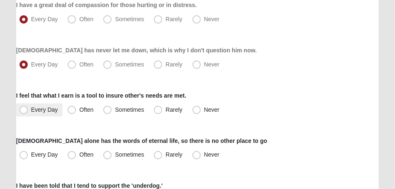
click at [31, 110] on span "Every Day" at bounding box center [44, 109] width 27 height 7
click at [25, 110] on input "Every Day" at bounding box center [25, 109] width 5 height 5
radio input "true"
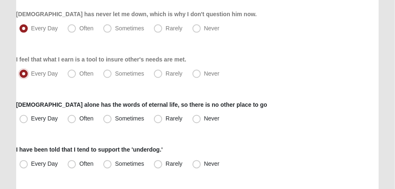
scroll to position [312, 0]
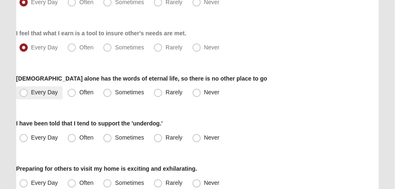
click at [31, 93] on span "Every Day" at bounding box center [44, 92] width 27 height 7
click at [23, 93] on input "Every Day" at bounding box center [25, 92] width 5 height 5
radio input "true"
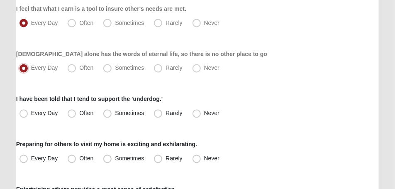
scroll to position [353, 0]
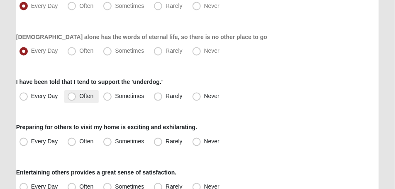
click at [79, 99] on span "Often" at bounding box center [86, 96] width 14 height 7
click at [72, 99] on input "Often" at bounding box center [73, 96] width 5 height 5
radio input "true"
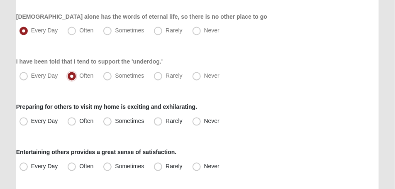
scroll to position [374, 0]
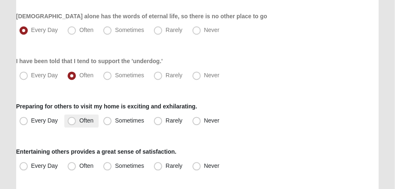
click at [79, 124] on span "Often" at bounding box center [86, 121] width 14 height 7
click at [73, 124] on input "Often" at bounding box center [73, 120] width 5 height 5
radio input "true"
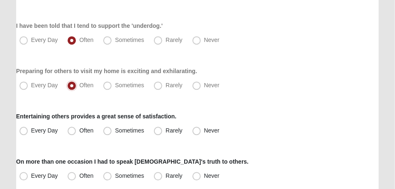
scroll to position [415, 0]
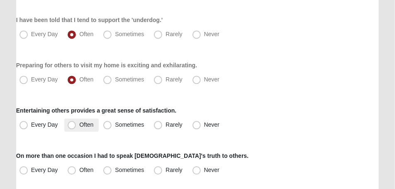
click at [79, 126] on span "Often" at bounding box center [86, 124] width 14 height 7
click at [72, 126] on input "Often" at bounding box center [73, 124] width 5 height 5
radio input "true"
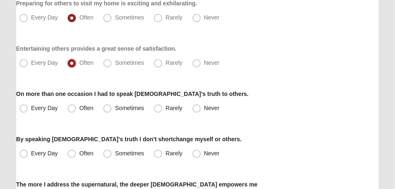
scroll to position [478, 0]
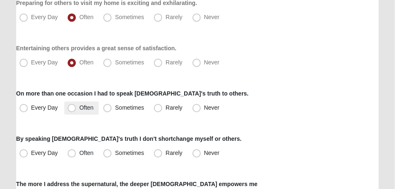
click at [79, 107] on span "Often" at bounding box center [86, 107] width 14 height 7
click at [74, 107] on input "Often" at bounding box center [73, 107] width 5 height 5
radio input "true"
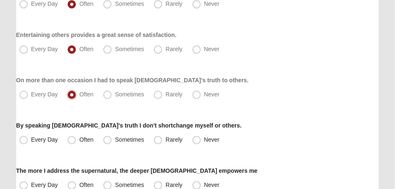
scroll to position [498, 0]
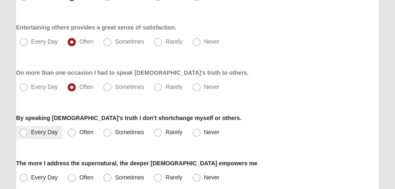
click at [31, 133] on span "Every Day" at bounding box center [44, 132] width 27 height 7
click at [25, 133] on input "Every Day" at bounding box center [25, 132] width 5 height 5
radio input "true"
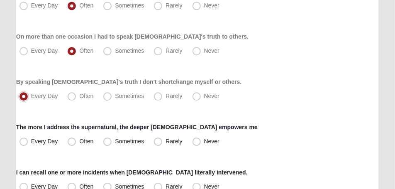
scroll to position [540, 0]
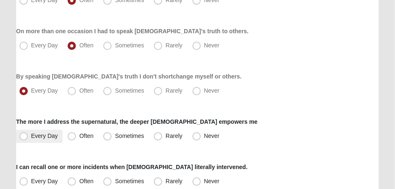
click at [31, 136] on span "Every Day" at bounding box center [44, 136] width 27 height 7
click at [25, 136] on input "Every Day" at bounding box center [25, 135] width 5 height 5
radio input "true"
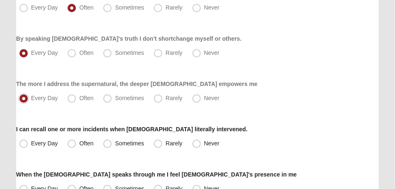
scroll to position [602, 0]
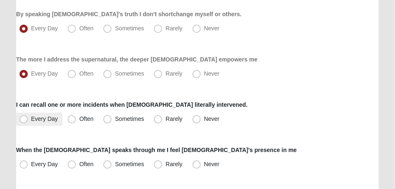
click at [19, 115] on label "Every Day" at bounding box center [39, 119] width 47 height 13
click at [23, 116] on input "Every Day" at bounding box center [25, 118] width 5 height 5
radio input "true"
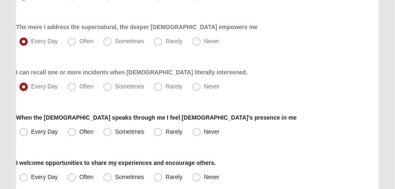
scroll to position [644, 0]
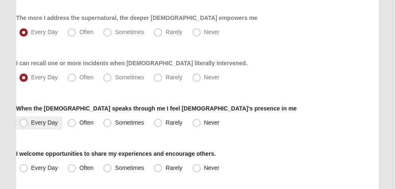
click at [31, 123] on span "Every Day" at bounding box center [44, 122] width 27 height 7
click at [26, 123] on input "Every Day" at bounding box center [25, 122] width 5 height 5
radio input "true"
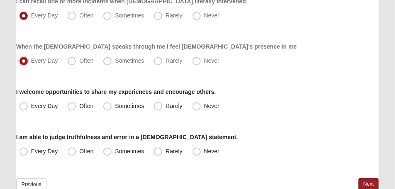
scroll to position [706, 0]
click at [31, 107] on span "Every Day" at bounding box center [44, 105] width 27 height 7
click at [24, 107] on input "Every Day" at bounding box center [25, 105] width 5 height 5
radio input "true"
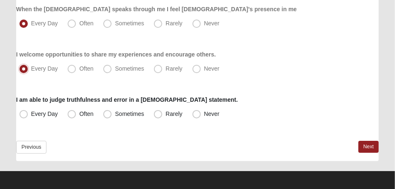
scroll to position [746, 0]
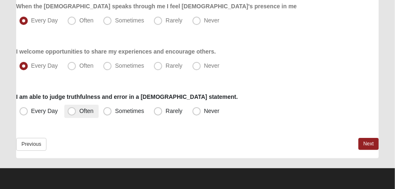
click at [79, 111] on span "Often" at bounding box center [86, 111] width 14 height 7
click at [71, 111] on input "Often" at bounding box center [73, 110] width 5 height 5
radio input "true"
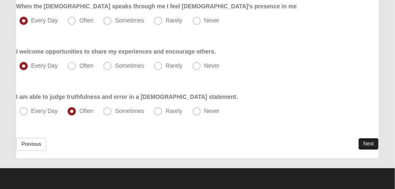
click at [368, 143] on link "Next" at bounding box center [369, 144] width 20 height 12
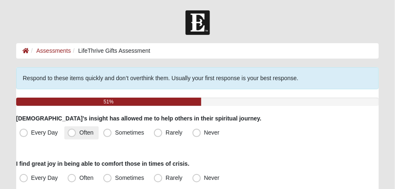
click at [79, 130] on span "Often" at bounding box center [86, 132] width 14 height 7
click at [72, 130] on input "Often" at bounding box center [73, 132] width 5 height 5
radio input "true"
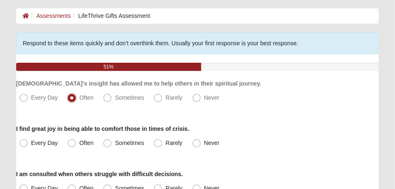
scroll to position [42, 0]
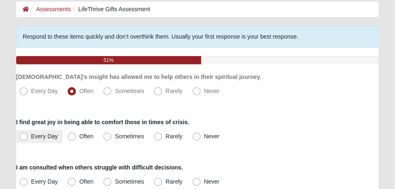
click at [31, 137] on span "Every Day" at bounding box center [44, 136] width 27 height 7
click at [23, 137] on input "Every Day" at bounding box center [25, 136] width 5 height 5
radio input "true"
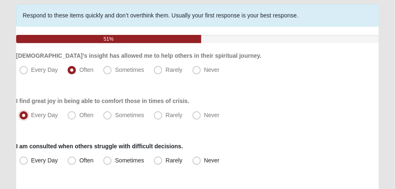
scroll to position [83, 0]
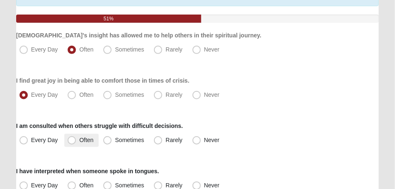
click at [79, 141] on span "Often" at bounding box center [86, 140] width 14 height 7
click at [72, 141] on input "Often" at bounding box center [73, 139] width 5 height 5
radio input "true"
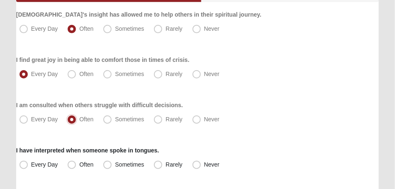
scroll to position [125, 0]
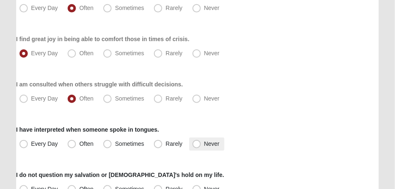
click at [204, 142] on span "Never" at bounding box center [211, 143] width 15 height 7
click at [196, 142] on input "Never" at bounding box center [198, 143] width 5 height 5
radio input "true"
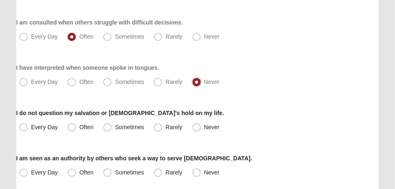
scroll to position [208, 0]
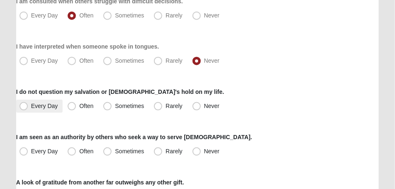
click at [31, 105] on span "Every Day" at bounding box center [44, 106] width 27 height 7
click at [23, 105] on input "Every Day" at bounding box center [25, 105] width 5 height 5
radio input "true"
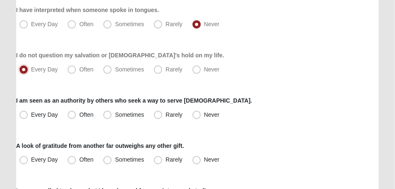
scroll to position [249, 0]
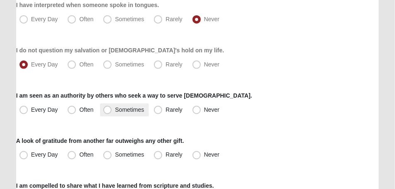
click at [115, 110] on span "Sometimes" at bounding box center [129, 109] width 29 height 7
click at [108, 110] on input "Sometimes" at bounding box center [109, 109] width 5 height 5
radio input "true"
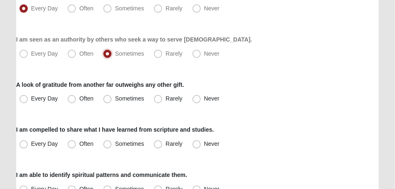
scroll to position [312, 0]
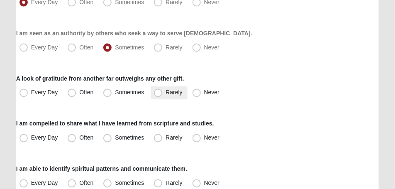
click at [166, 95] on span "Rarely" at bounding box center [174, 92] width 17 height 7
click at [158, 95] on input "Rarely" at bounding box center [159, 92] width 5 height 5
radio input "true"
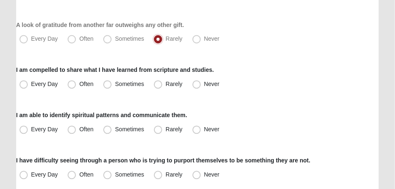
scroll to position [374, 0]
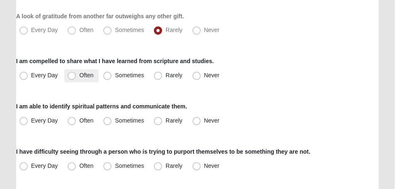
click at [79, 76] on span "Often" at bounding box center [86, 75] width 14 height 7
click at [71, 76] on input "Often" at bounding box center [73, 75] width 5 height 5
radio input "true"
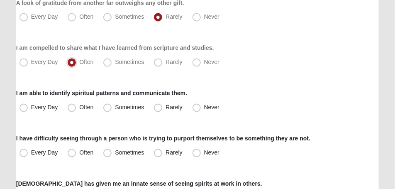
scroll to position [395, 0]
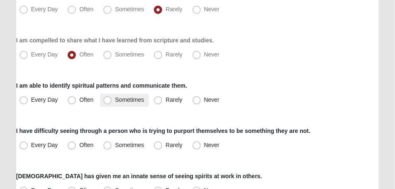
click at [115, 103] on span "Sometimes" at bounding box center [129, 100] width 29 height 7
click at [107, 103] on input "Sometimes" at bounding box center [109, 100] width 5 height 5
radio input "true"
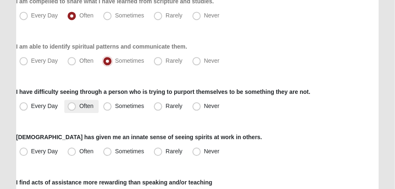
scroll to position [436, 0]
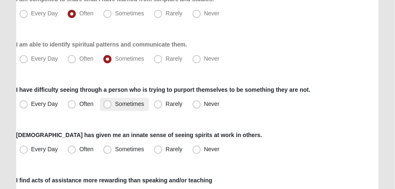
click at [115, 104] on span "Sometimes" at bounding box center [129, 104] width 29 height 7
click at [109, 104] on input "Sometimes" at bounding box center [109, 103] width 5 height 5
radio input "true"
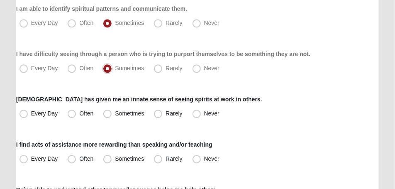
scroll to position [478, 0]
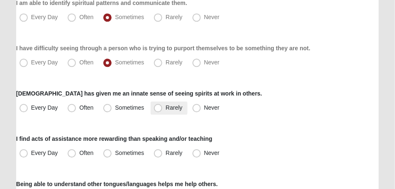
click at [166, 109] on span "Rarely" at bounding box center [174, 107] width 17 height 7
click at [160, 109] on input "Rarely" at bounding box center [159, 107] width 5 height 5
radio input "true"
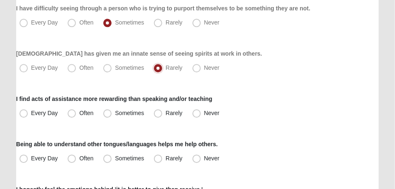
scroll to position [519, 0]
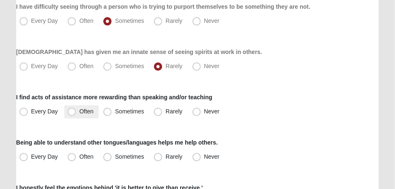
click at [79, 112] on span "Often" at bounding box center [86, 111] width 14 height 7
click at [71, 112] on input "Often" at bounding box center [73, 111] width 5 height 5
radio input "true"
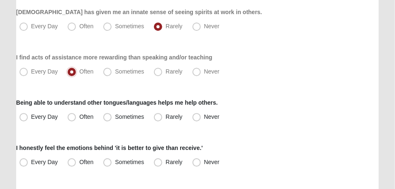
scroll to position [561, 0]
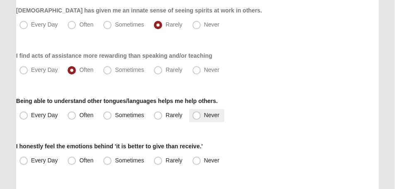
click at [204, 116] on span "Never" at bounding box center [211, 115] width 15 height 7
click at [199, 116] on input "Never" at bounding box center [198, 115] width 5 height 5
radio input "true"
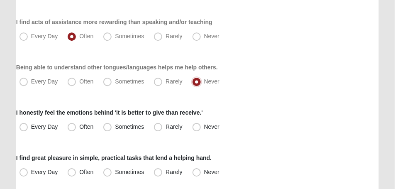
scroll to position [602, 0]
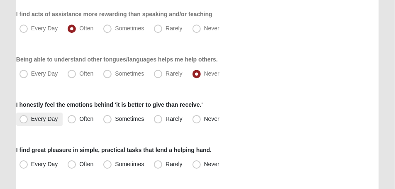
click at [31, 119] on span "Every Day" at bounding box center [44, 118] width 27 height 7
click at [24, 119] on input "Every Day" at bounding box center [25, 118] width 5 height 5
radio input "true"
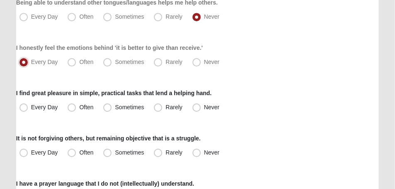
scroll to position [665, 0]
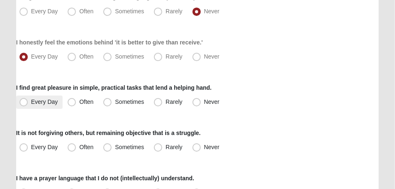
click at [31, 103] on span "Every Day" at bounding box center [44, 101] width 27 height 7
click at [26, 103] on input "Every Day" at bounding box center [25, 101] width 5 height 5
radio input "true"
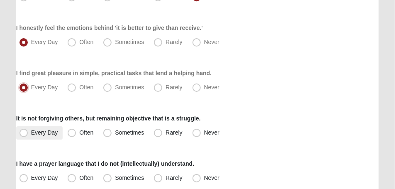
scroll to position [685, 0]
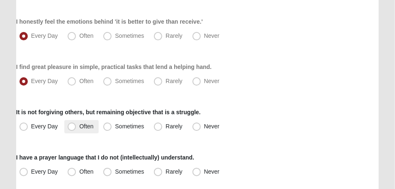
click at [79, 129] on span "Often" at bounding box center [86, 126] width 14 height 7
click at [72, 129] on input "Often" at bounding box center [73, 126] width 5 height 5
radio input "true"
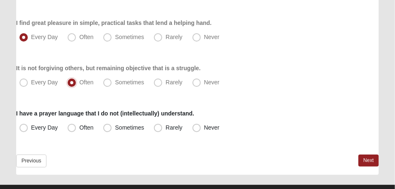
scroll to position [746, 0]
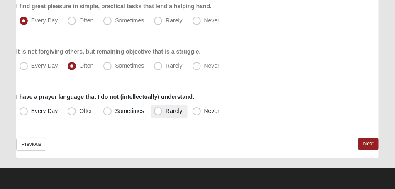
click at [166, 113] on span "Rarely" at bounding box center [174, 111] width 17 height 7
click at [161, 113] on input "Rarely" at bounding box center [159, 110] width 5 height 5
radio input "true"
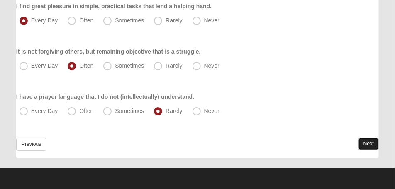
click at [368, 143] on link "Next" at bounding box center [369, 144] width 20 height 12
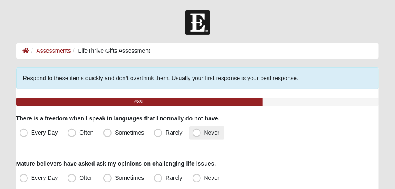
click at [204, 133] on span "Never" at bounding box center [211, 132] width 15 height 7
click at [196, 133] on input "Never" at bounding box center [198, 132] width 5 height 5
radio input "true"
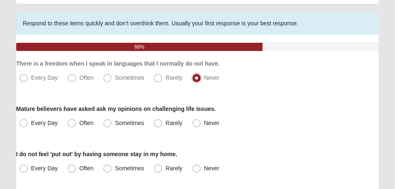
scroll to position [62, 0]
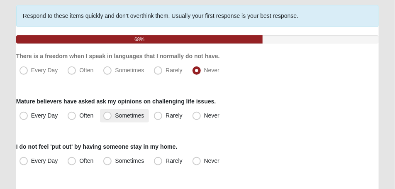
click at [115, 116] on span "Sometimes" at bounding box center [129, 115] width 29 height 7
click at [108, 116] on input "Sometimes" at bounding box center [109, 115] width 5 height 5
radio input "true"
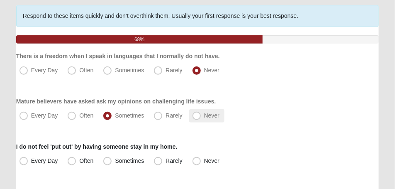
click at [204, 115] on span "Never" at bounding box center [211, 115] width 15 height 7
click at [198, 115] on input "Never" at bounding box center [198, 115] width 5 height 5
radio input "true"
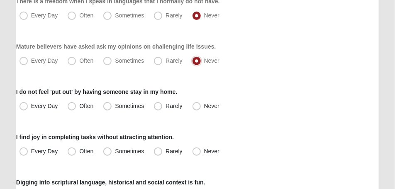
scroll to position [125, 0]
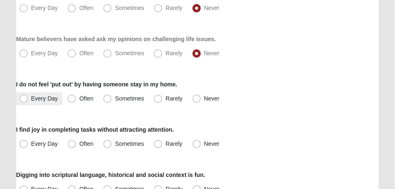
click at [31, 99] on span "Every Day" at bounding box center [44, 98] width 27 height 7
click at [24, 99] on input "Every Day" at bounding box center [25, 98] width 5 height 5
radio input "true"
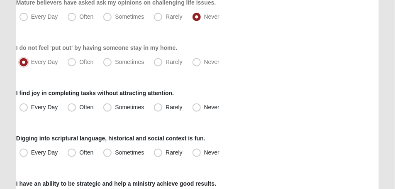
scroll to position [166, 0]
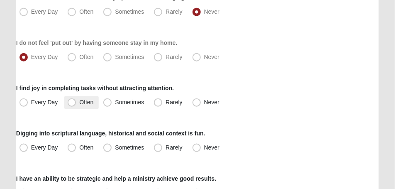
click at [79, 102] on span "Often" at bounding box center [86, 102] width 14 height 7
click at [71, 102] on input "Often" at bounding box center [73, 102] width 5 height 5
radio input "true"
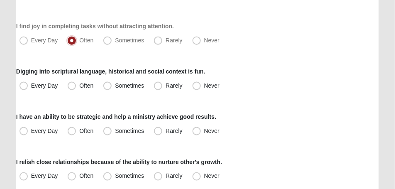
scroll to position [228, 0]
click at [31, 88] on span "Every Day" at bounding box center [44, 85] width 27 height 7
click at [23, 88] on input "Every Day" at bounding box center [25, 85] width 5 height 5
radio input "true"
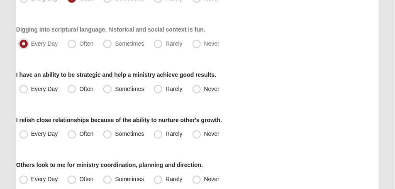
scroll to position [291, 0]
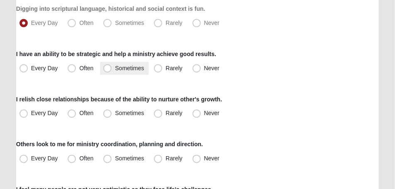
click at [115, 67] on span "Sometimes" at bounding box center [129, 68] width 29 height 7
click at [108, 67] on input "Sometimes" at bounding box center [109, 68] width 5 height 5
radio input "true"
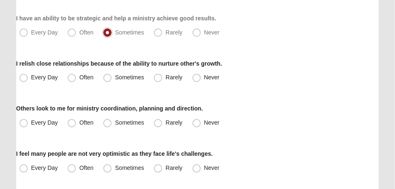
scroll to position [332, 0]
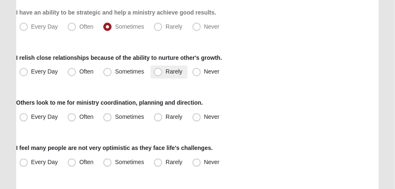
click at [166, 74] on span "Rarely" at bounding box center [174, 72] width 17 height 7
click at [161, 74] on input "Rarely" at bounding box center [159, 71] width 5 height 5
radio input "true"
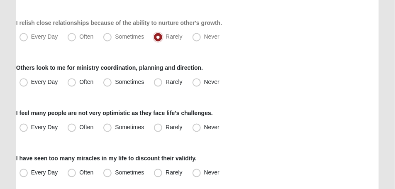
scroll to position [374, 0]
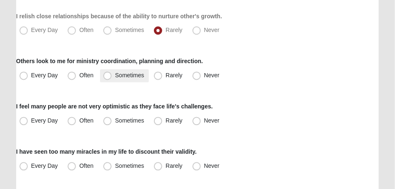
click at [115, 79] on span "Sometimes" at bounding box center [129, 75] width 29 height 7
click at [107, 79] on input "Sometimes" at bounding box center [109, 75] width 5 height 5
radio input "true"
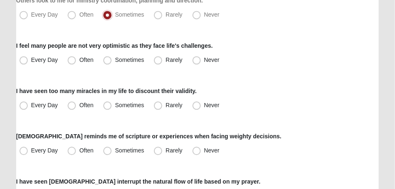
scroll to position [436, 0]
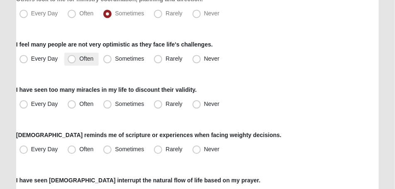
click at [79, 58] on span "Often" at bounding box center [86, 58] width 14 height 7
click at [72, 58] on input "Often" at bounding box center [73, 58] width 5 height 5
radio input "true"
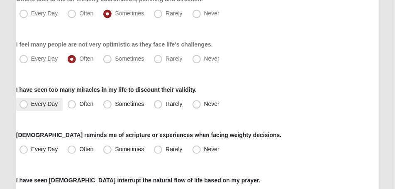
click at [31, 106] on span "Every Day" at bounding box center [44, 104] width 27 height 7
click at [27, 106] on input "Every Day" at bounding box center [25, 103] width 5 height 5
radio input "true"
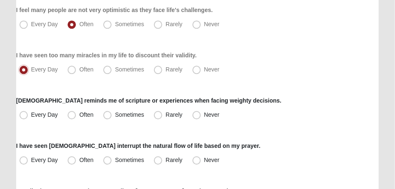
scroll to position [478, 0]
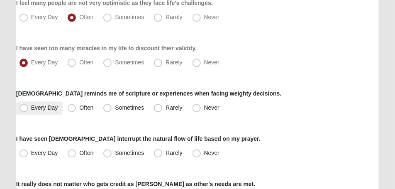
click at [31, 110] on span "Every Day" at bounding box center [44, 107] width 27 height 7
click at [25, 110] on input "Every Day" at bounding box center [25, 107] width 5 height 5
radio input "true"
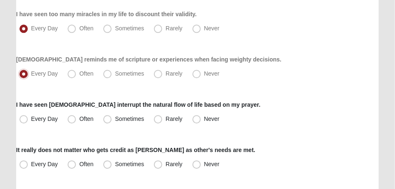
scroll to position [519, 0]
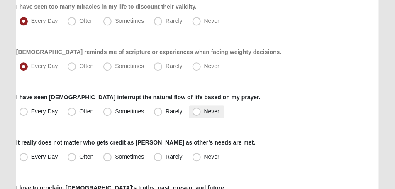
click at [204, 113] on span "Never" at bounding box center [211, 111] width 15 height 7
click at [196, 113] on input "Never" at bounding box center [198, 111] width 5 height 5
radio input "true"
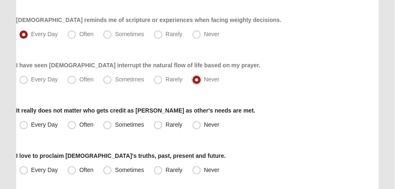
scroll to position [561, 0]
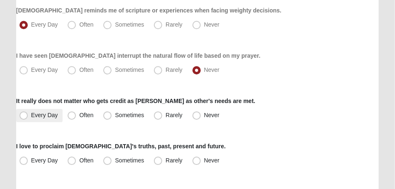
click at [31, 116] on span "Every Day" at bounding box center [44, 115] width 27 height 7
click at [26, 116] on input "Every Day" at bounding box center [25, 115] width 5 height 5
radio input "true"
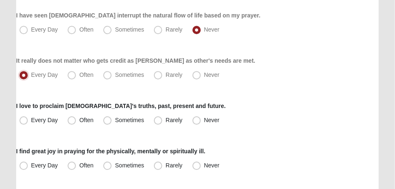
scroll to position [623, 0]
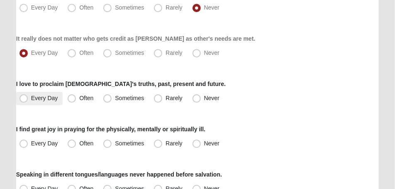
click at [31, 101] on span "Every Day" at bounding box center [44, 98] width 27 height 7
click at [24, 101] on input "Every Day" at bounding box center [25, 98] width 5 height 5
radio input "true"
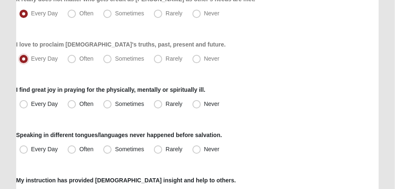
scroll to position [665, 0]
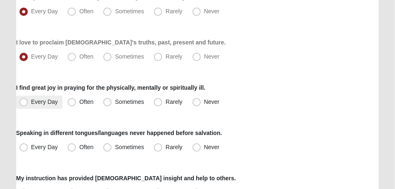
click at [31, 104] on span "Every Day" at bounding box center [44, 101] width 27 height 7
click at [24, 104] on input "Every Day" at bounding box center [25, 101] width 5 height 5
radio input "true"
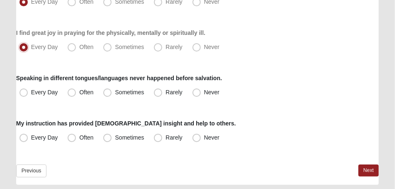
scroll to position [727, 0]
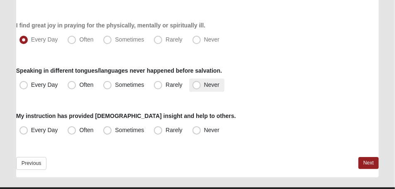
click at [204, 87] on span "Never" at bounding box center [211, 84] width 15 height 7
click at [200, 87] on input "Never" at bounding box center [198, 84] width 5 height 5
radio input "true"
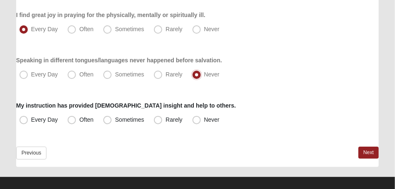
scroll to position [746, 0]
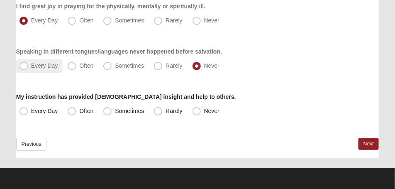
click at [31, 64] on span "Every Day" at bounding box center [44, 65] width 27 height 7
click at [24, 64] on input "Every Day" at bounding box center [25, 65] width 5 height 5
radio input "true"
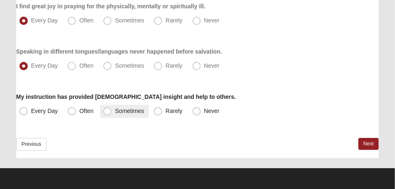
drag, startPoint x: 108, startPoint y: 111, endPoint x: 120, endPoint y: 115, distance: 12.5
click at [115, 111] on span "Sometimes" at bounding box center [129, 111] width 29 height 7
click at [108, 111] on input "Sometimes" at bounding box center [109, 110] width 5 height 5
radio input "true"
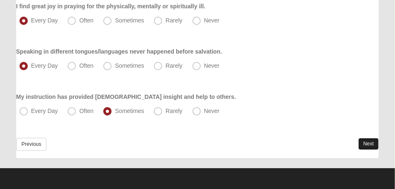
click at [364, 143] on link "Next" at bounding box center [369, 144] width 20 height 12
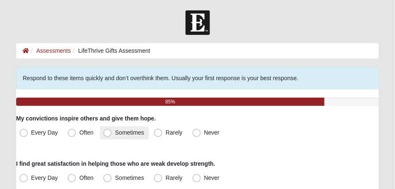
click at [115, 135] on span "Sometimes" at bounding box center [129, 132] width 29 height 7
click at [109, 135] on input "Sometimes" at bounding box center [109, 132] width 5 height 5
radio input "true"
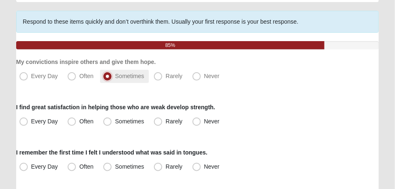
scroll to position [83, 0]
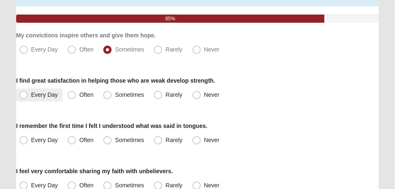
click at [31, 93] on span "Every Day" at bounding box center [44, 94] width 27 height 7
click at [23, 93] on input "Every Day" at bounding box center [25, 94] width 5 height 5
radio input "true"
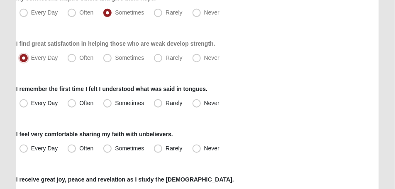
scroll to position [125, 0]
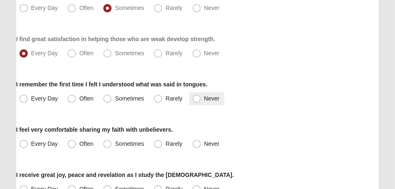
click at [204, 99] on span "Never" at bounding box center [211, 98] width 15 height 7
click at [199, 99] on input "Never" at bounding box center [198, 98] width 5 height 5
radio input "true"
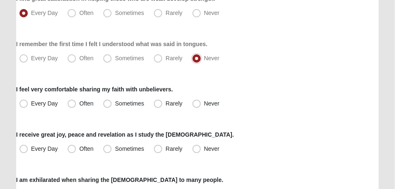
scroll to position [166, 0]
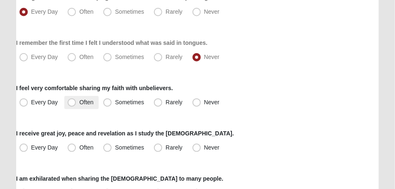
click at [79, 104] on span "Often" at bounding box center [86, 102] width 14 height 7
click at [73, 104] on input "Often" at bounding box center [73, 102] width 5 height 5
radio input "true"
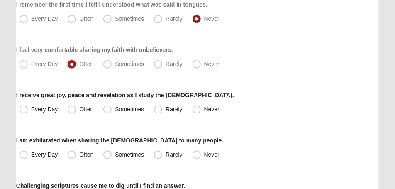
scroll to position [208, 0]
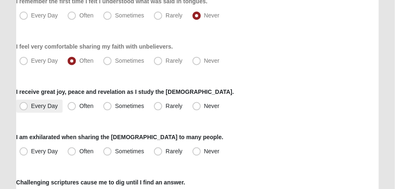
click at [31, 107] on span "Every Day" at bounding box center [44, 106] width 27 height 7
click at [23, 107] on input "Every Day" at bounding box center [25, 105] width 5 height 5
radio input "true"
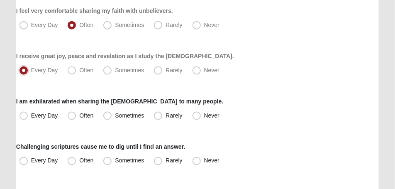
scroll to position [249, 0]
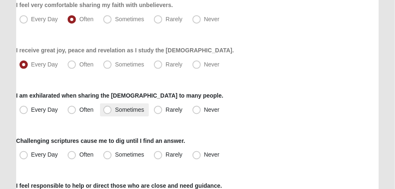
click at [115, 112] on span "Sometimes" at bounding box center [129, 109] width 29 height 7
click at [107, 112] on input "Sometimes" at bounding box center [109, 109] width 5 height 5
radio input "true"
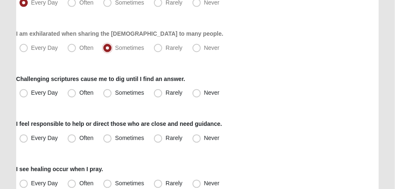
scroll to position [312, 0]
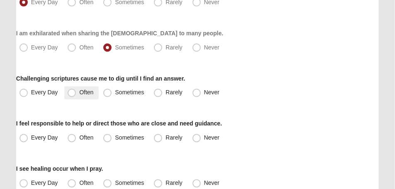
click at [79, 95] on span "Often" at bounding box center [86, 92] width 14 height 7
click at [74, 95] on input "Often" at bounding box center [73, 92] width 5 height 5
radio input "true"
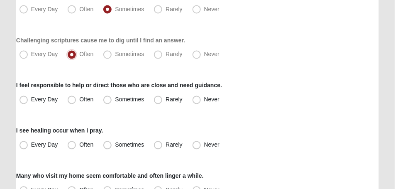
scroll to position [353, 0]
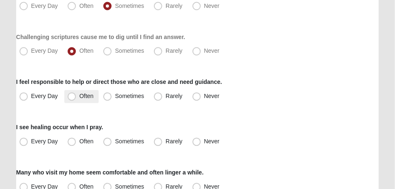
click at [79, 99] on span "Often" at bounding box center [86, 96] width 14 height 7
click at [73, 99] on input "Often" at bounding box center [73, 96] width 5 height 5
radio input "true"
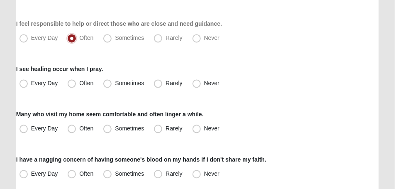
scroll to position [415, 0]
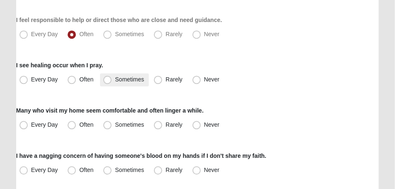
click at [115, 81] on span "Sometimes" at bounding box center [129, 79] width 29 height 7
click at [110, 81] on input "Sometimes" at bounding box center [109, 79] width 5 height 5
radio input "true"
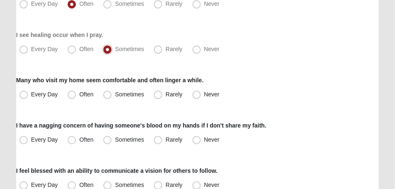
scroll to position [457, 0]
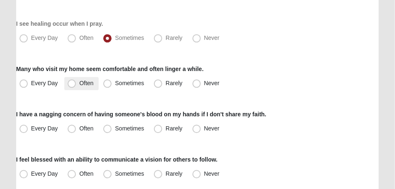
click at [79, 82] on span "Often" at bounding box center [86, 83] width 14 height 7
click at [71, 82] on input "Often" at bounding box center [73, 83] width 5 height 5
radio input "true"
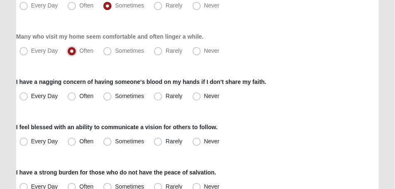
scroll to position [498, 0]
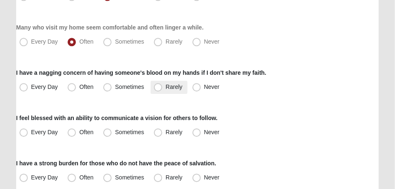
click at [166, 88] on span "Rarely" at bounding box center [174, 86] width 17 height 7
click at [159, 88] on input "Rarely" at bounding box center [159, 86] width 5 height 5
radio input "true"
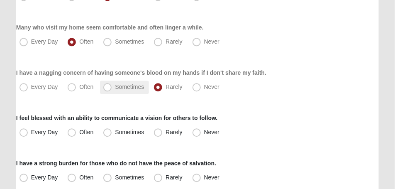
click at [115, 88] on span "Sometimes" at bounding box center [129, 86] width 29 height 7
click at [108, 88] on input "Sometimes" at bounding box center [109, 86] width 5 height 5
radio input "true"
click at [166, 133] on span "Rarely" at bounding box center [174, 132] width 17 height 7
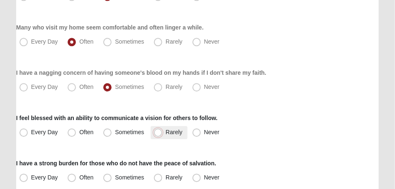
click at [159, 133] on input "Rarely" at bounding box center [159, 132] width 5 height 5
radio input "true"
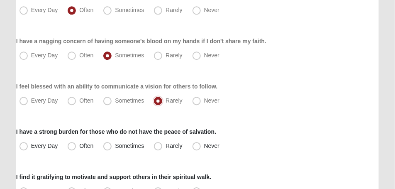
scroll to position [540, 0]
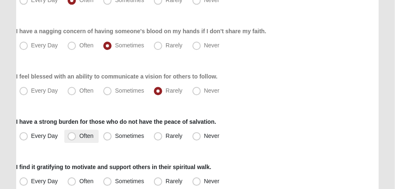
click at [79, 139] on span "Often" at bounding box center [86, 136] width 14 height 7
click at [74, 139] on input "Often" at bounding box center [73, 135] width 5 height 5
radio input "true"
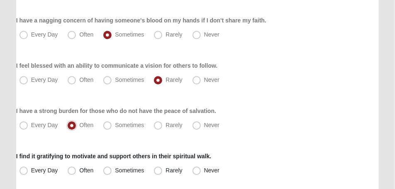
scroll to position [582, 0]
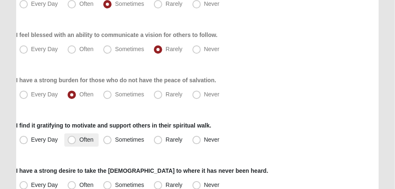
click at [79, 140] on span "Often" at bounding box center [86, 139] width 14 height 7
click at [72, 140] on input "Often" at bounding box center [73, 139] width 5 height 5
radio input "true"
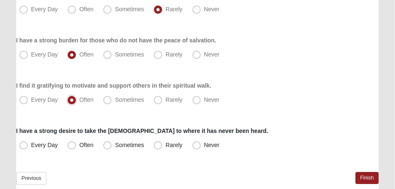
scroll to position [623, 0]
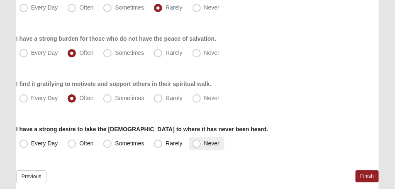
click at [204, 144] on span "Never" at bounding box center [211, 143] width 15 height 7
click at [196, 144] on input "Never" at bounding box center [198, 143] width 5 height 5
radio input "true"
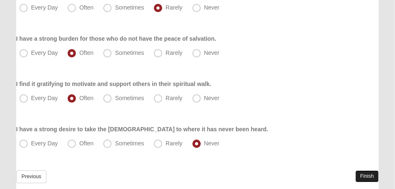
click at [365, 174] on link "Finish" at bounding box center [368, 176] width 24 height 12
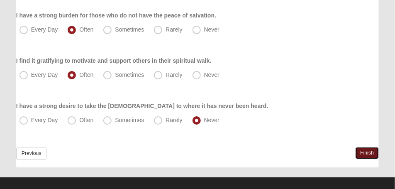
scroll to position [695, 0]
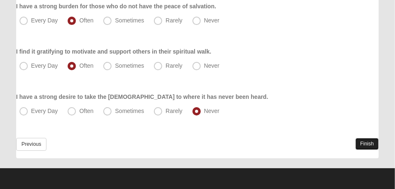
click at [367, 142] on link "Finish" at bounding box center [368, 144] width 24 height 12
click at [366, 145] on link "Finish" at bounding box center [368, 144] width 24 height 12
click at [368, 145] on link "Finish" at bounding box center [368, 144] width 24 height 12
click at [37, 145] on link "Previous" at bounding box center [31, 144] width 31 height 13
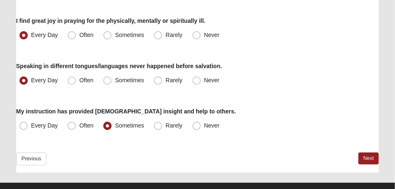
scroll to position [746, 0]
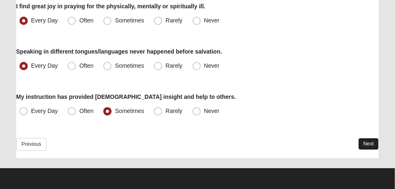
click at [370, 144] on link "Next" at bounding box center [369, 144] width 20 height 12
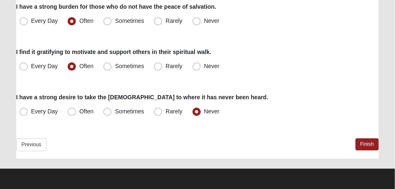
scroll to position [655, 0]
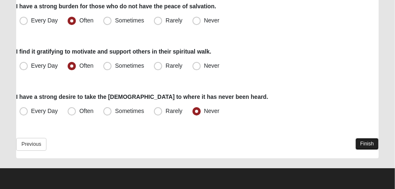
click at [366, 142] on link "Finish" at bounding box center [368, 144] width 24 height 12
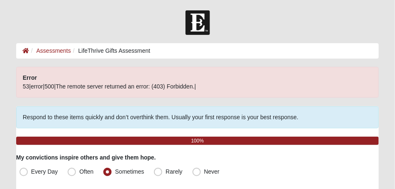
click at [169, 89] on span "53|error|500|The remote server returned an error: (403) Forbidden.|" at bounding box center [110, 86] width 174 height 7
